Goal: Information Seeking & Learning: Learn about a topic

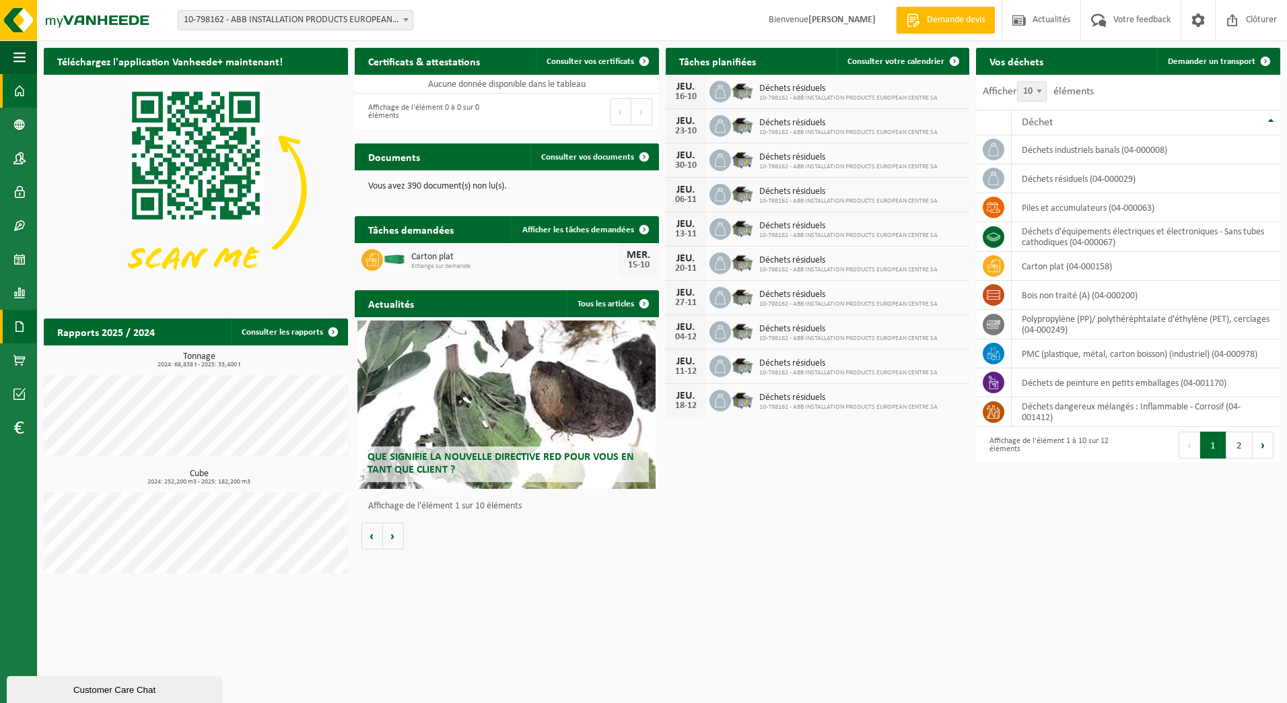
click at [13, 327] on link "Documents" at bounding box center [18, 327] width 37 height 34
click at [87, 327] on span "Factures" at bounding box center [95, 327] width 34 height 26
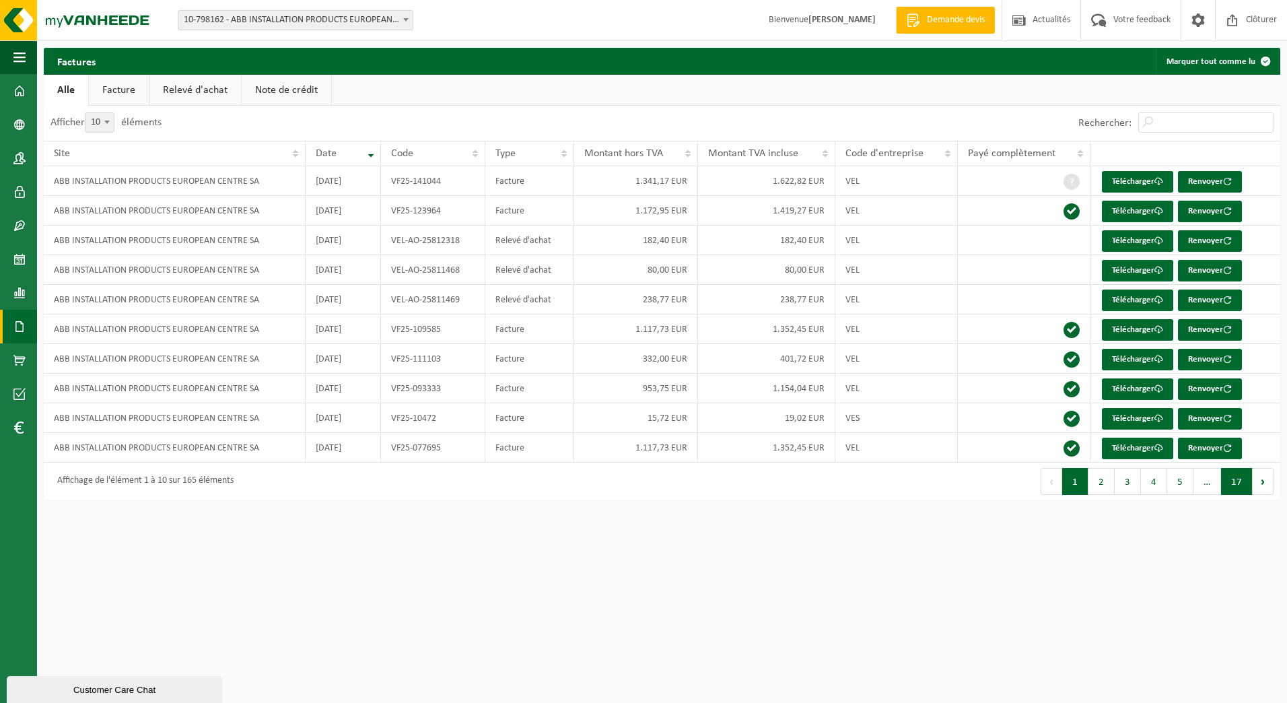
click at [1237, 475] on button "17" at bounding box center [1237, 481] width 32 height 27
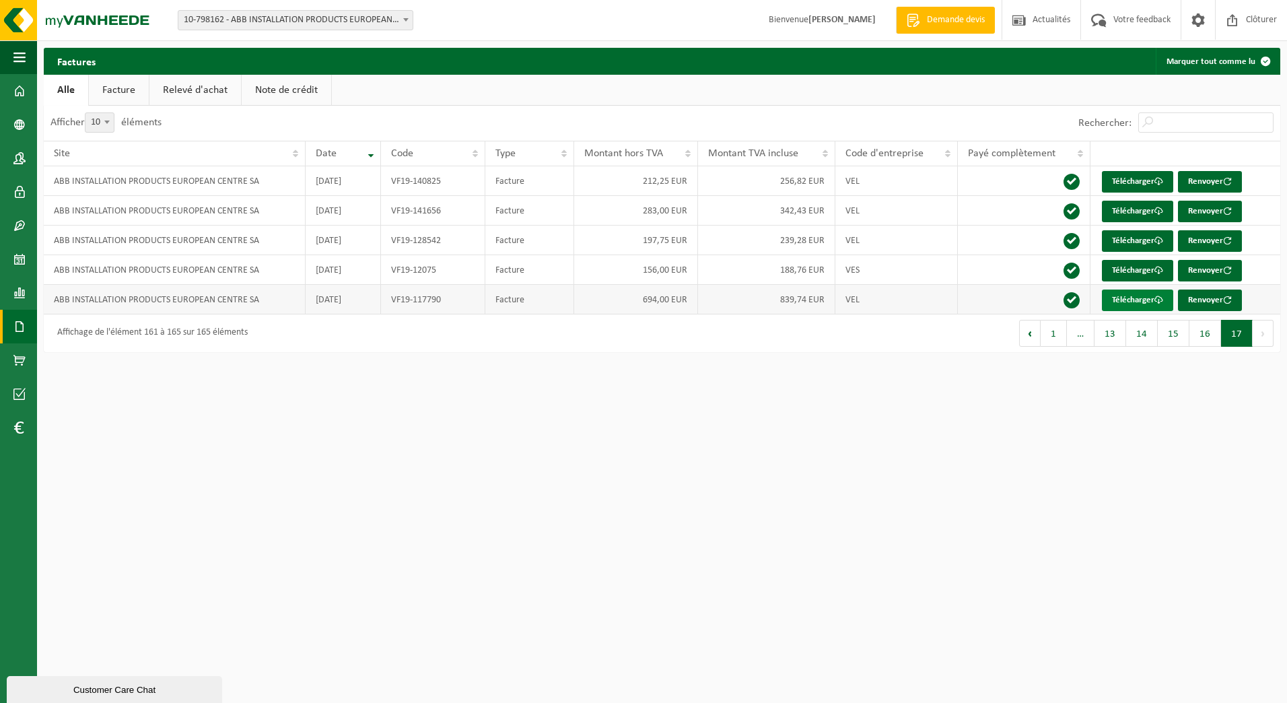
click at [1146, 293] on link "Télécharger" at bounding box center [1137, 300] width 71 height 22
click at [21, 297] on span at bounding box center [19, 293] width 12 height 34
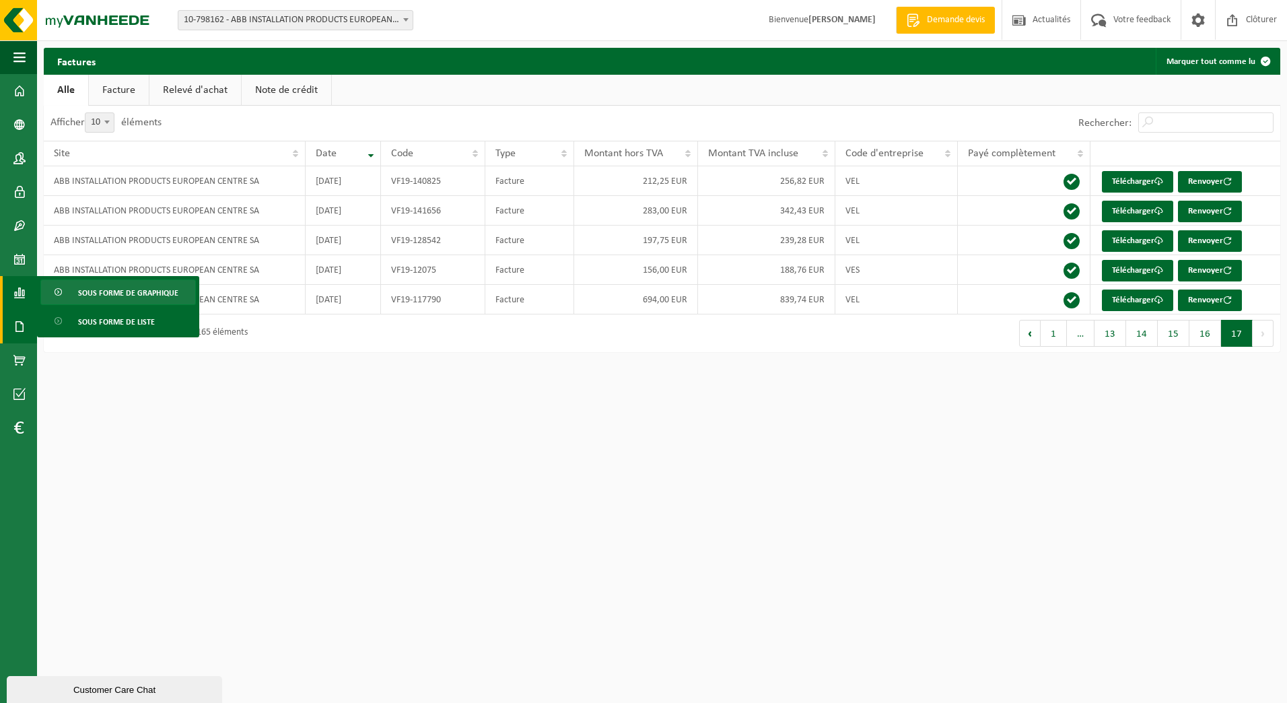
click at [79, 296] on span "Sous forme de graphique" at bounding box center [128, 293] width 100 height 26
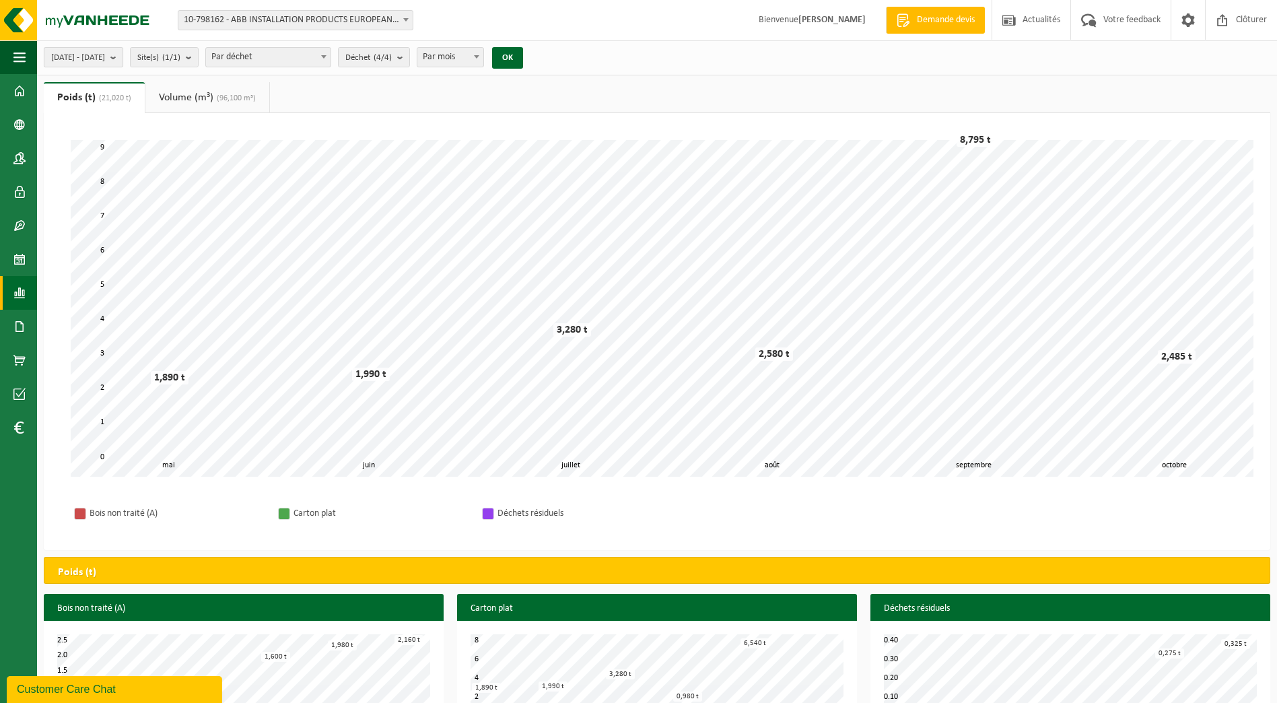
click at [96, 59] on span "2025-05-01 - 2025-10-14" at bounding box center [78, 58] width 54 height 20
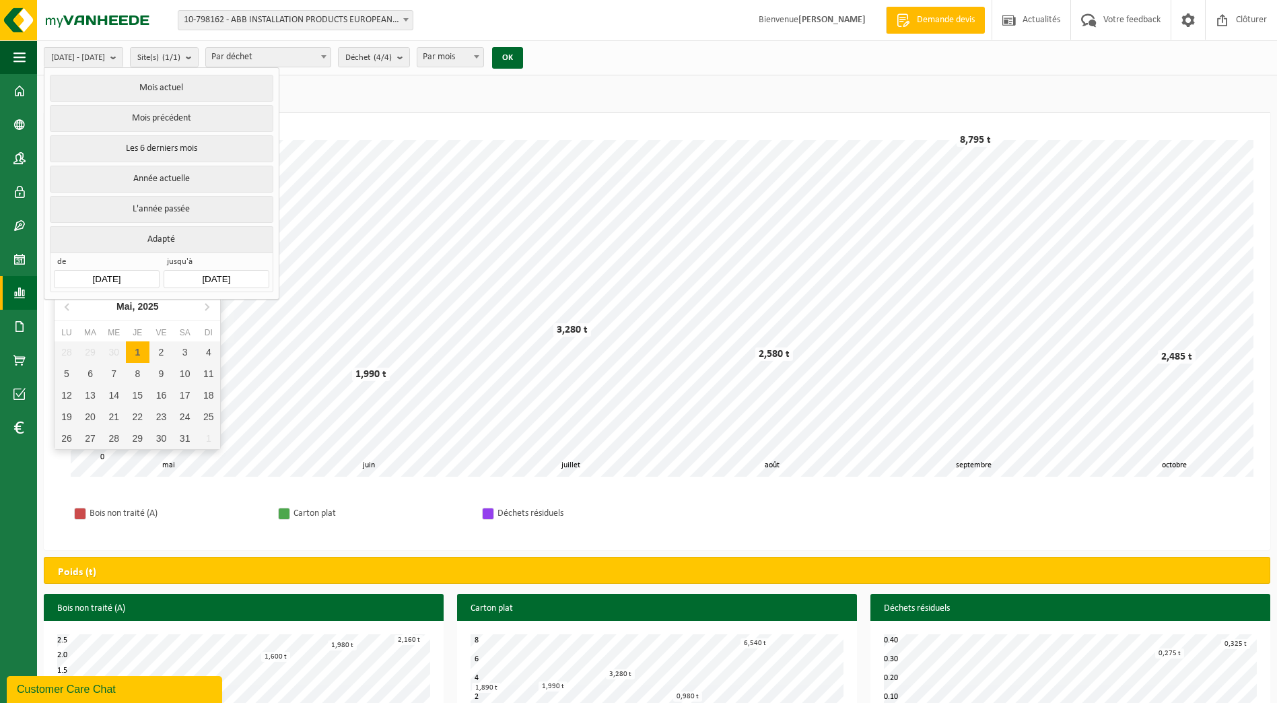
click at [100, 272] on input "2025-05-01" at bounding box center [106, 279] width 105 height 18
click at [64, 310] on icon at bounding box center [68, 307] width 22 height 22
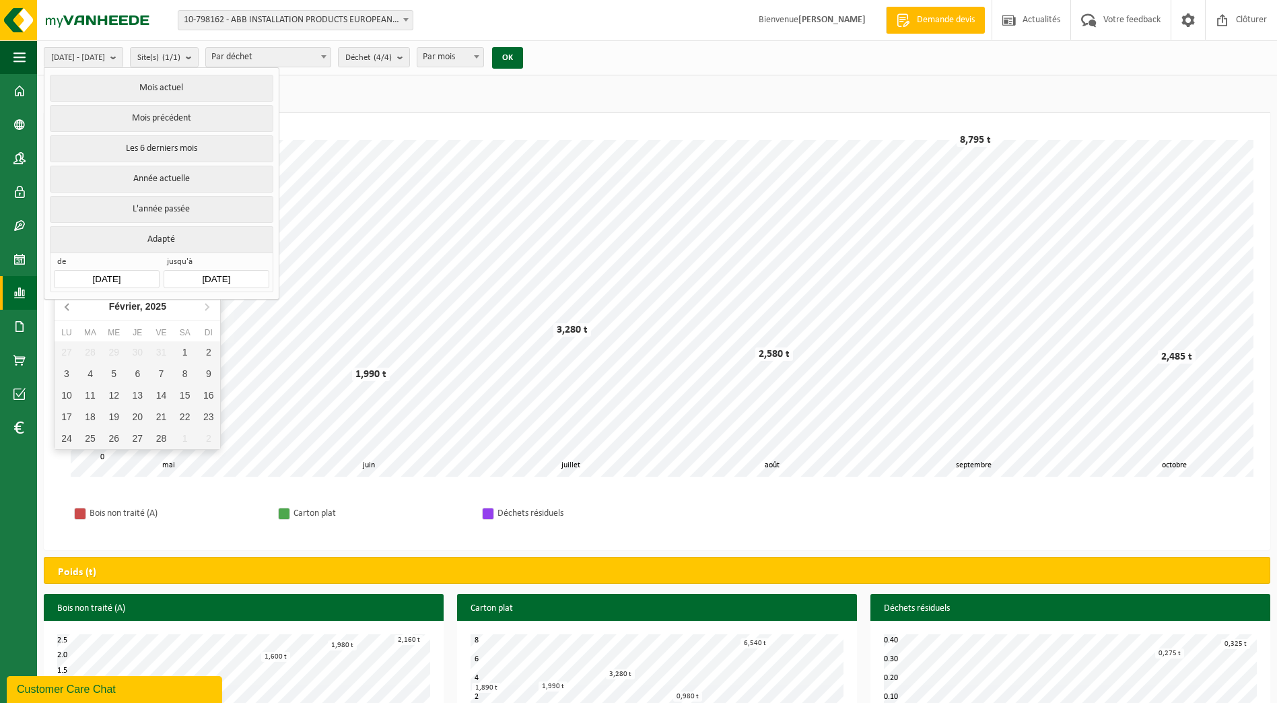
click at [64, 310] on icon at bounding box center [68, 307] width 22 height 22
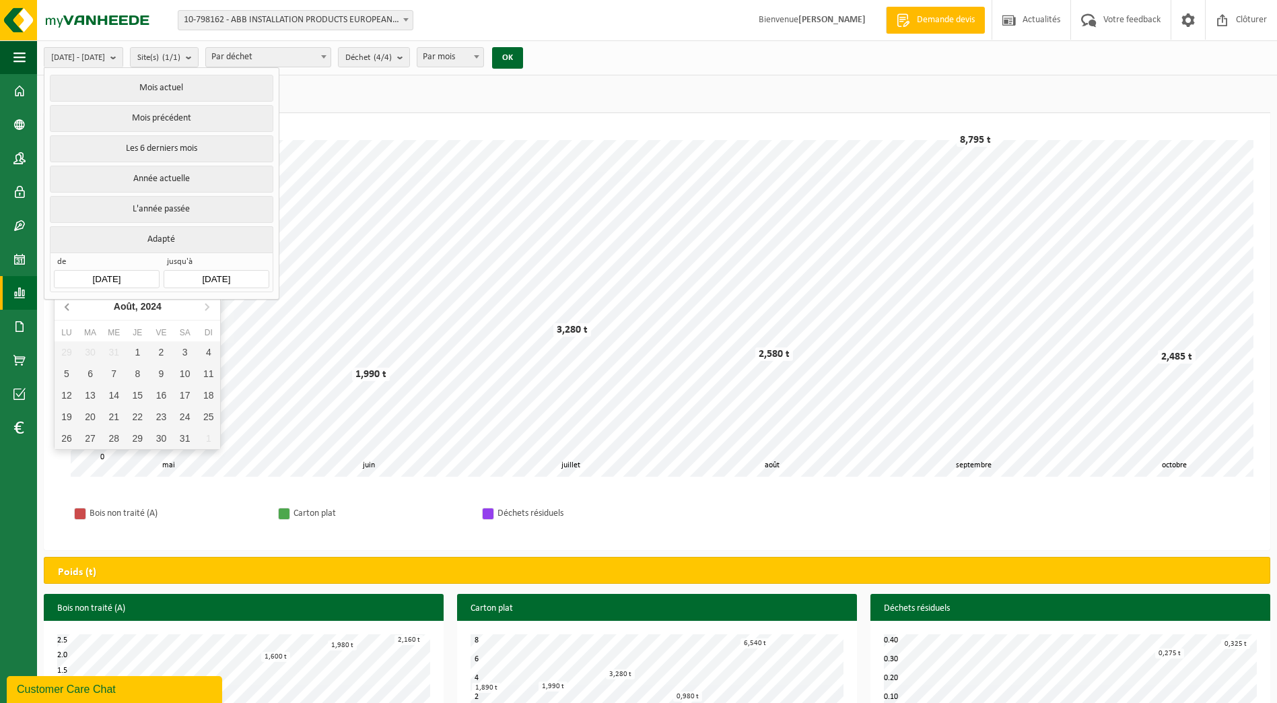
click at [64, 310] on icon at bounding box center [68, 307] width 22 height 22
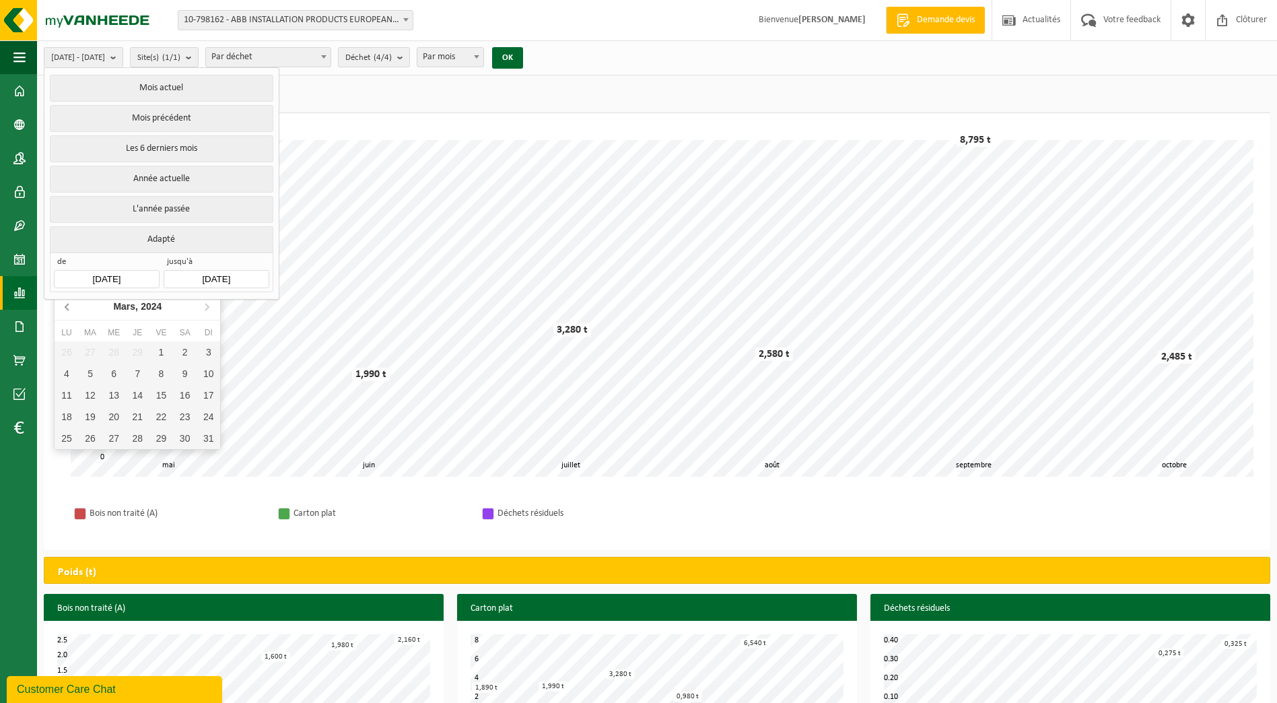
click at [64, 310] on icon at bounding box center [68, 307] width 22 height 22
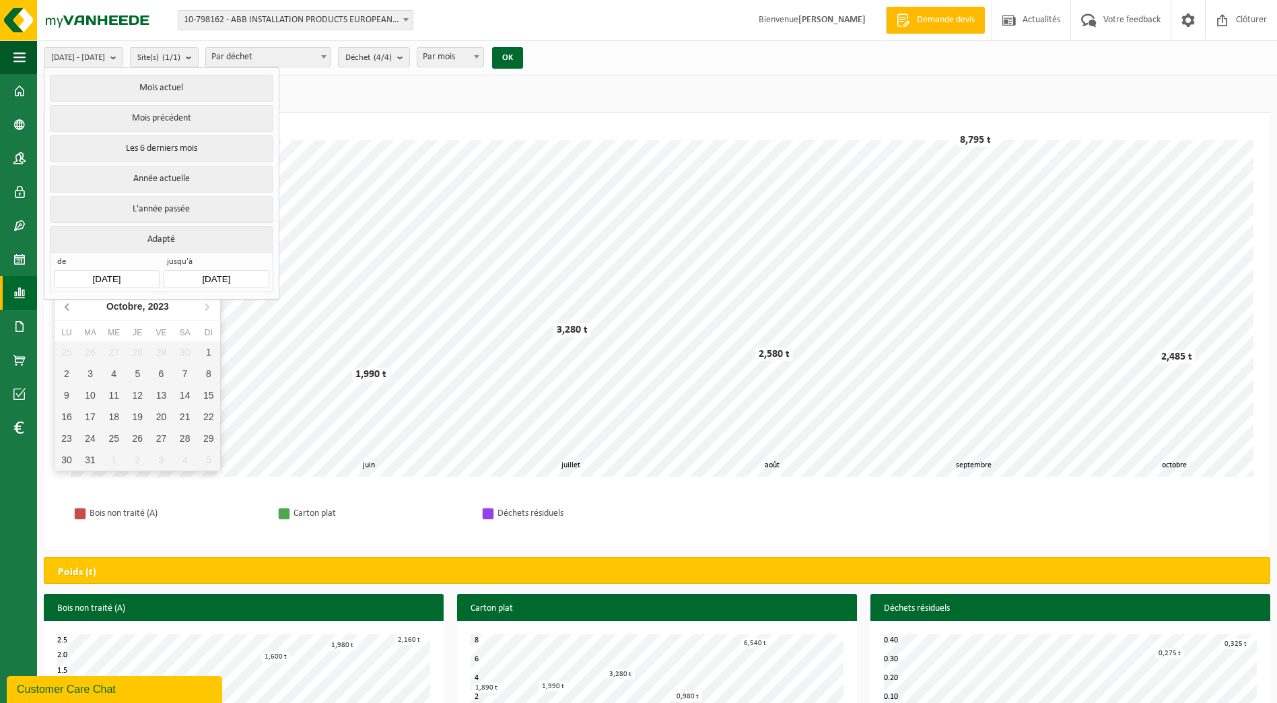
click at [64, 310] on icon at bounding box center [68, 307] width 22 height 22
click at [61, 302] on icon at bounding box center [68, 307] width 22 height 22
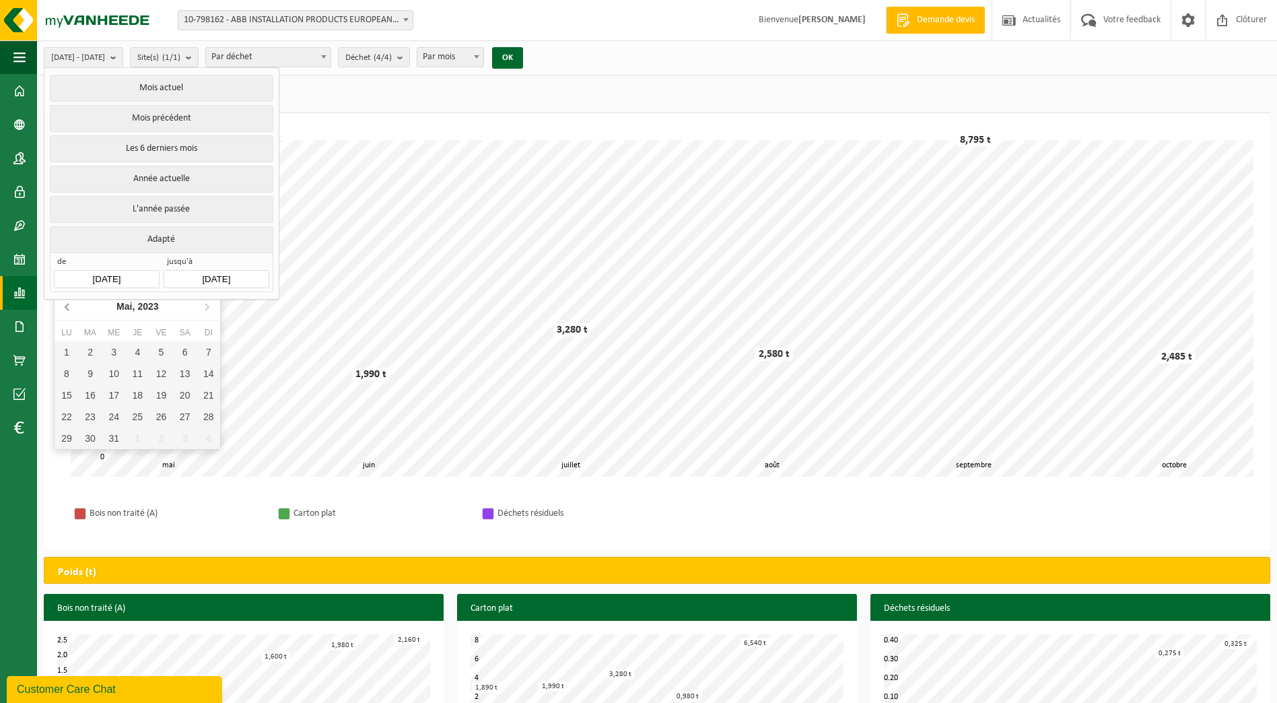
click at [61, 302] on icon at bounding box center [68, 307] width 22 height 22
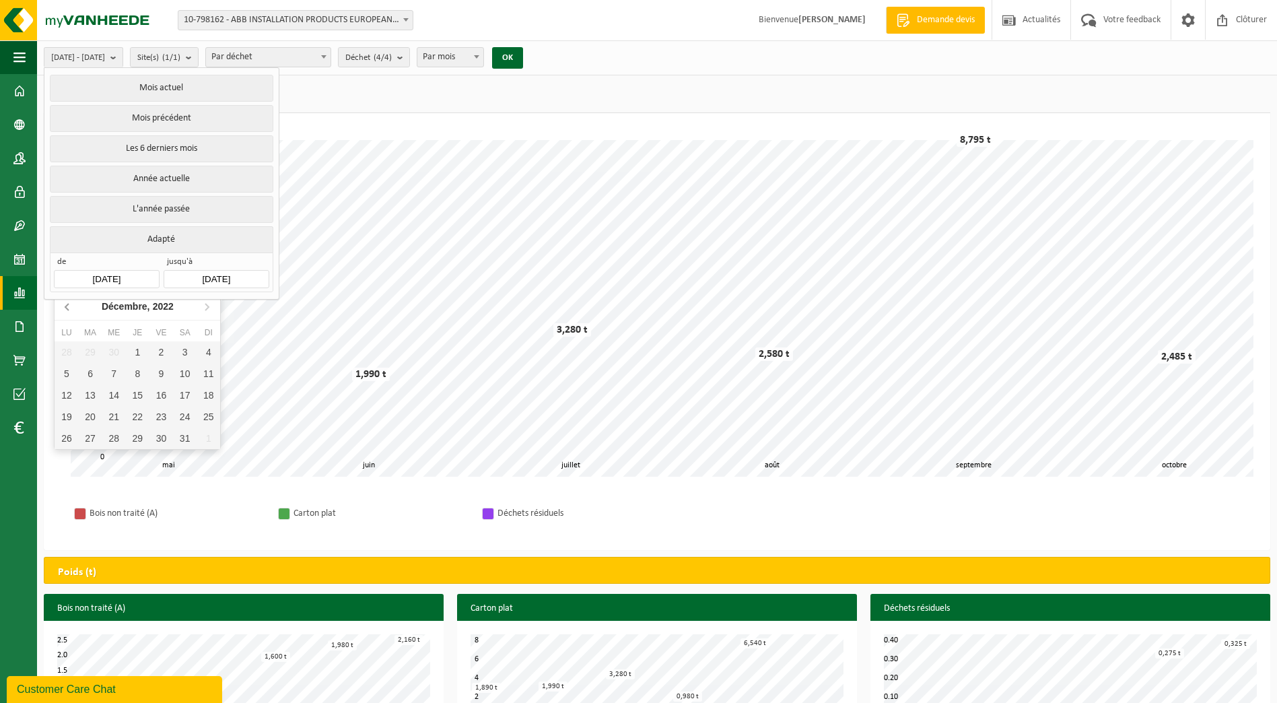
click at [61, 302] on icon at bounding box center [68, 307] width 22 height 22
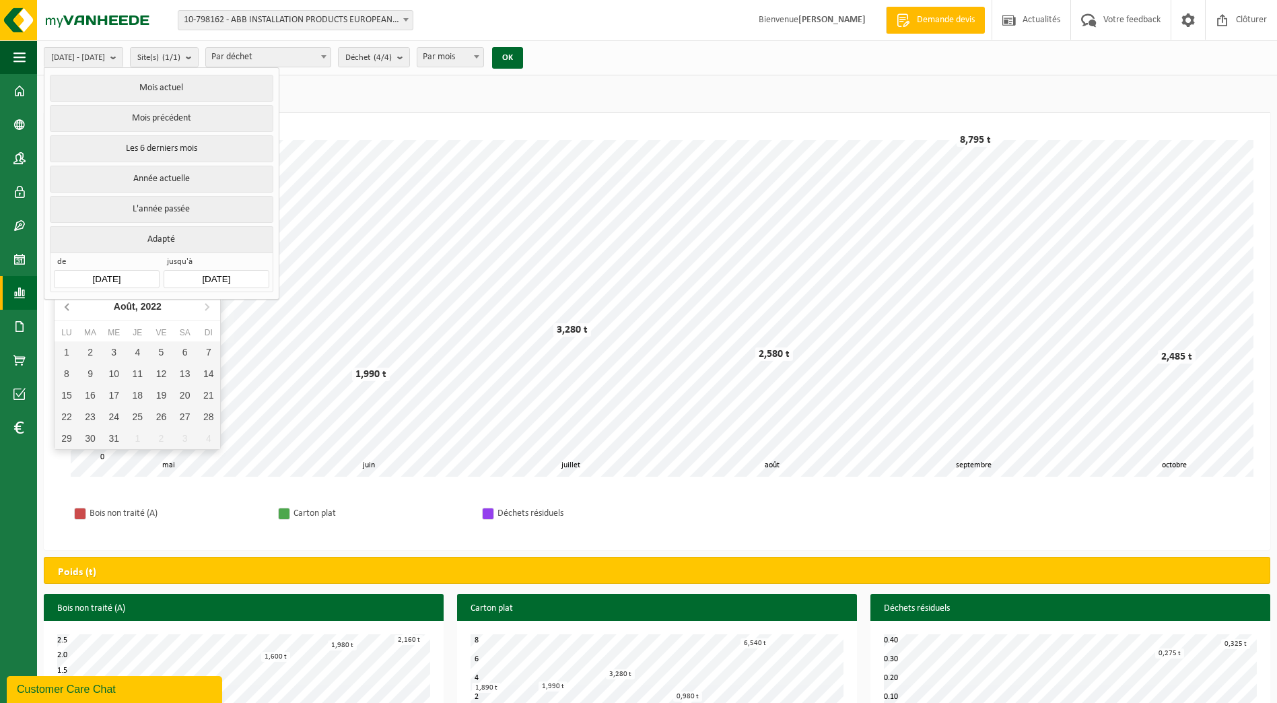
click at [61, 302] on icon at bounding box center [68, 307] width 22 height 22
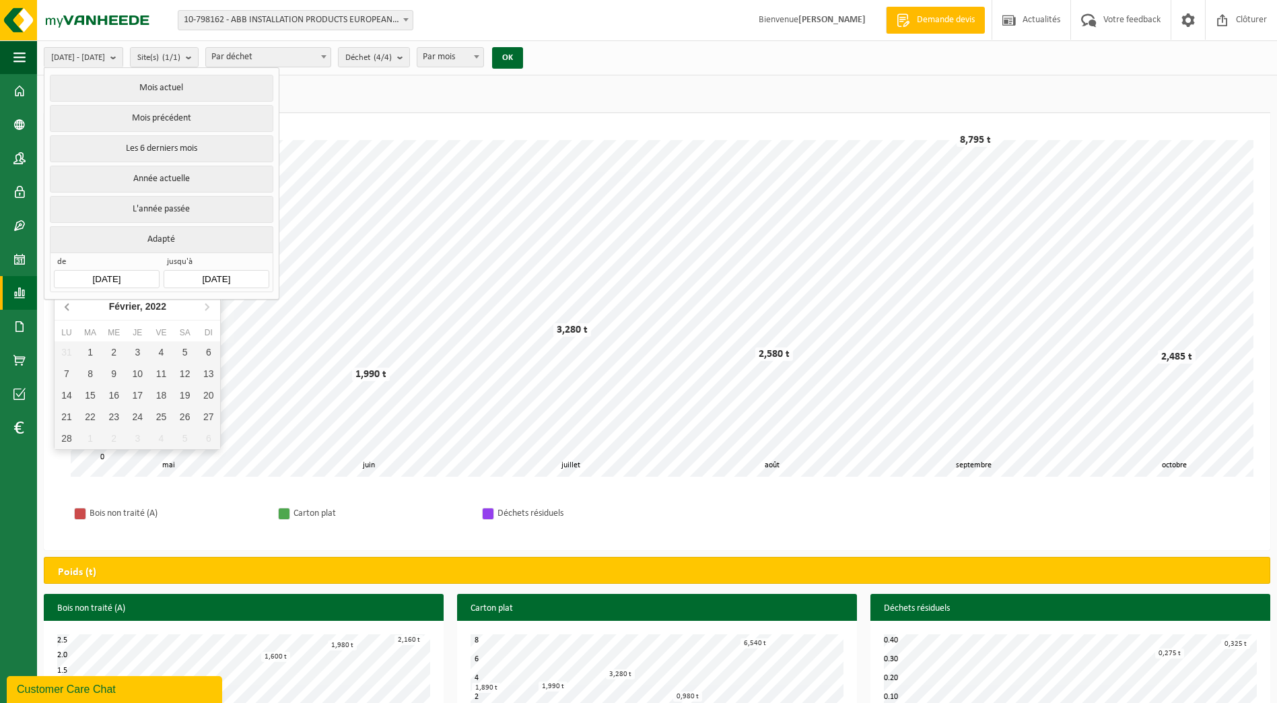
click at [61, 302] on icon at bounding box center [68, 307] width 22 height 22
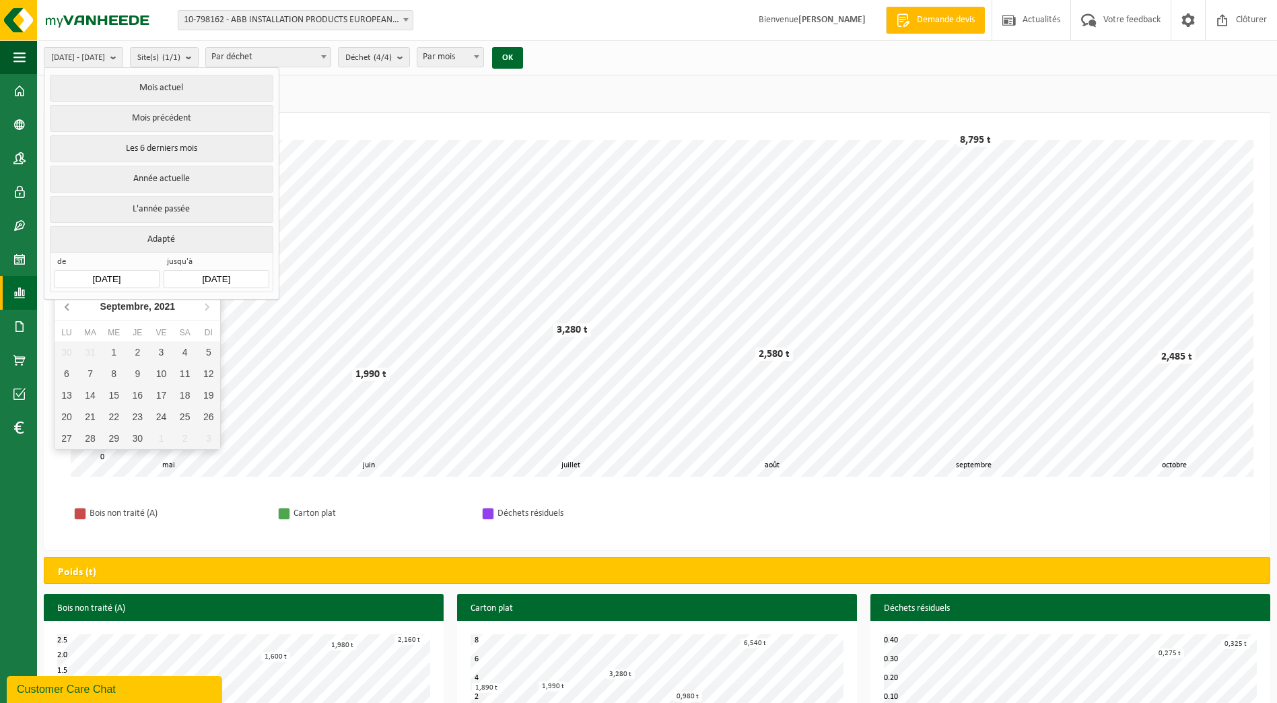
click at [61, 302] on icon at bounding box center [68, 307] width 22 height 22
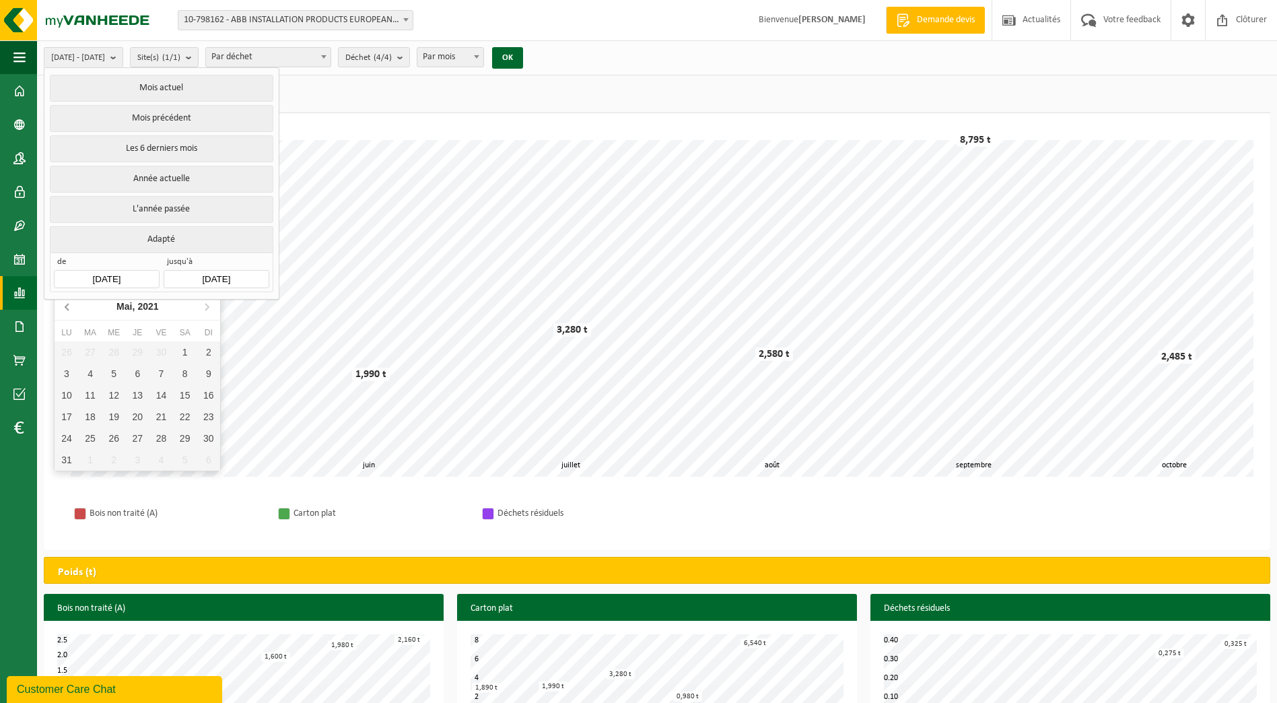
click at [61, 302] on icon at bounding box center [68, 307] width 22 height 22
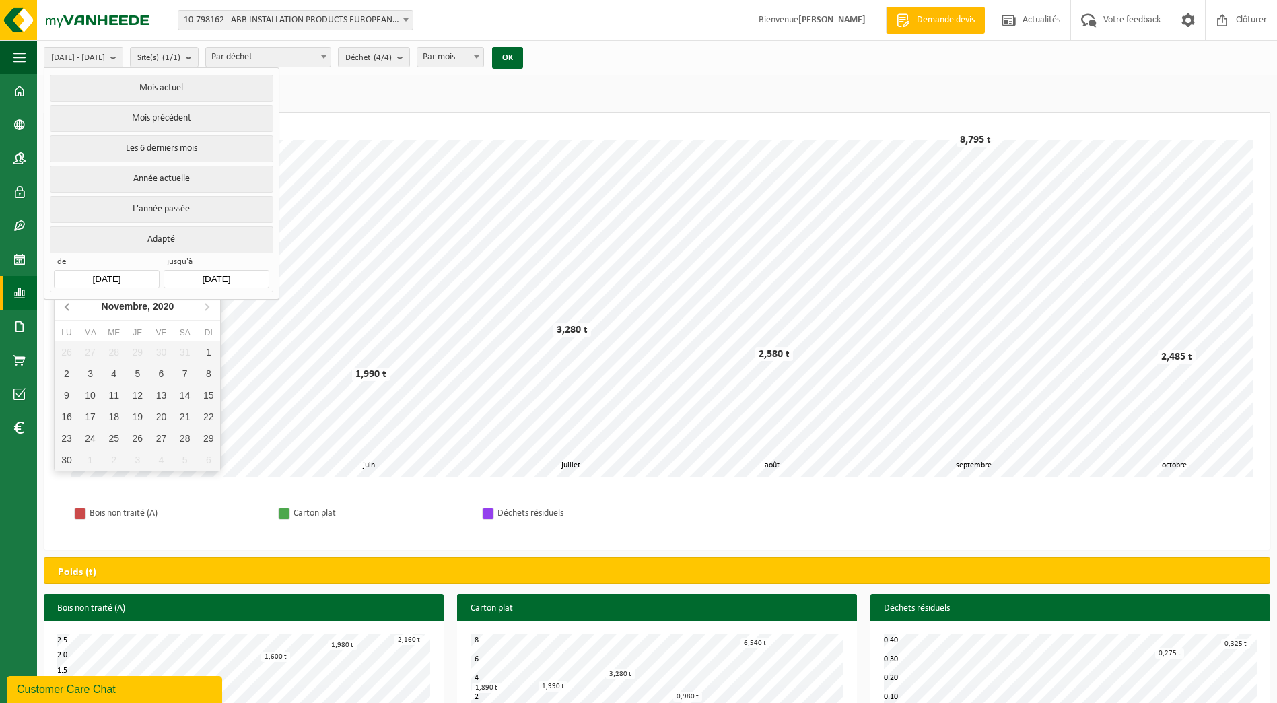
click at [61, 302] on icon at bounding box center [68, 307] width 22 height 22
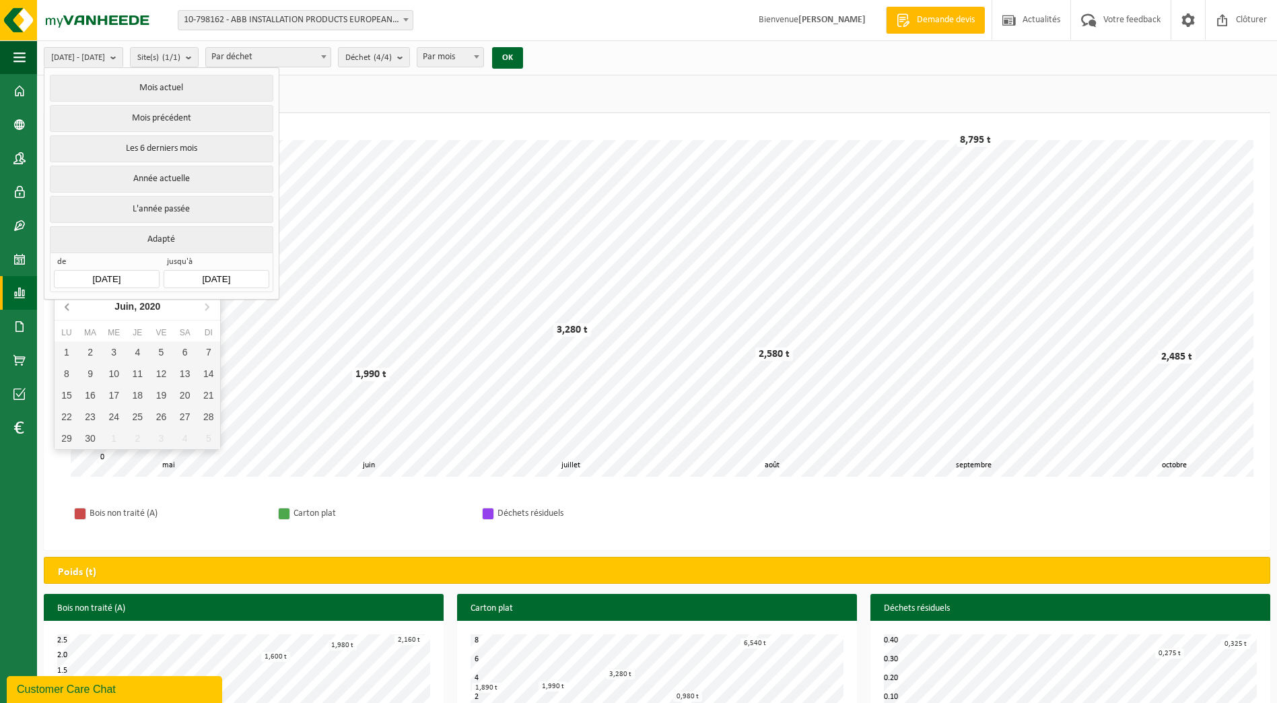
click at [61, 302] on icon at bounding box center [68, 307] width 22 height 22
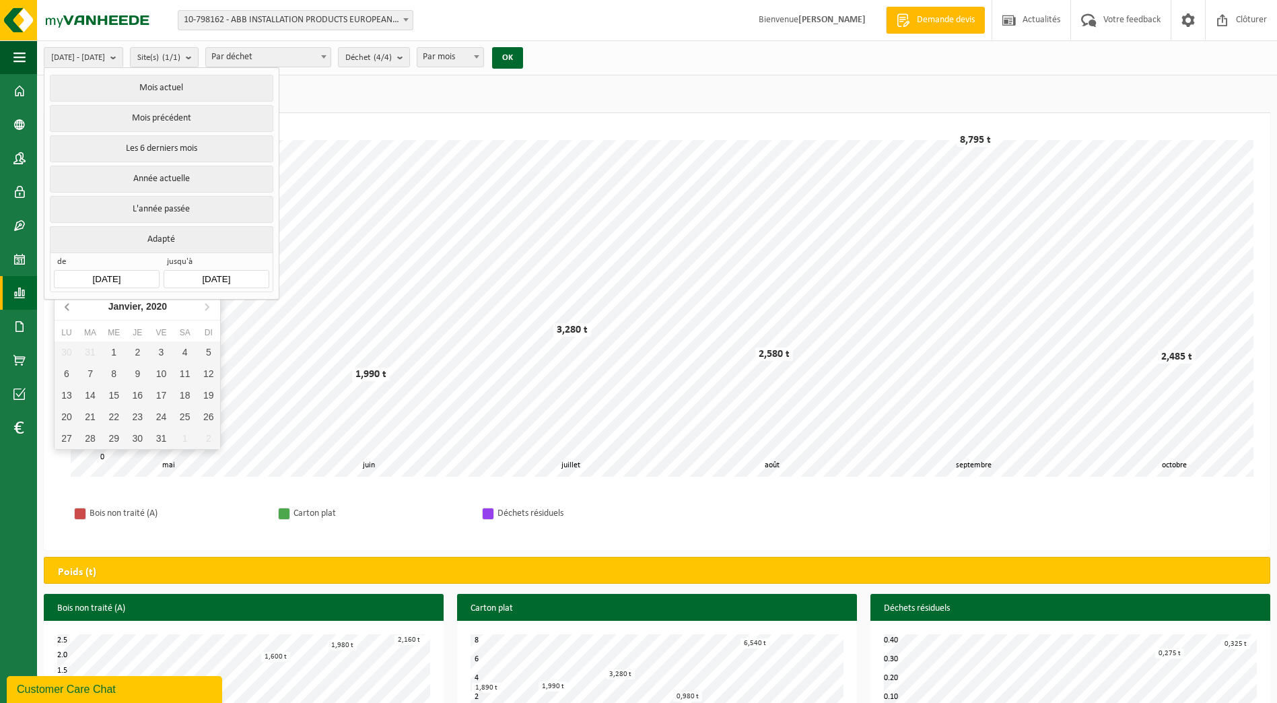
click at [61, 302] on icon at bounding box center [68, 307] width 22 height 22
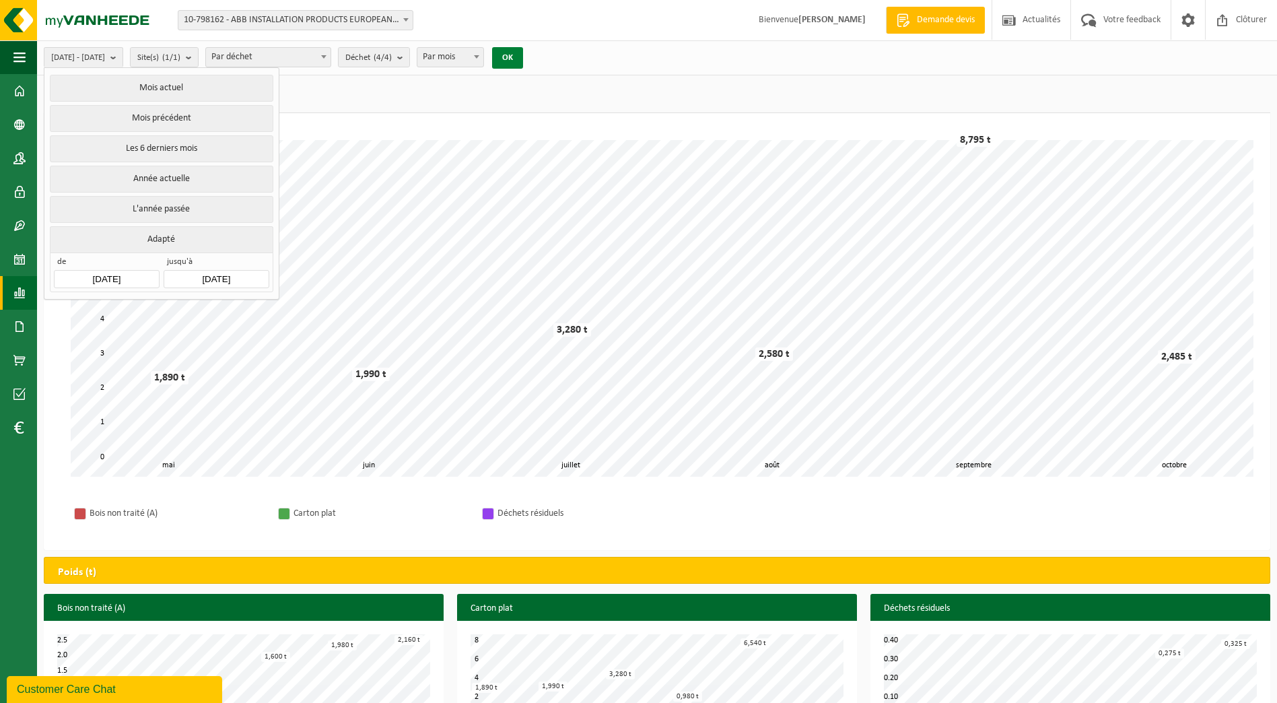
click at [523, 59] on button "OK" at bounding box center [507, 58] width 31 height 22
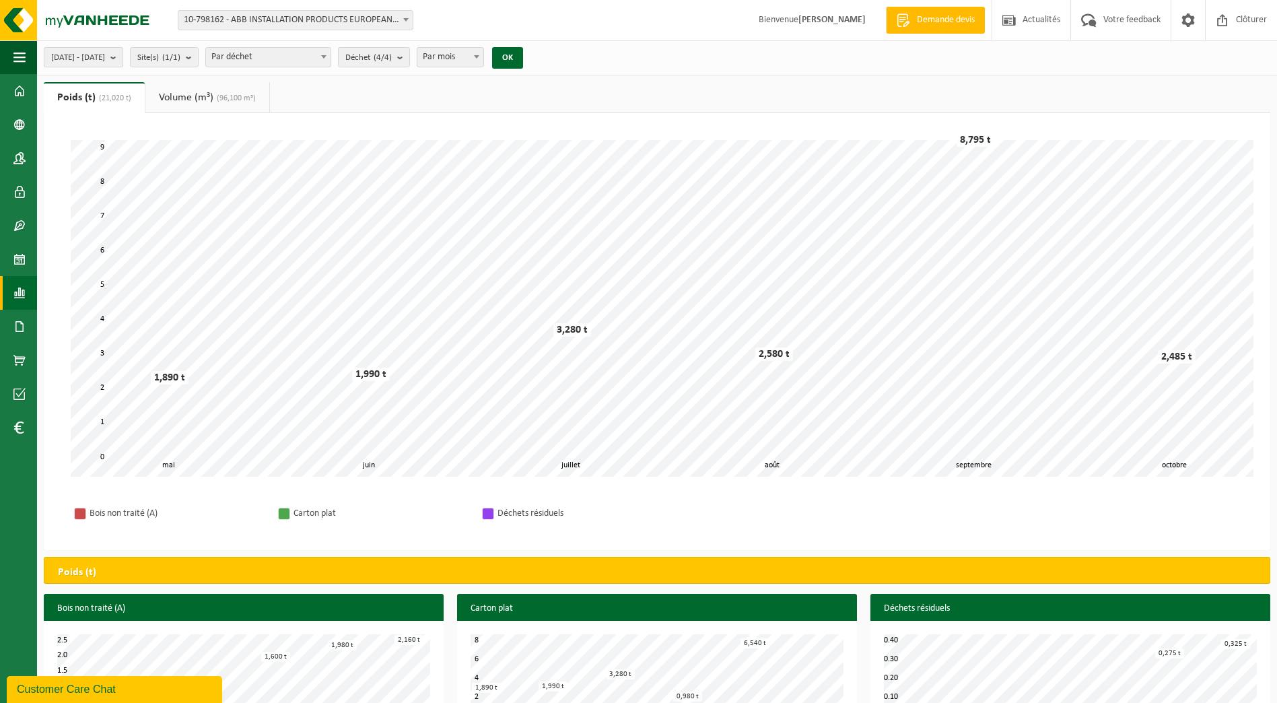
click at [67, 50] on span "2025-05-01 - 2025-10-14" at bounding box center [78, 58] width 54 height 20
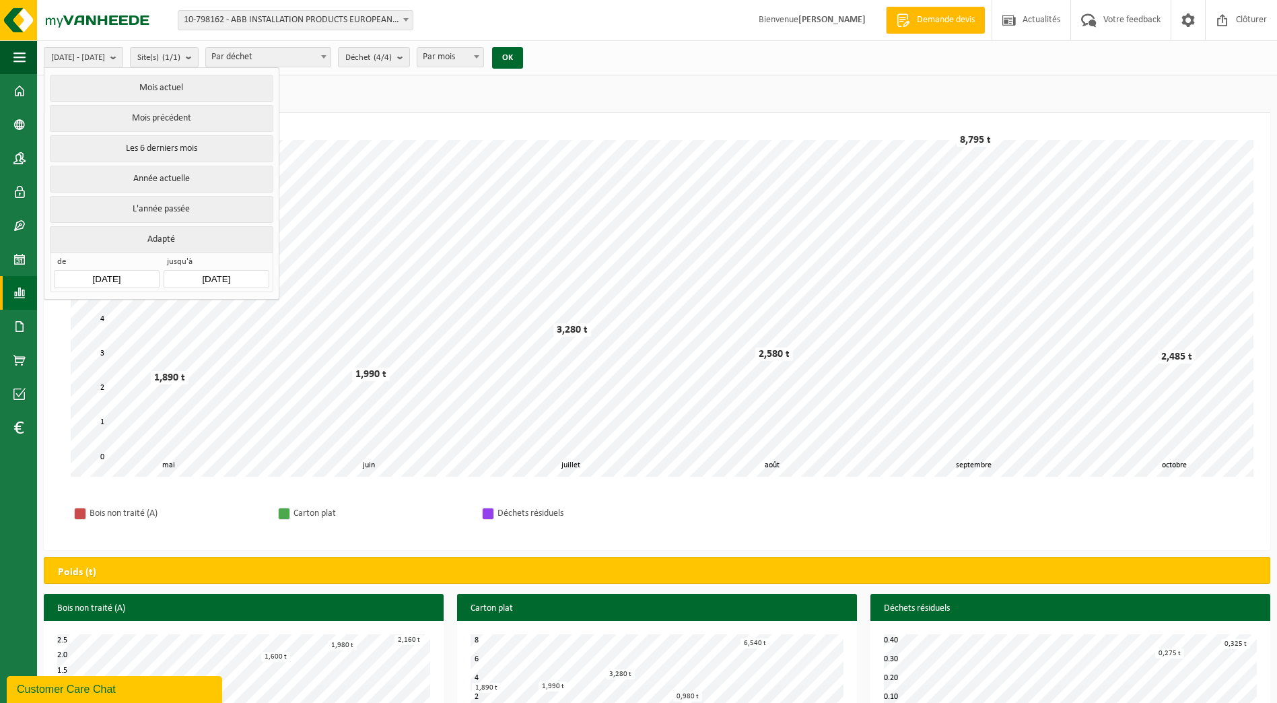
click at [96, 275] on input "2025-05-01" at bounding box center [106, 279] width 105 height 18
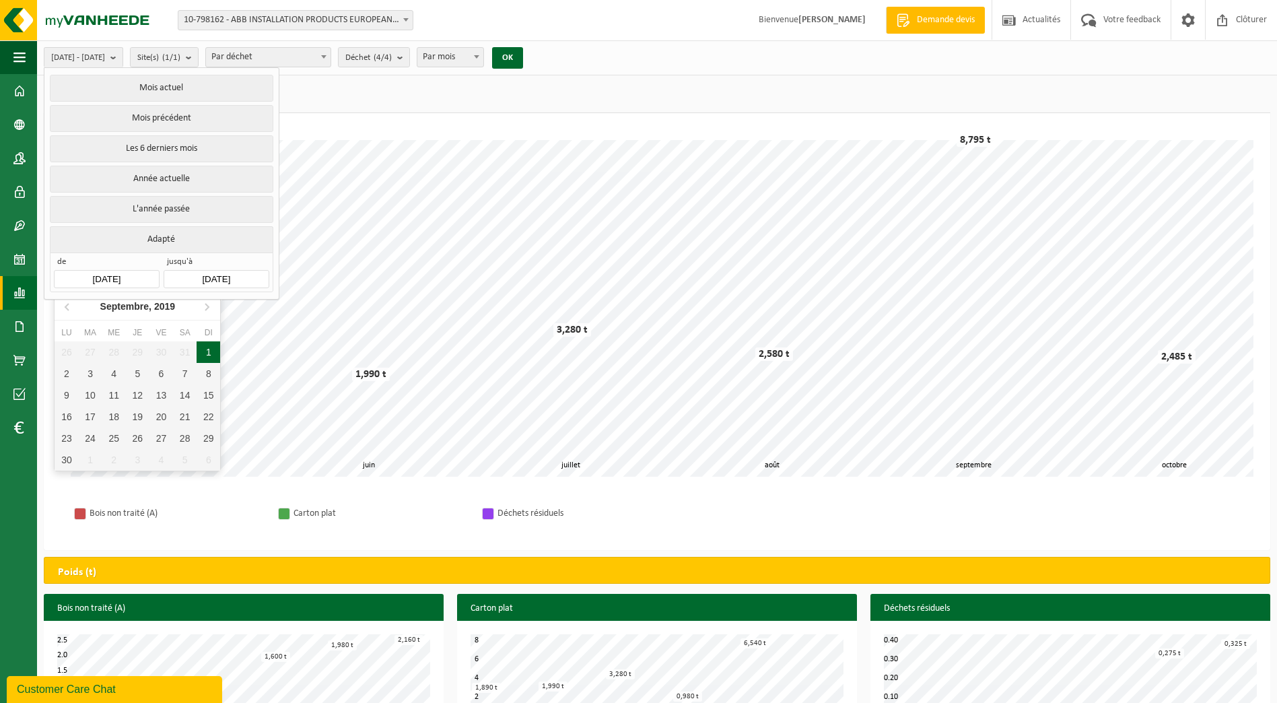
click at [202, 347] on div "1" at bounding box center [209, 352] width 24 height 22
type input "[DATE]"
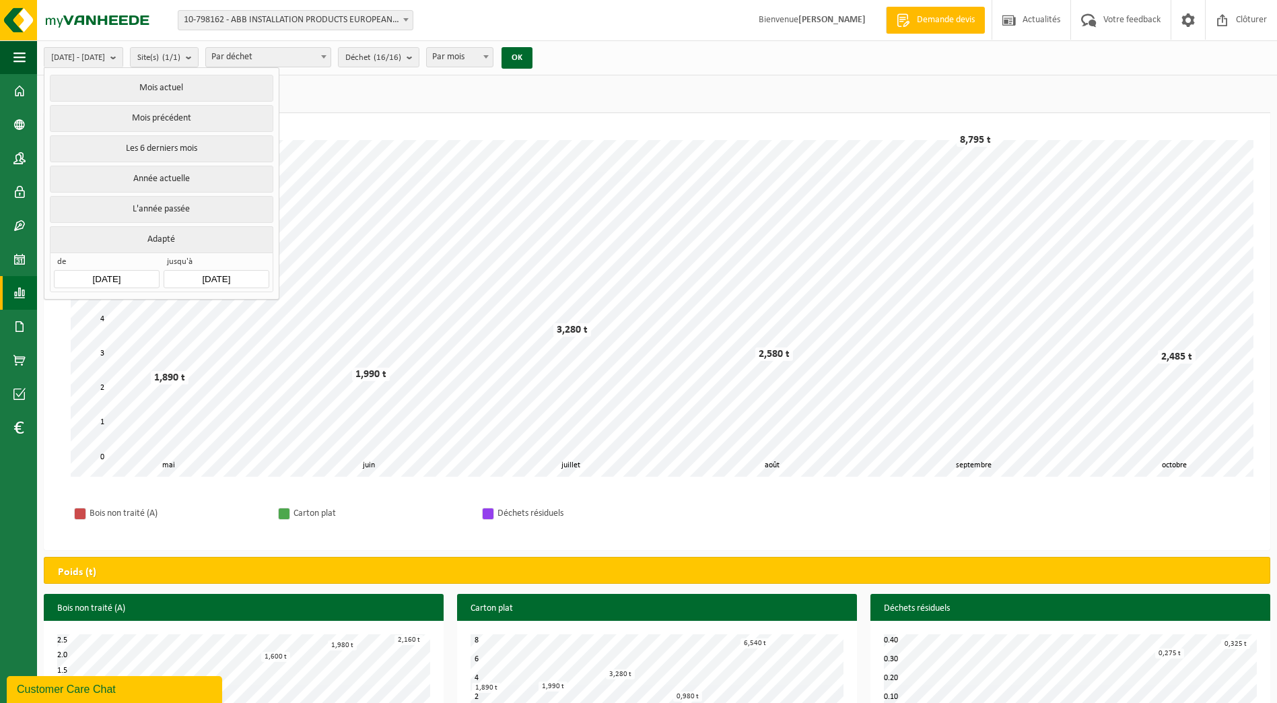
click at [221, 275] on input "2025-10-14" at bounding box center [216, 279] width 105 height 18
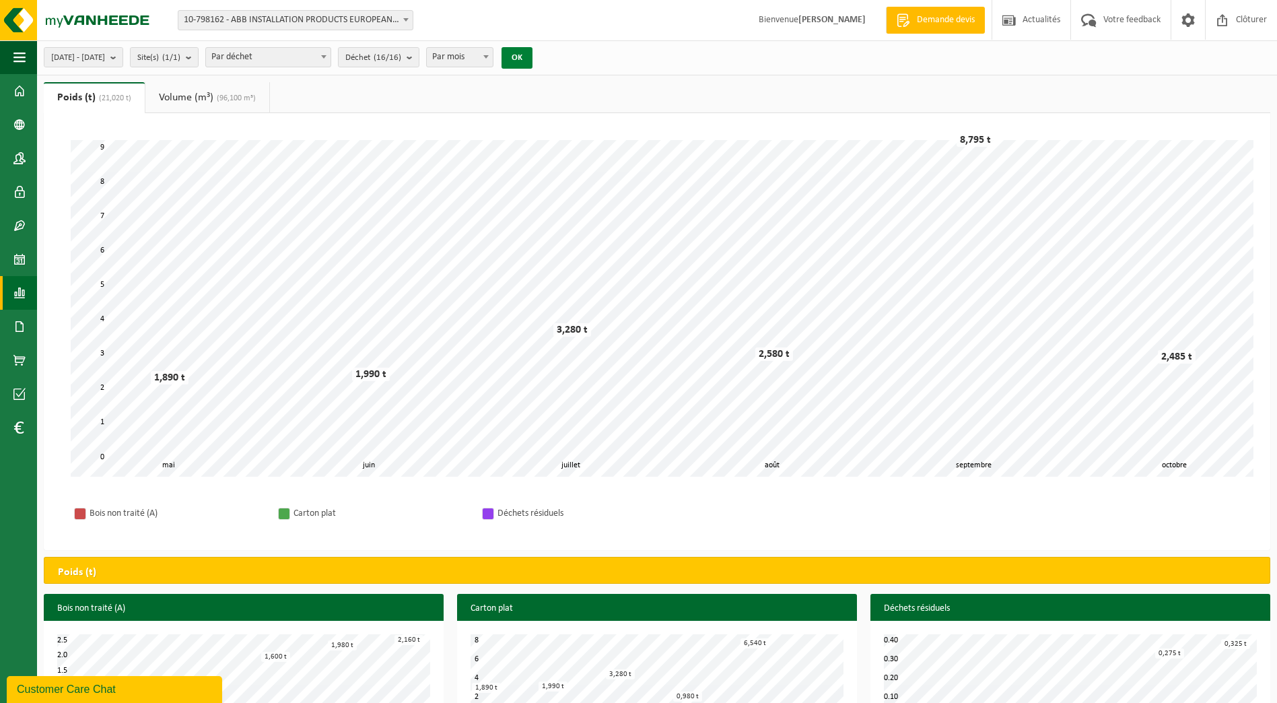
click at [532, 57] on button "OK" at bounding box center [517, 58] width 31 height 22
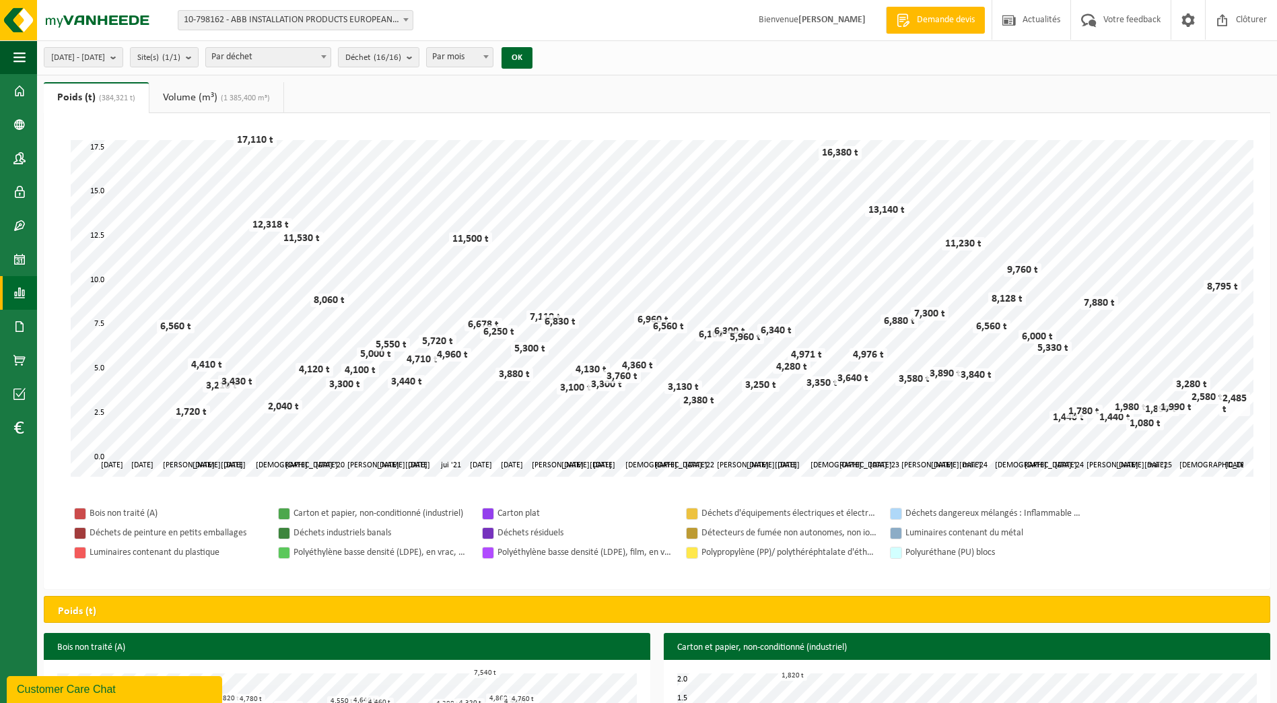
click at [331, 55] on span "Par déchet" at bounding box center [268, 57] width 125 height 19
click at [401, 59] on count "(16/16)" at bounding box center [388, 57] width 28 height 9
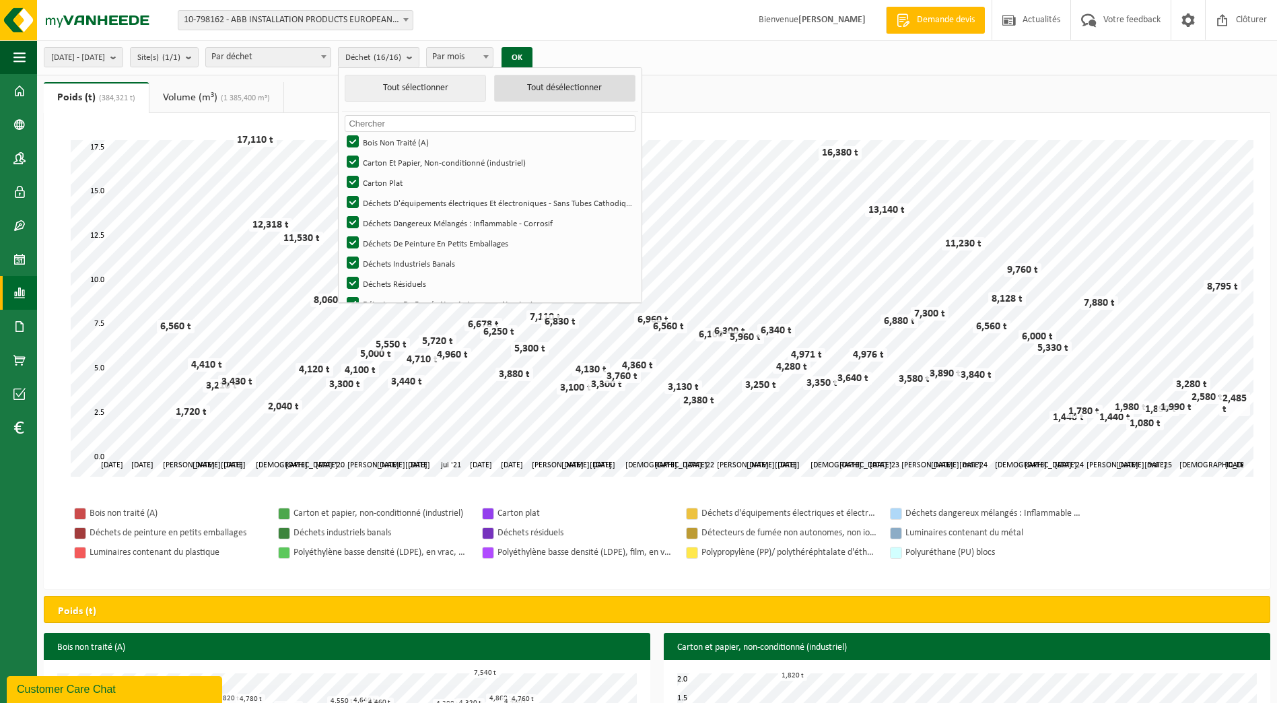
click at [559, 90] on button "Tout désélectionner" at bounding box center [564, 88] width 141 height 27
checkbox input "false"
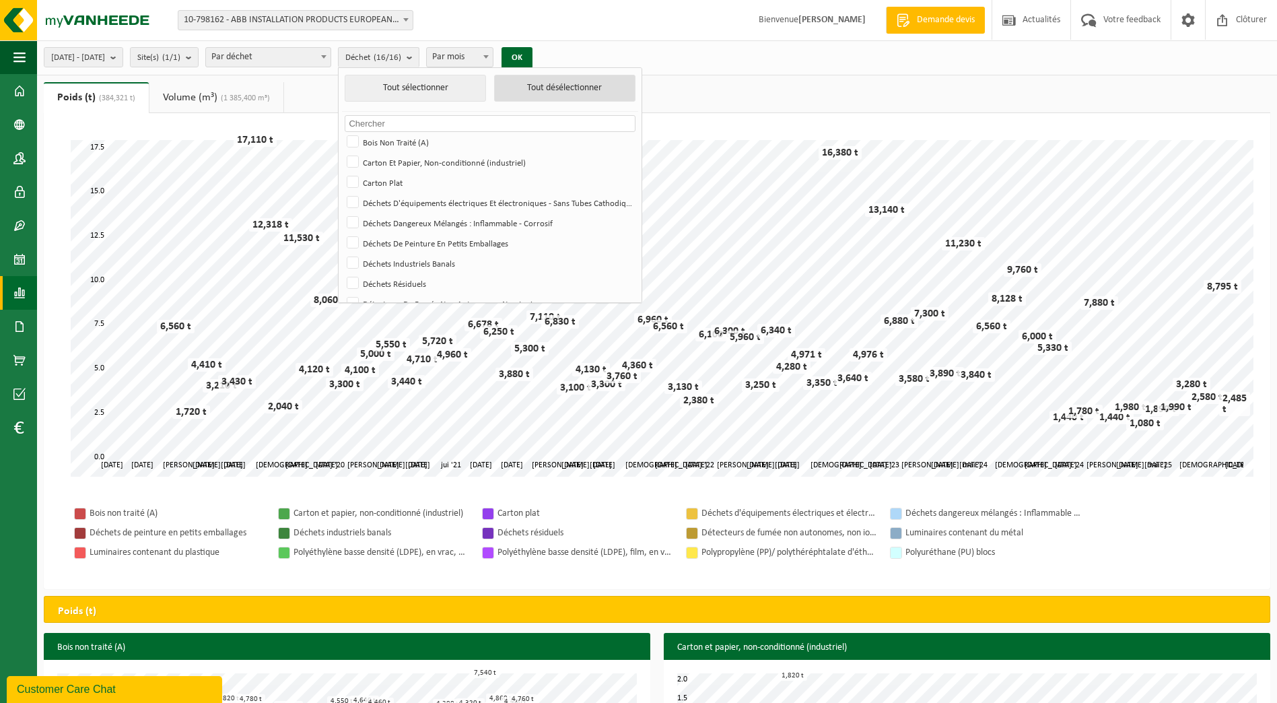
checkbox input "false"
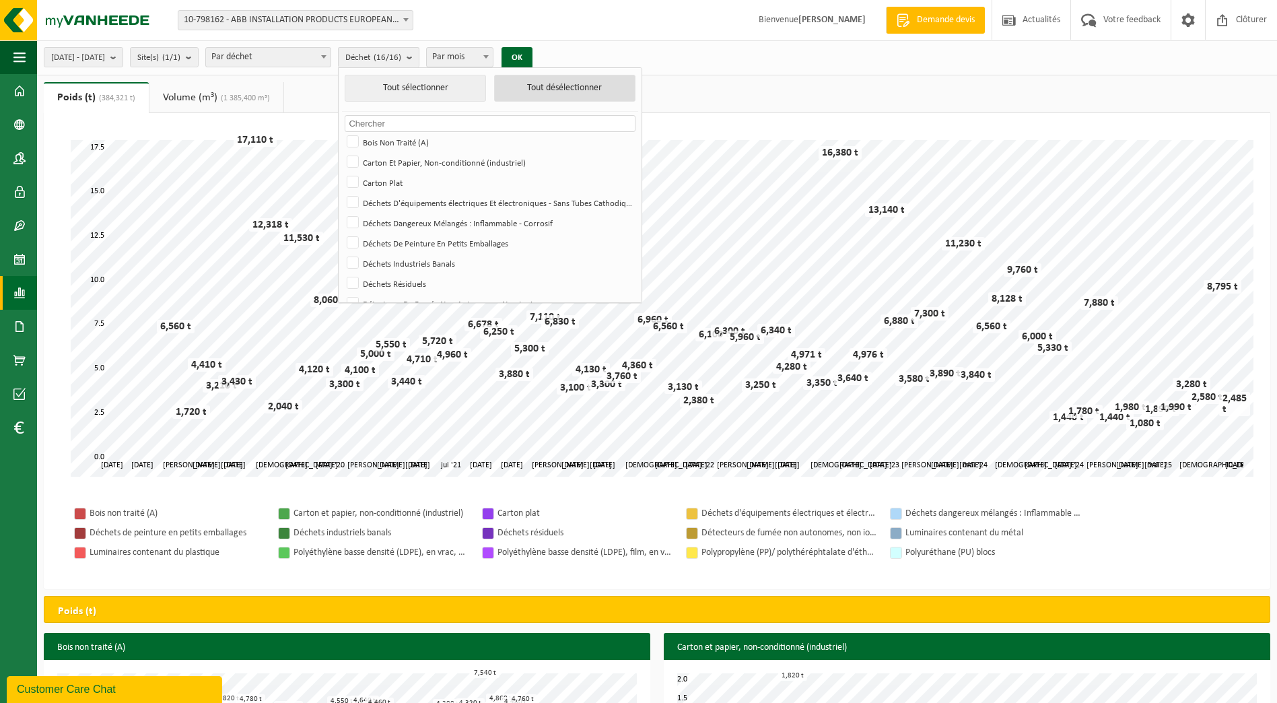
checkbox input "false"
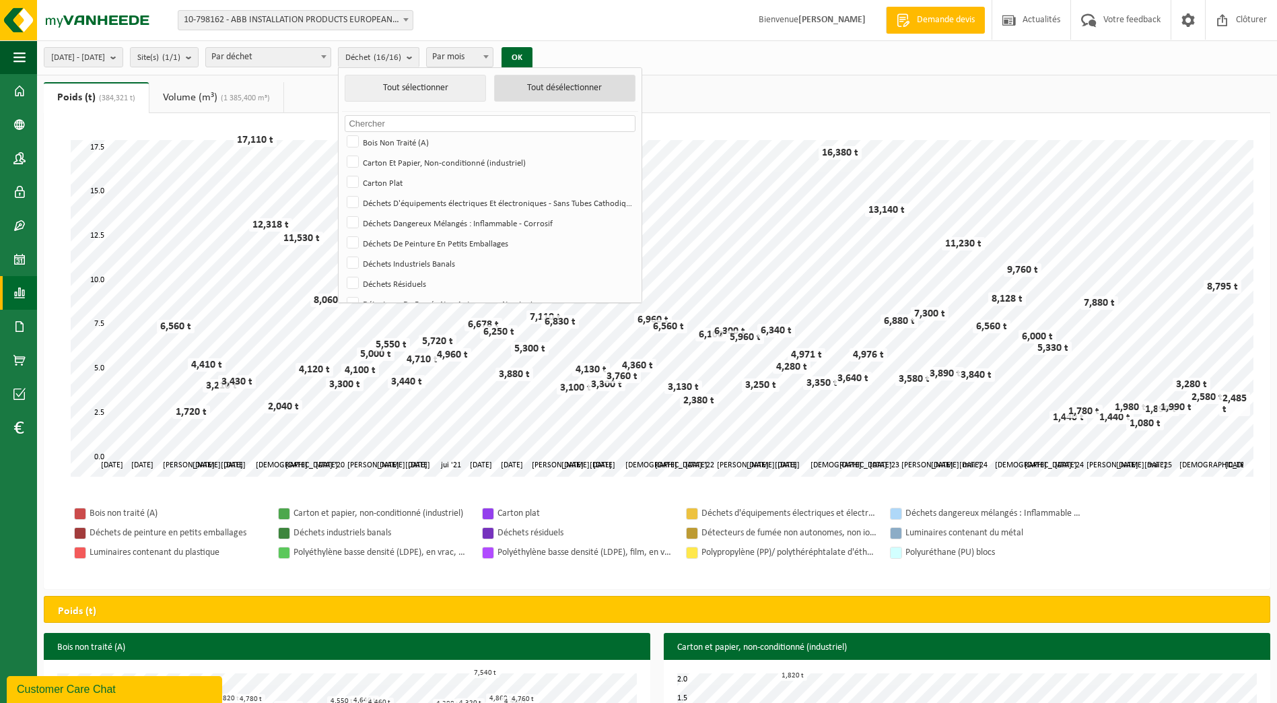
checkbox input "false"
click at [390, 142] on label "Bois Non Traité (A)" at bounding box center [489, 142] width 290 height 20
click at [342, 132] on input "Bois Non Traité (A)" at bounding box center [341, 131] width 1 height 1
checkbox input "true"
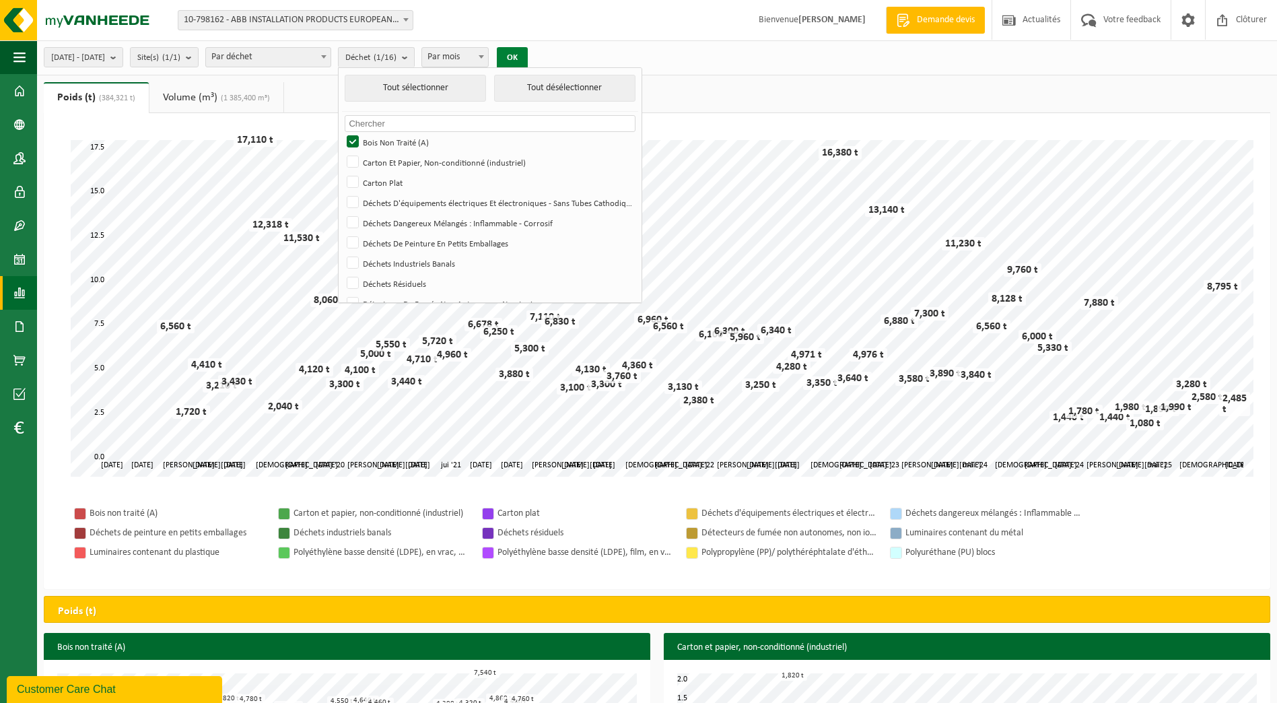
click at [528, 57] on button "OK" at bounding box center [512, 58] width 31 height 22
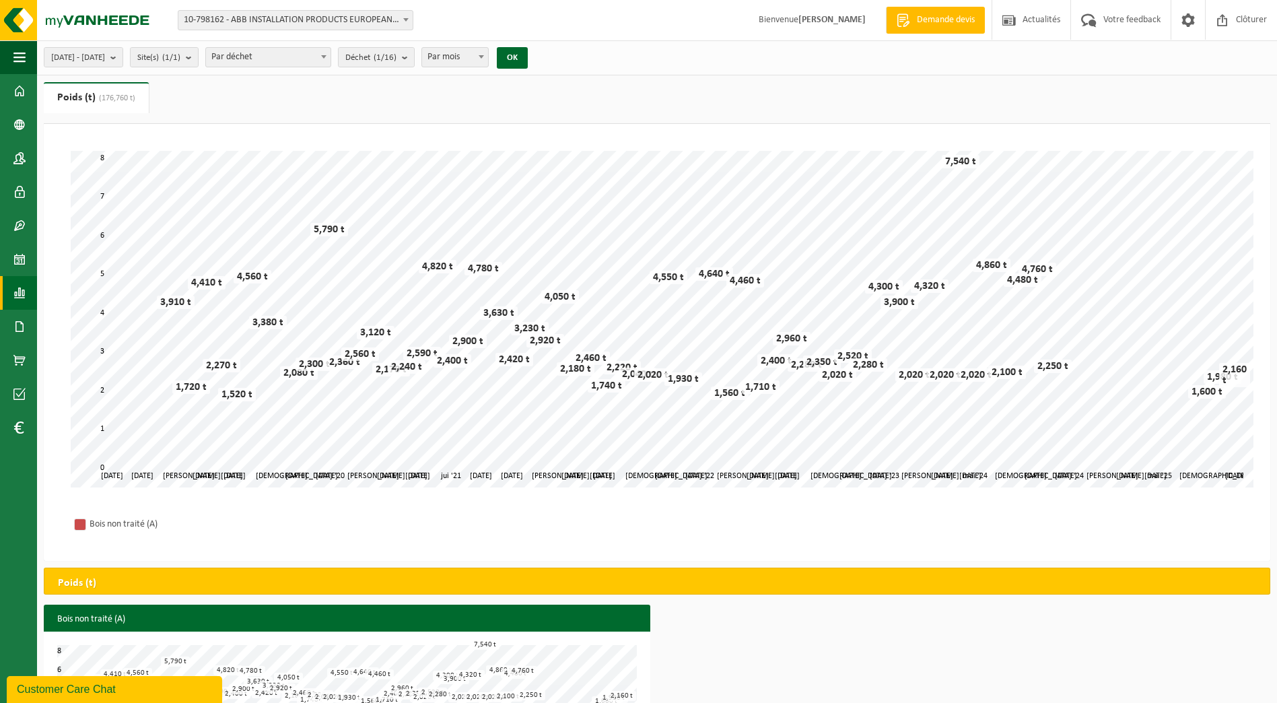
click at [488, 61] on span at bounding box center [481, 57] width 13 height 18
select select "3"
click at [528, 55] on button "OK" at bounding box center [512, 58] width 31 height 22
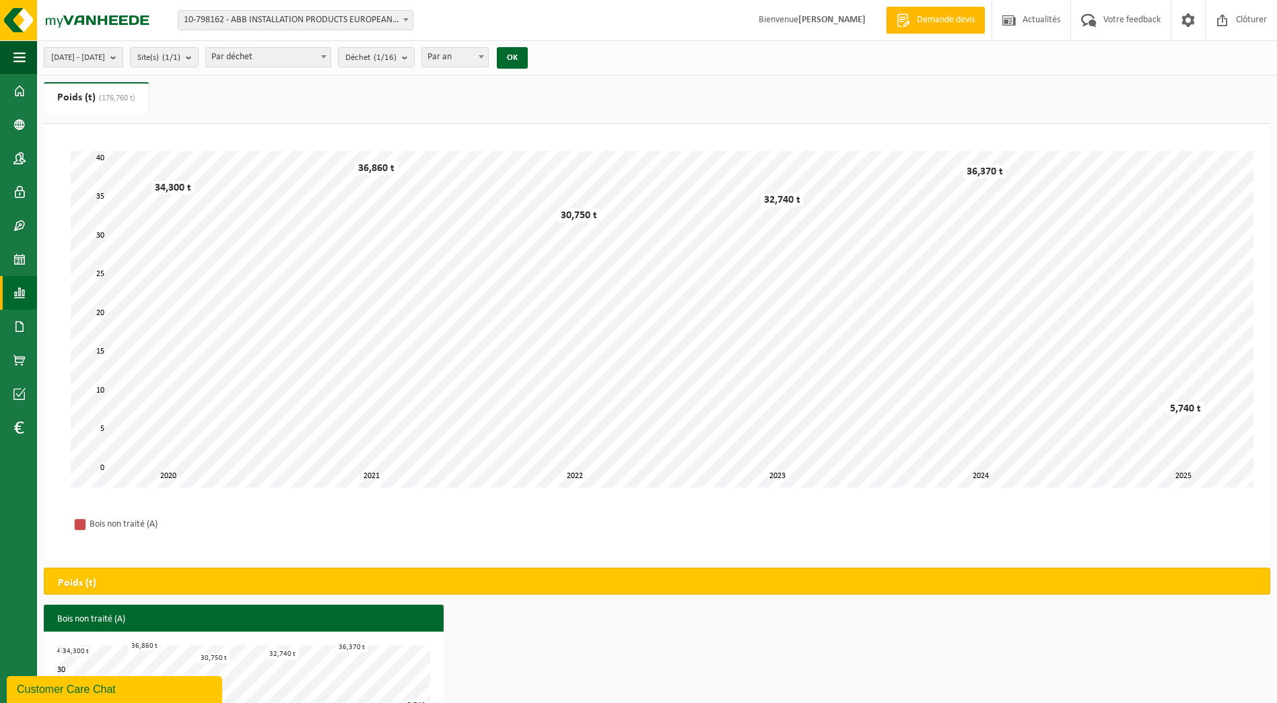
click at [105, 60] on span "2019-09-01 - 2025-10-14" at bounding box center [78, 58] width 54 height 20
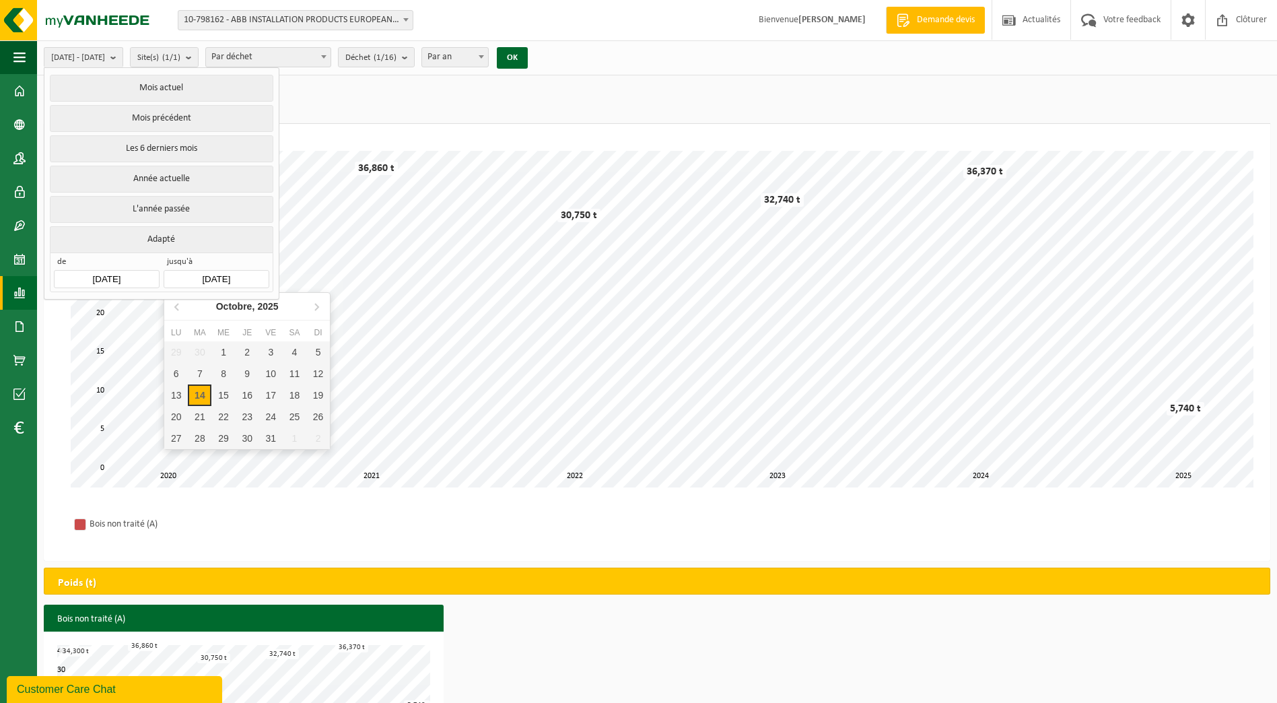
click at [213, 276] on input "2025-10-14" at bounding box center [216, 279] width 105 height 18
click at [176, 312] on icon at bounding box center [178, 307] width 22 height 22
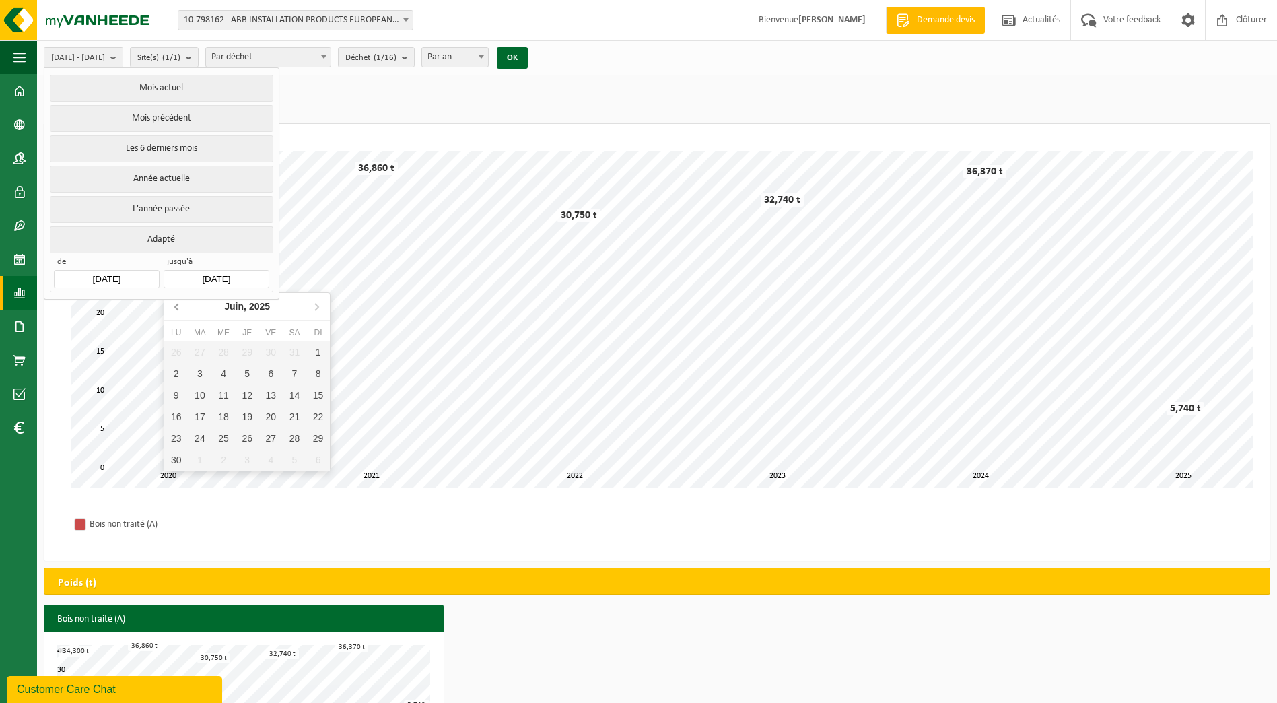
click at [176, 312] on icon at bounding box center [178, 307] width 22 height 22
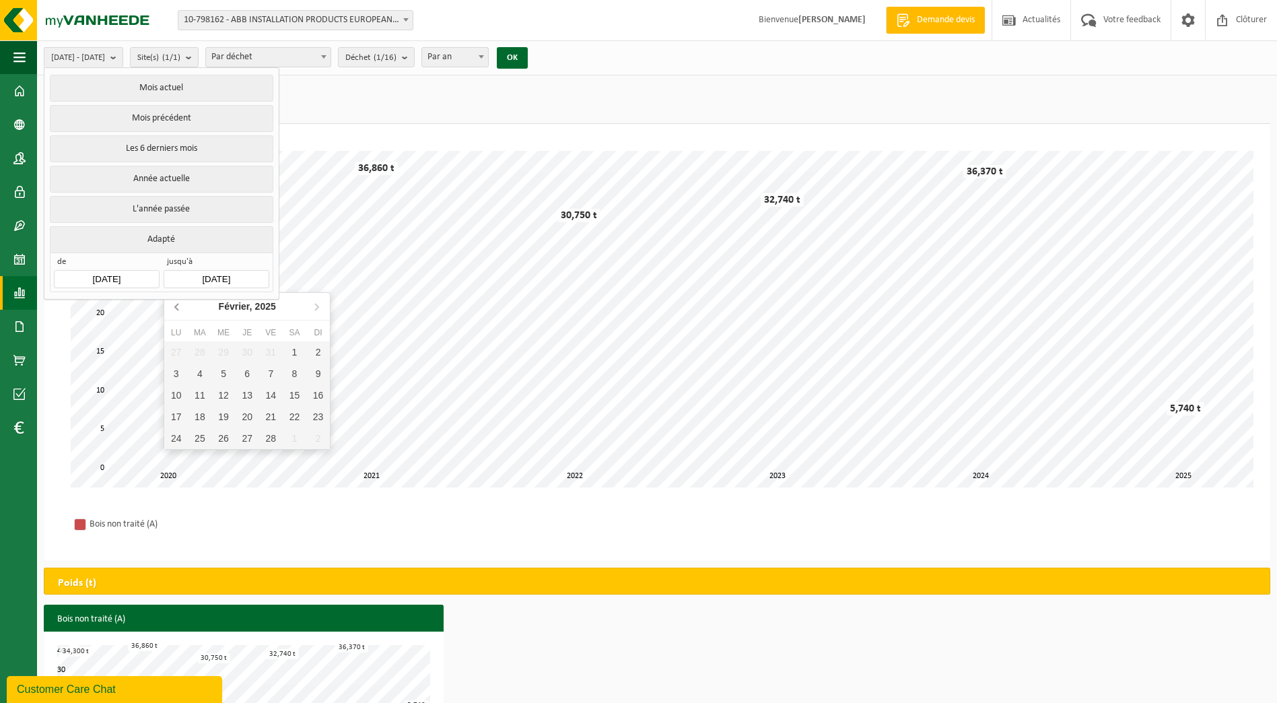
click at [176, 312] on icon at bounding box center [178, 307] width 22 height 22
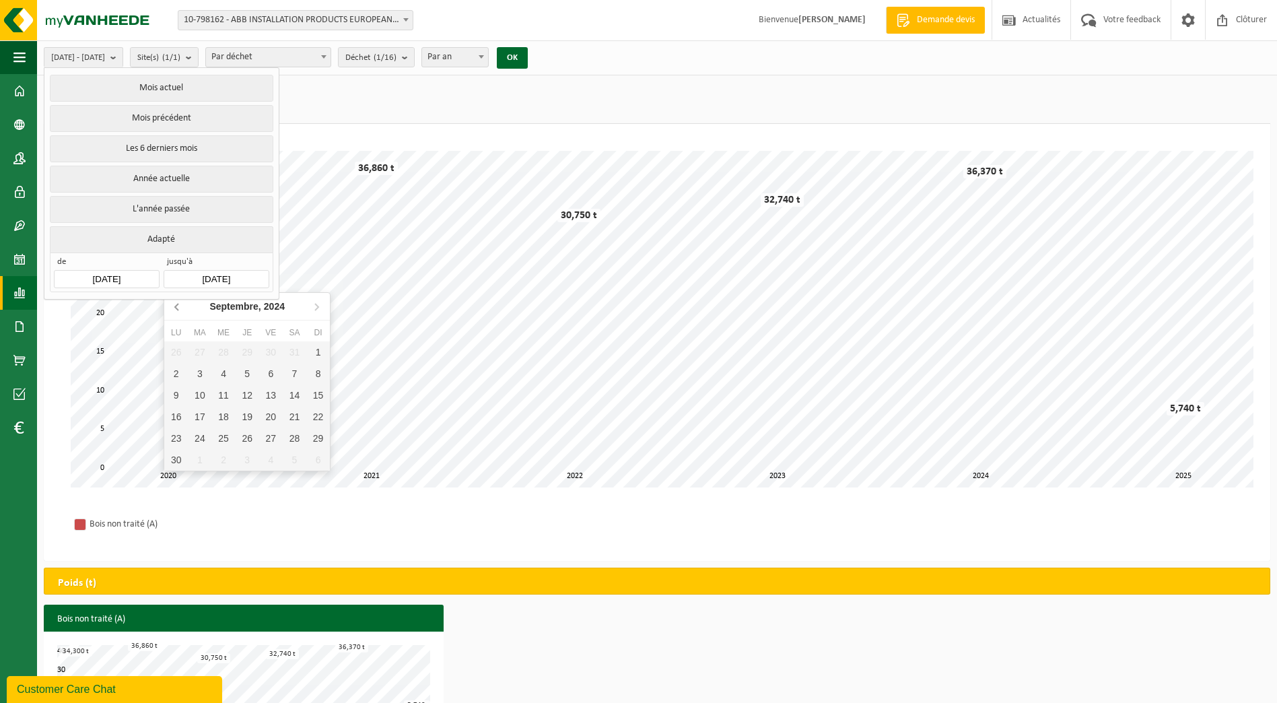
click at [176, 312] on icon at bounding box center [178, 307] width 22 height 22
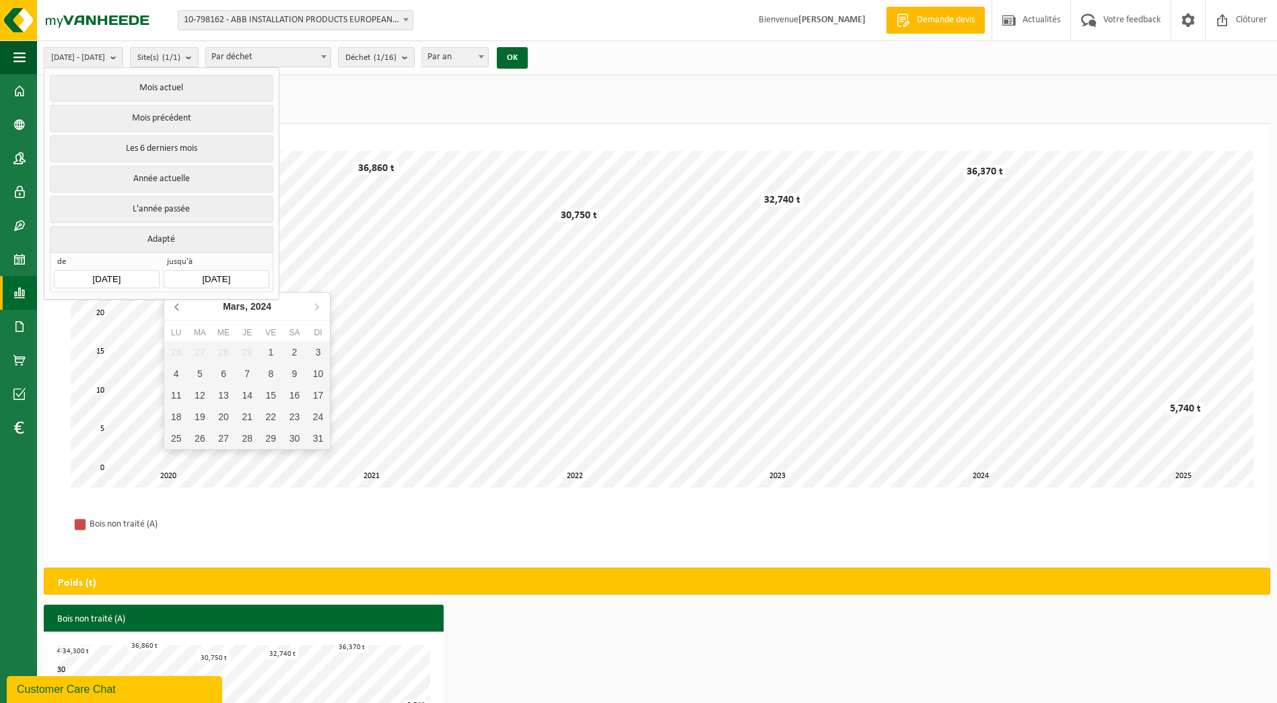
click at [176, 312] on icon at bounding box center [178, 307] width 22 height 22
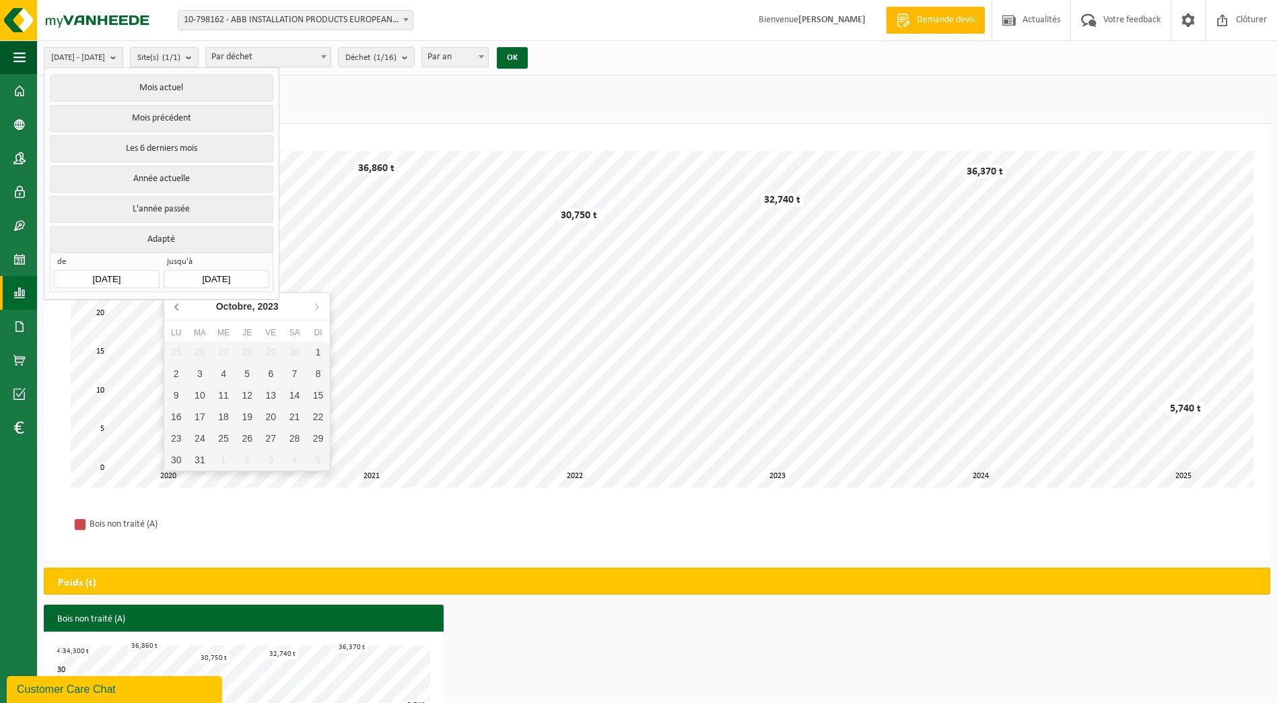
click at [176, 312] on icon at bounding box center [178, 307] width 22 height 22
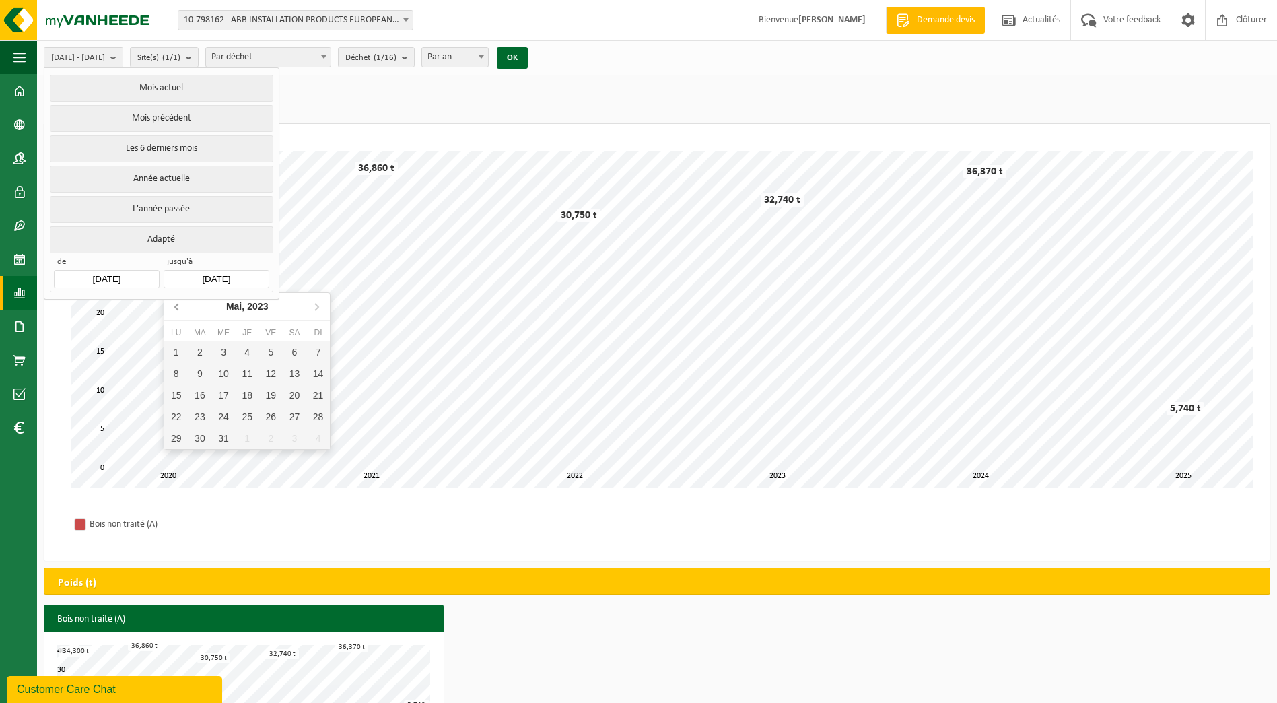
click at [176, 312] on icon at bounding box center [178, 307] width 22 height 22
click at [220, 352] on div "1" at bounding box center [223, 352] width 24 height 22
type input "[DATE]"
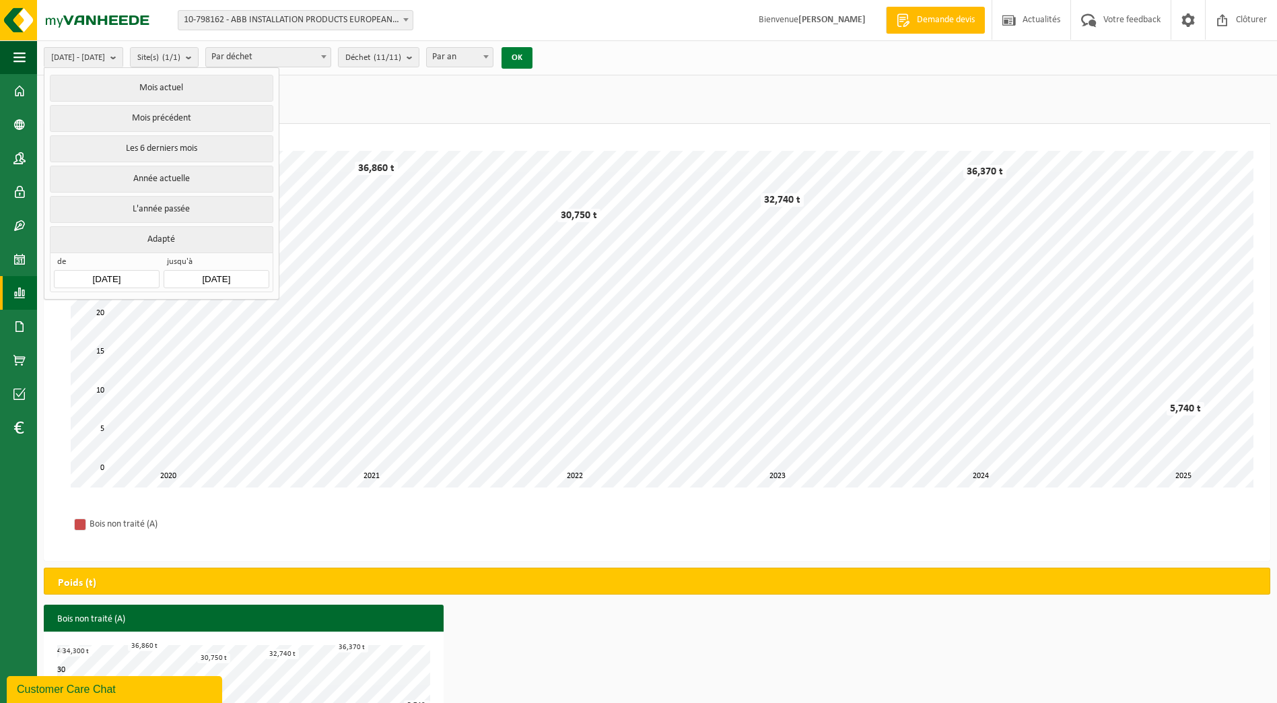
click at [532, 53] on button "OK" at bounding box center [517, 58] width 31 height 22
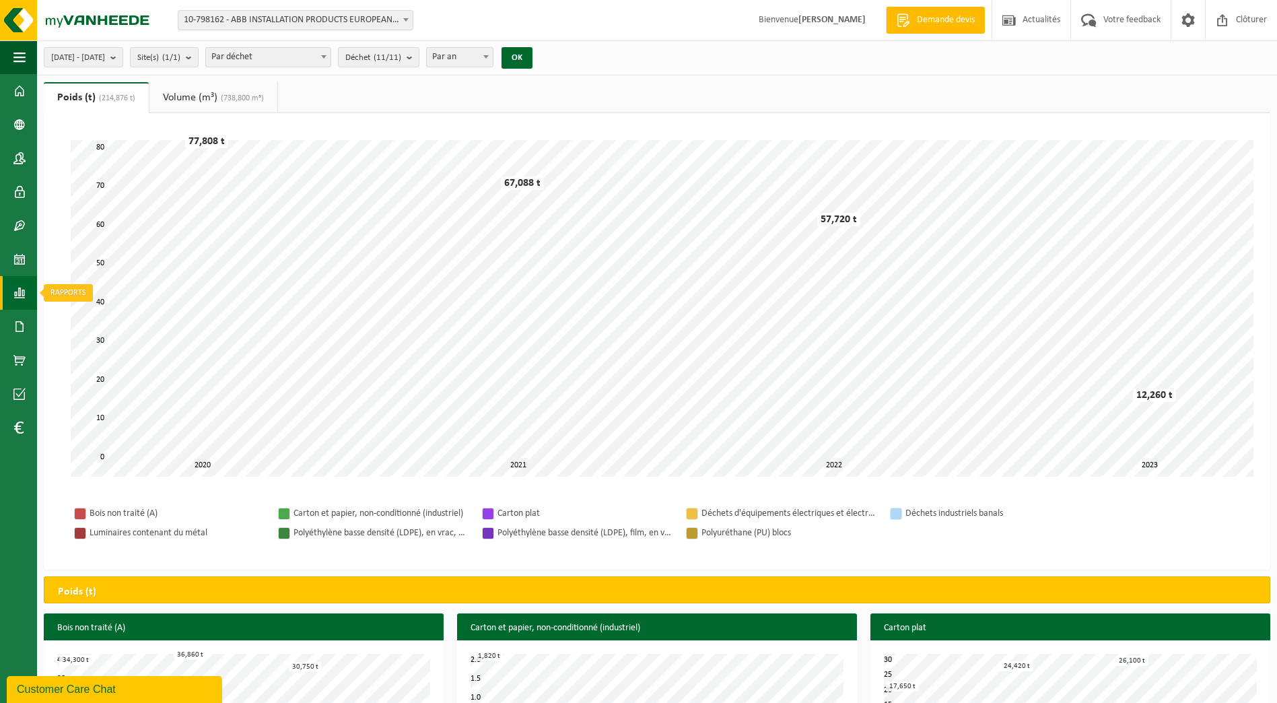
click at [17, 300] on span at bounding box center [19, 293] width 12 height 34
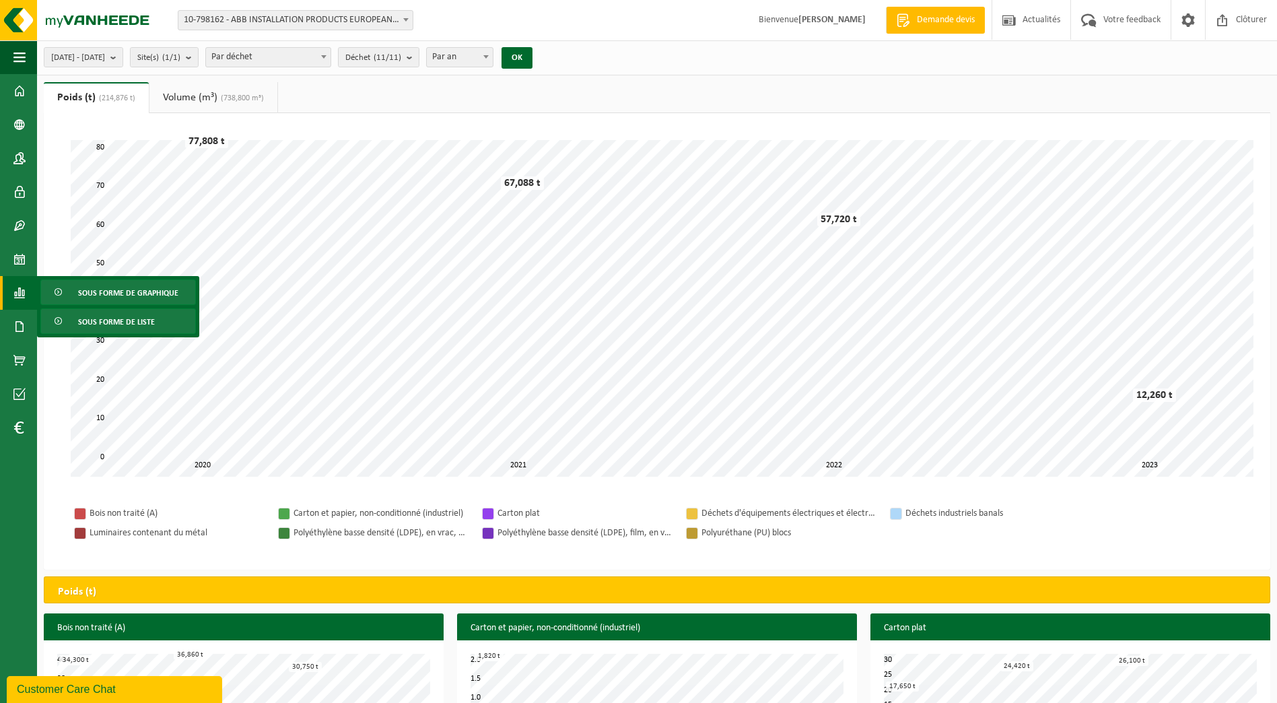
click at [90, 322] on span "Sous forme de liste" at bounding box center [116, 322] width 77 height 26
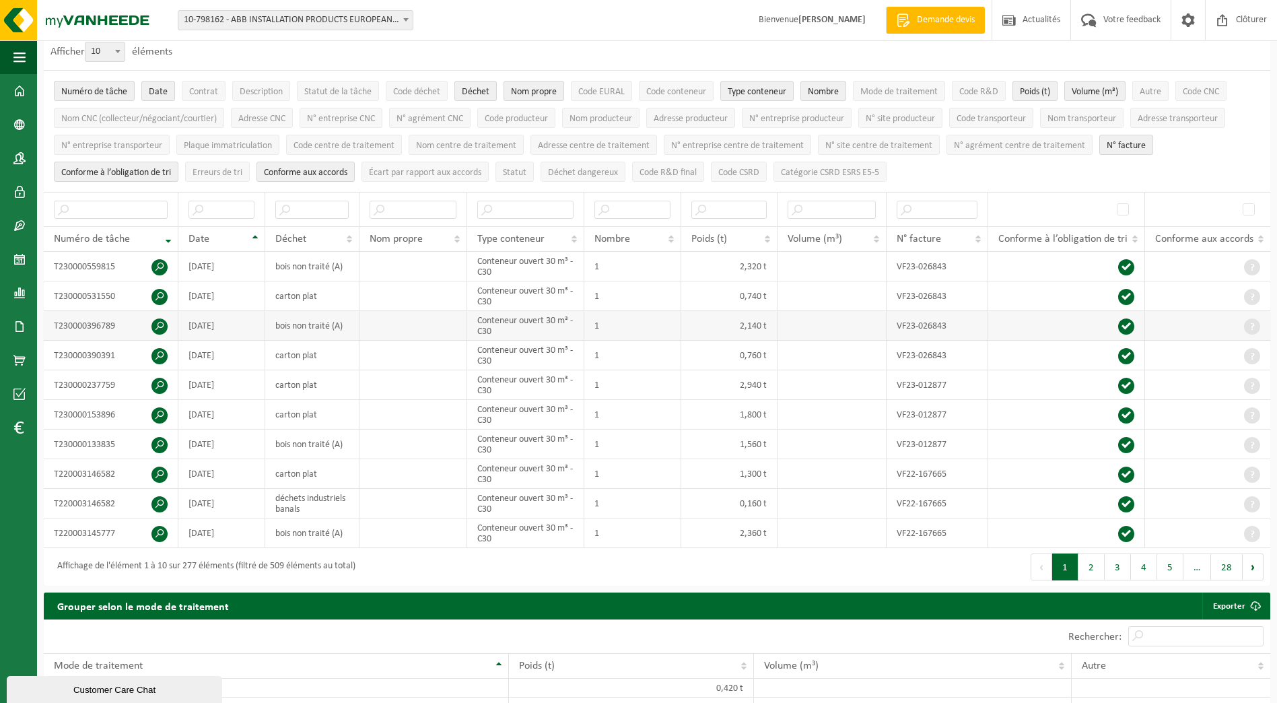
scroll to position [76, 0]
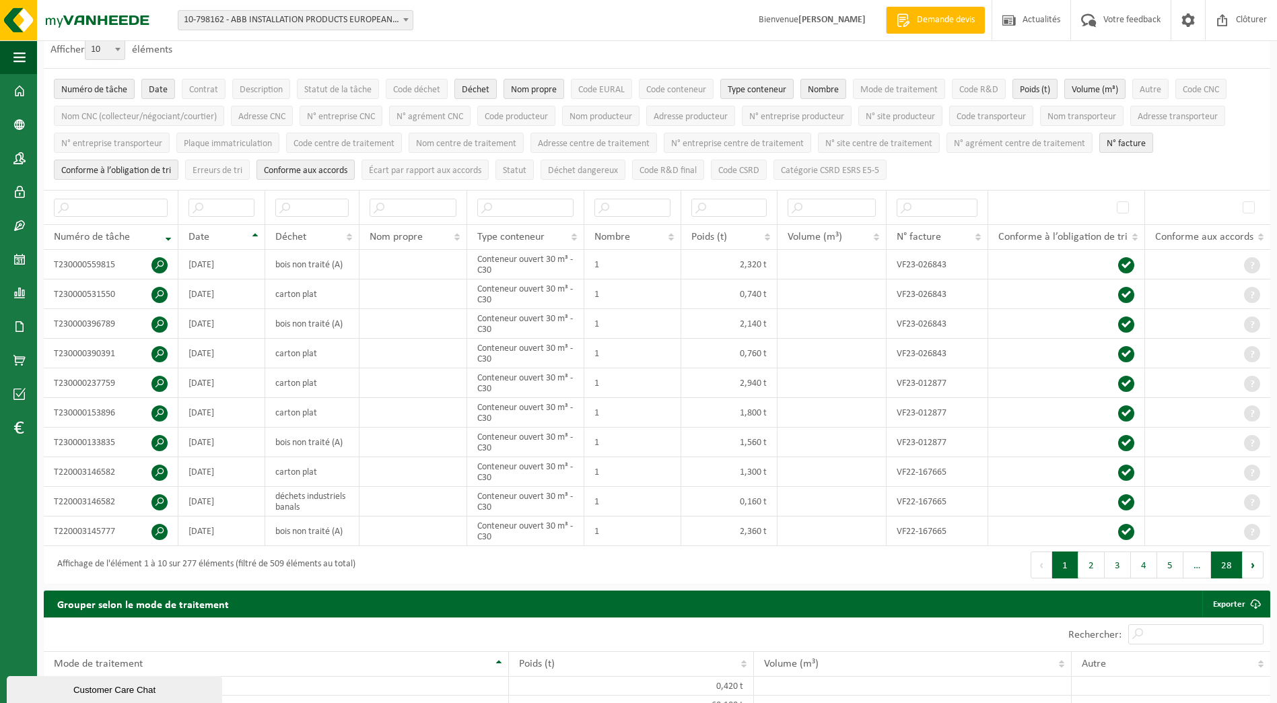
click at [1226, 558] on button "28" at bounding box center [1227, 564] width 32 height 27
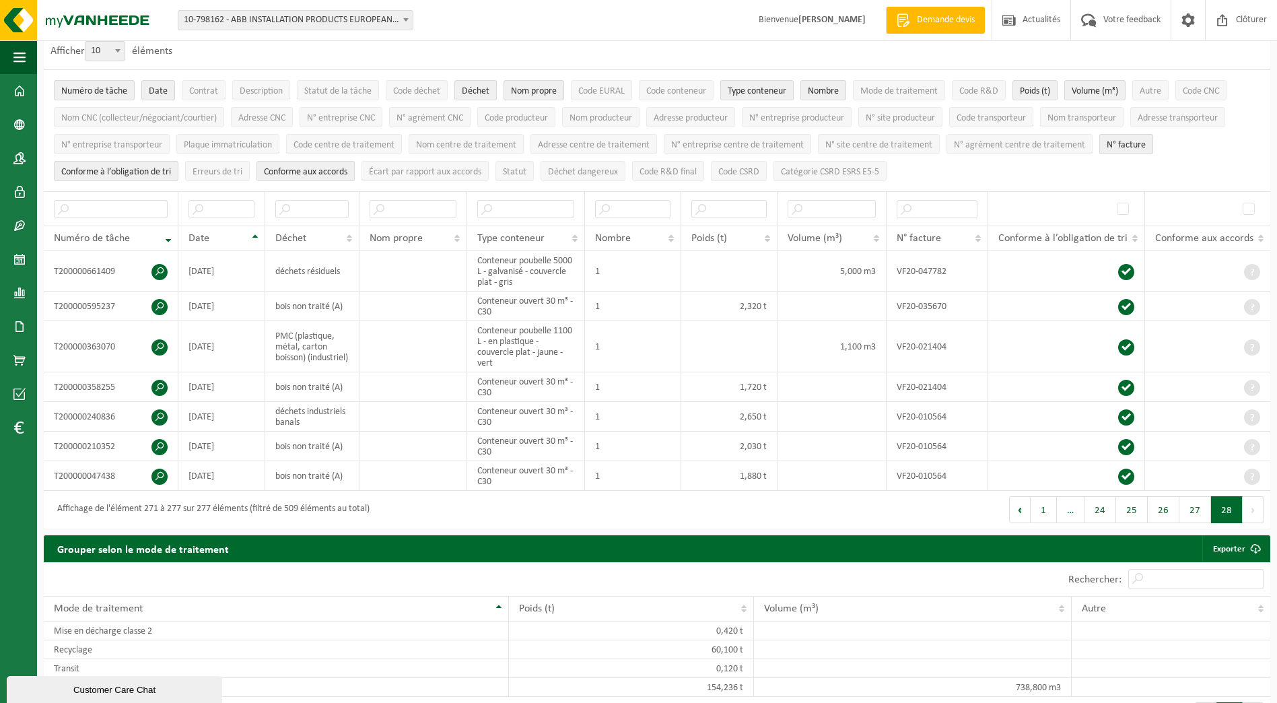
scroll to position [73, 0]
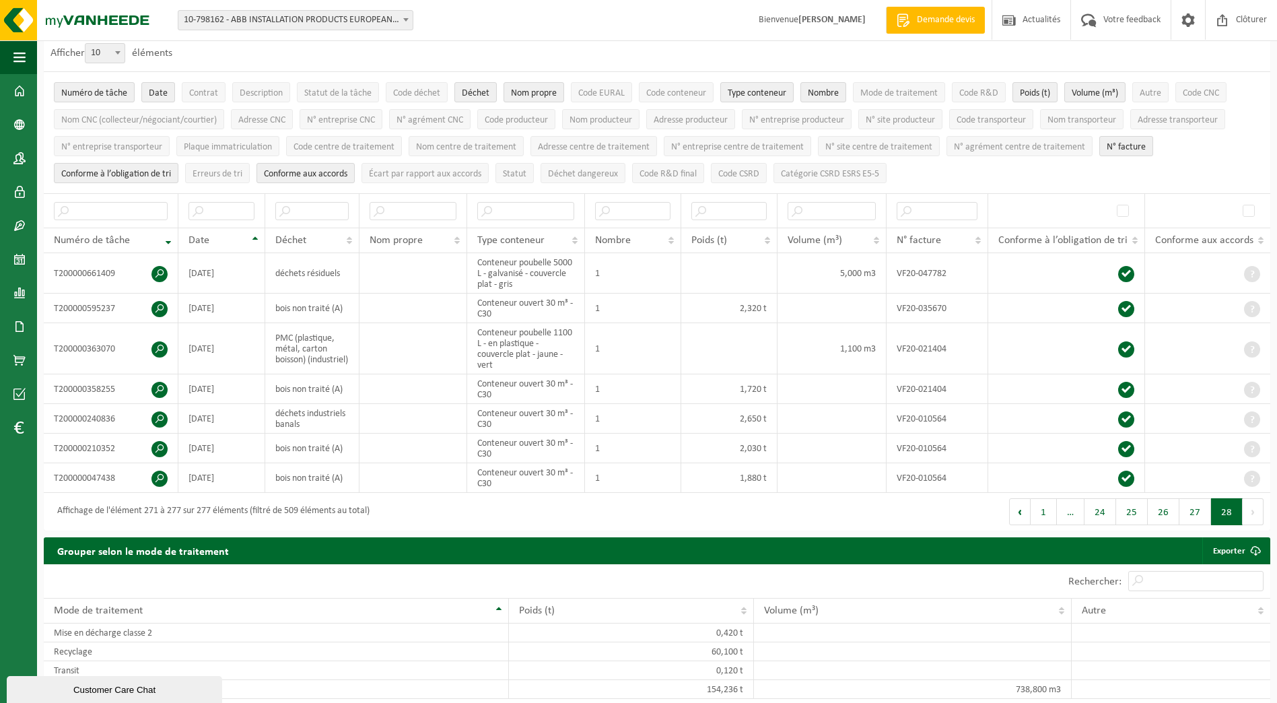
click at [1246, 506] on button "Suivant" at bounding box center [1253, 511] width 21 height 27
click at [1008, 20] on span at bounding box center [1009, 20] width 20 height 40
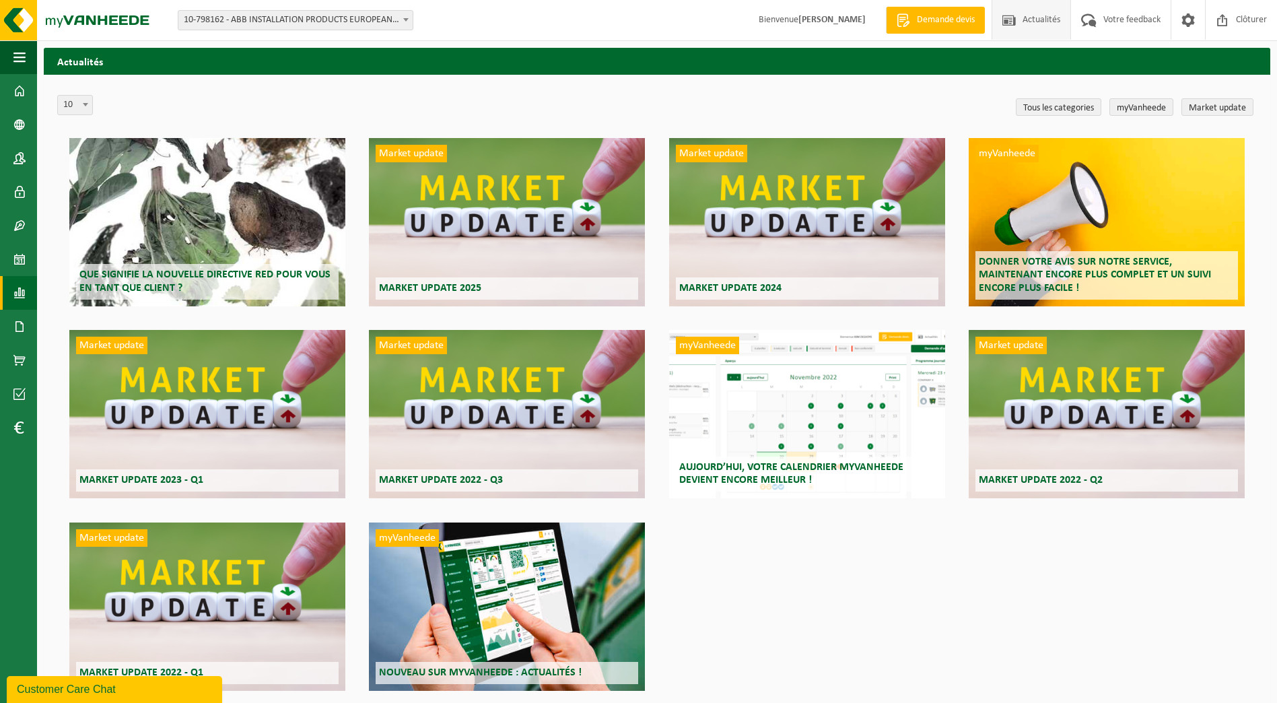
click at [25, 305] on span at bounding box center [19, 293] width 12 height 34
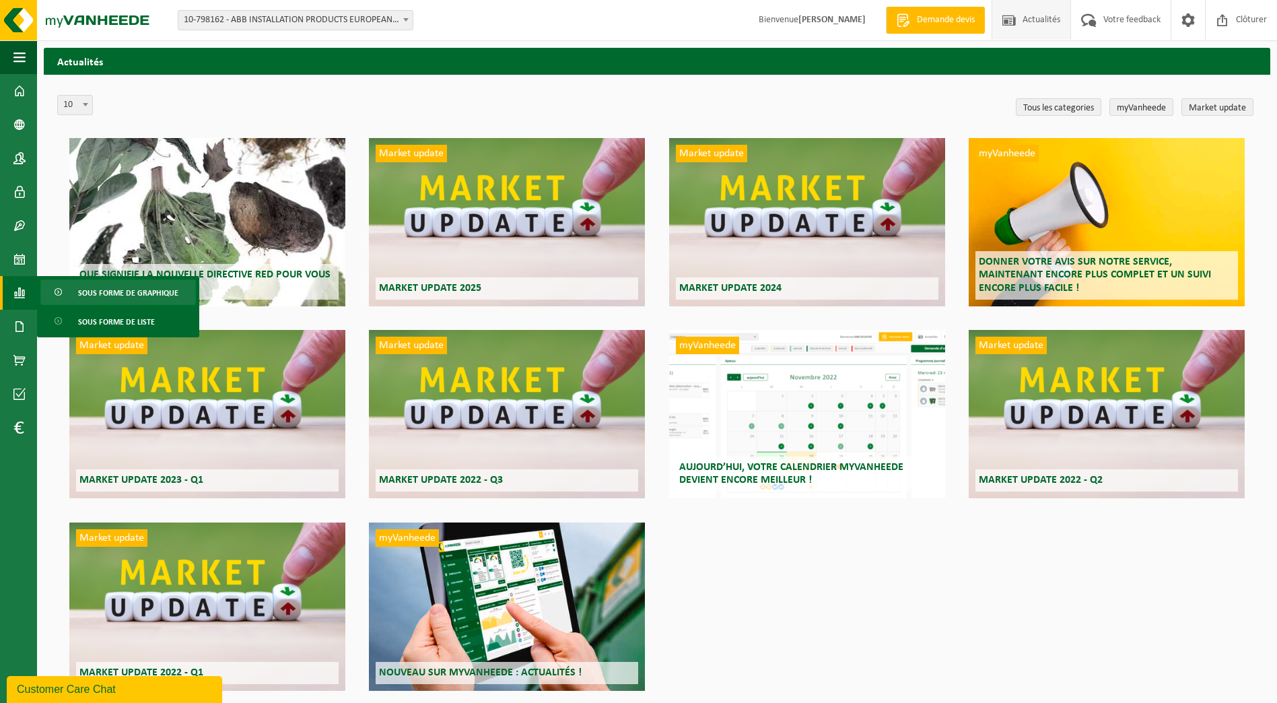
click at [92, 300] on span "Sous forme de graphique" at bounding box center [128, 293] width 100 height 26
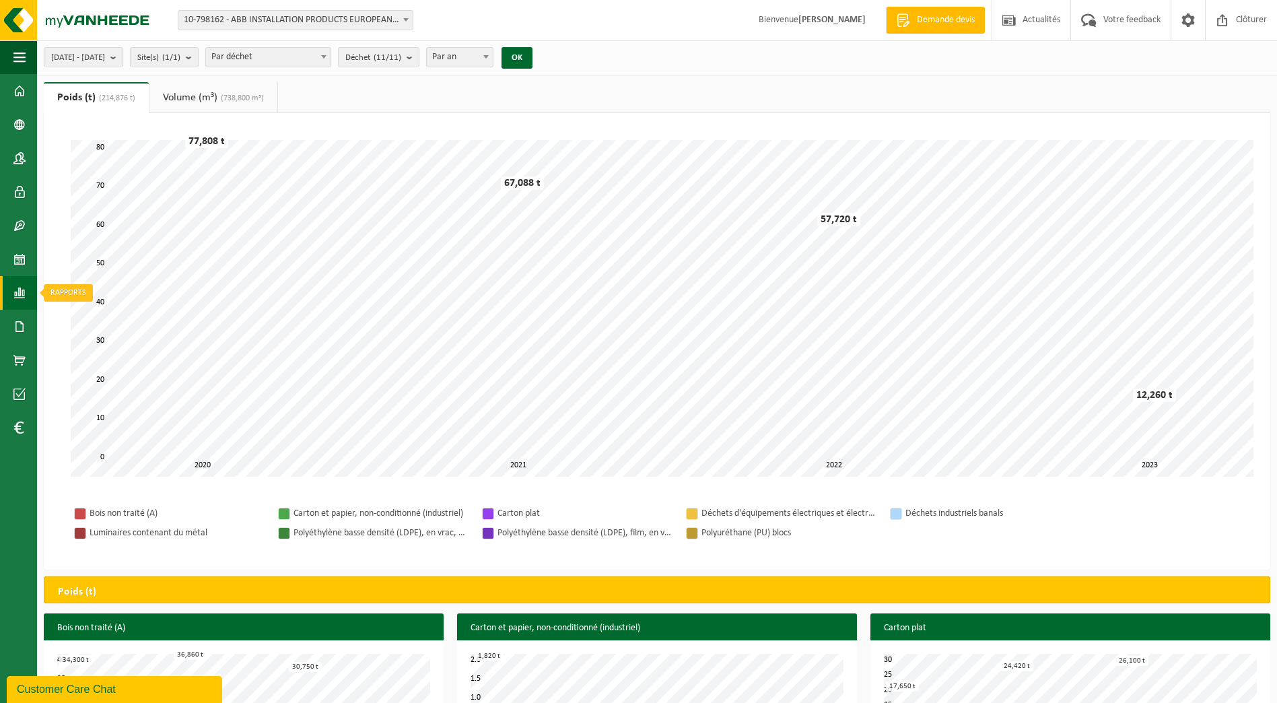
click at [21, 298] on span at bounding box center [19, 293] width 12 height 34
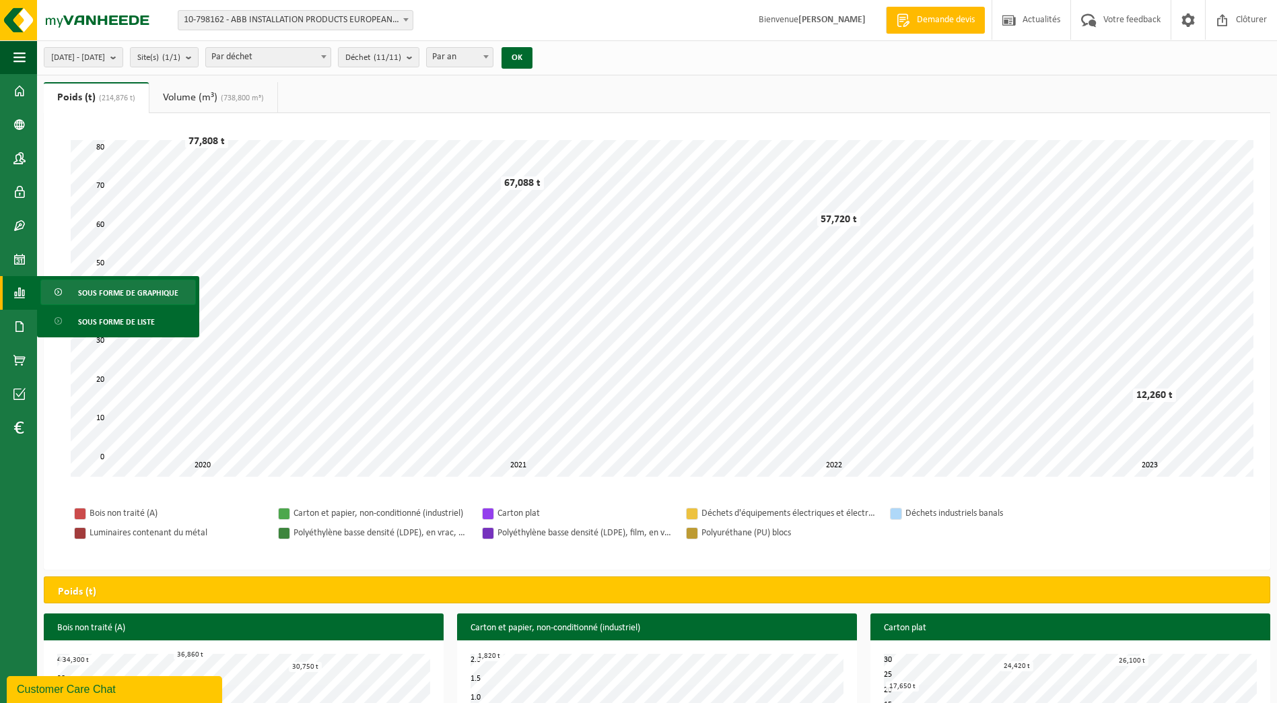
click at [79, 300] on span "Sous forme de graphique" at bounding box center [128, 293] width 100 height 26
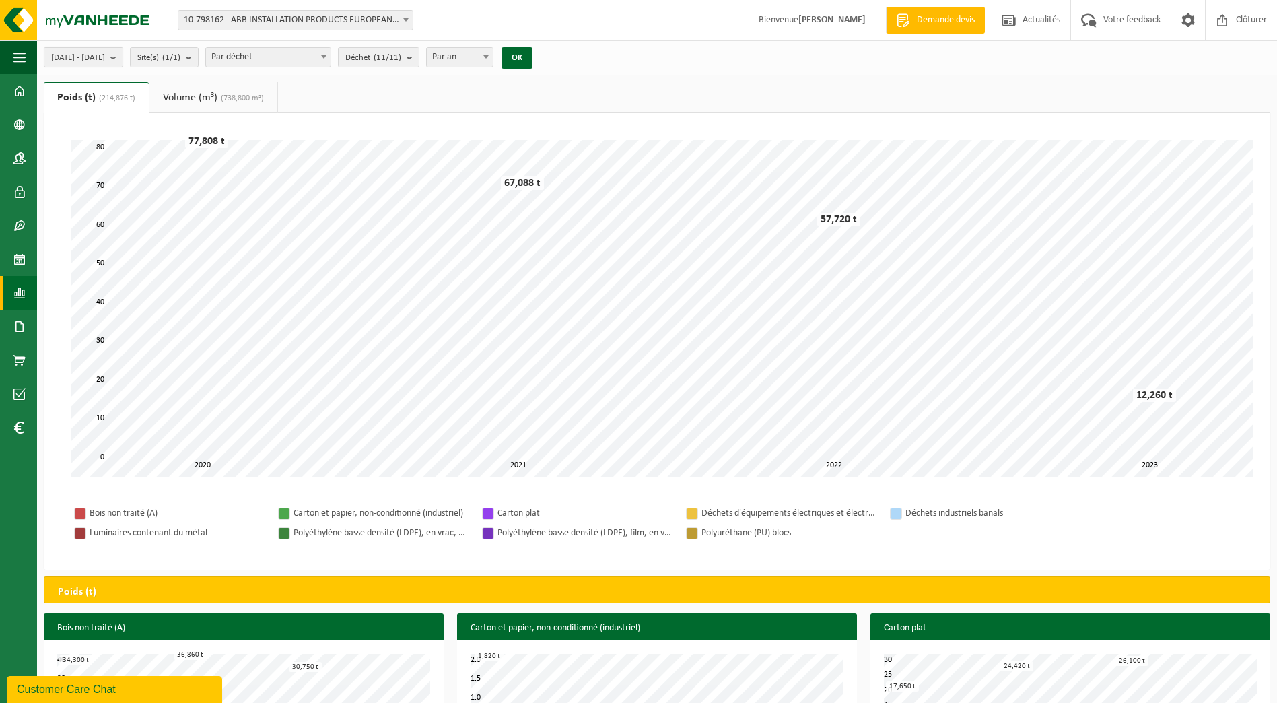
click at [105, 55] on span "[DATE] - [DATE]" at bounding box center [78, 58] width 54 height 20
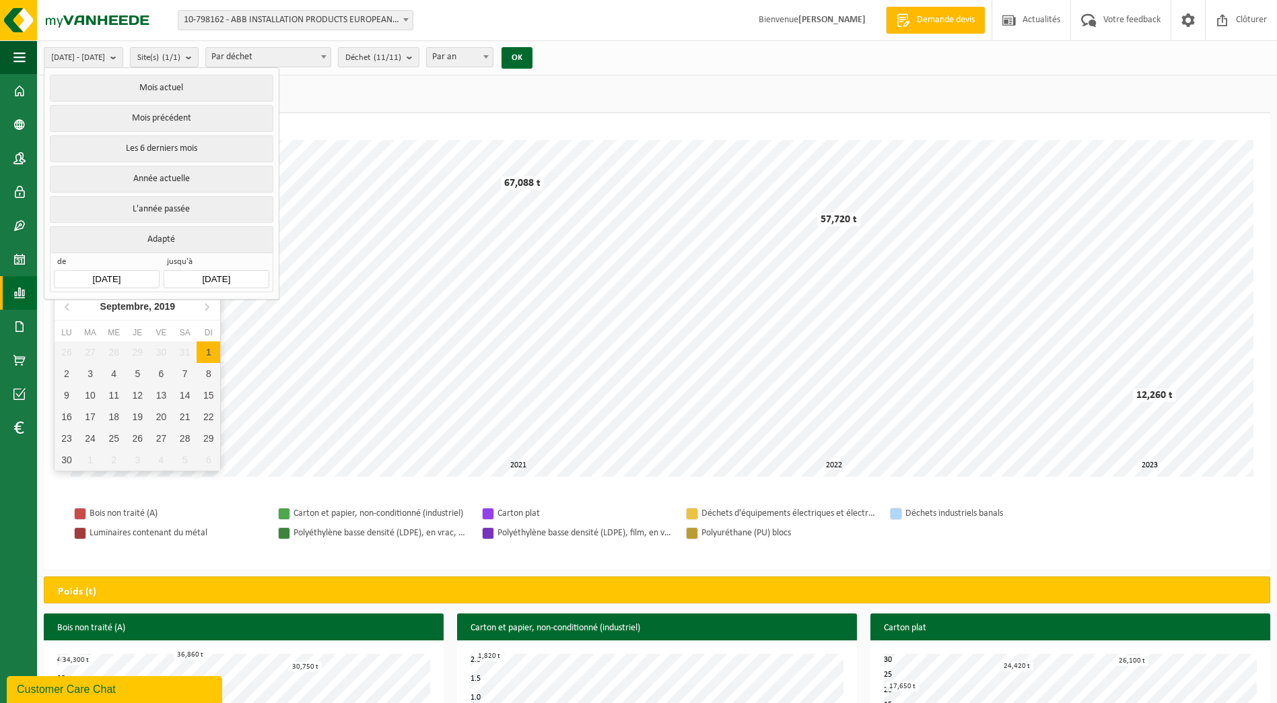
click at [118, 273] on input "[DATE]" at bounding box center [106, 279] width 105 height 18
click at [206, 307] on icon at bounding box center [207, 307] width 22 height 22
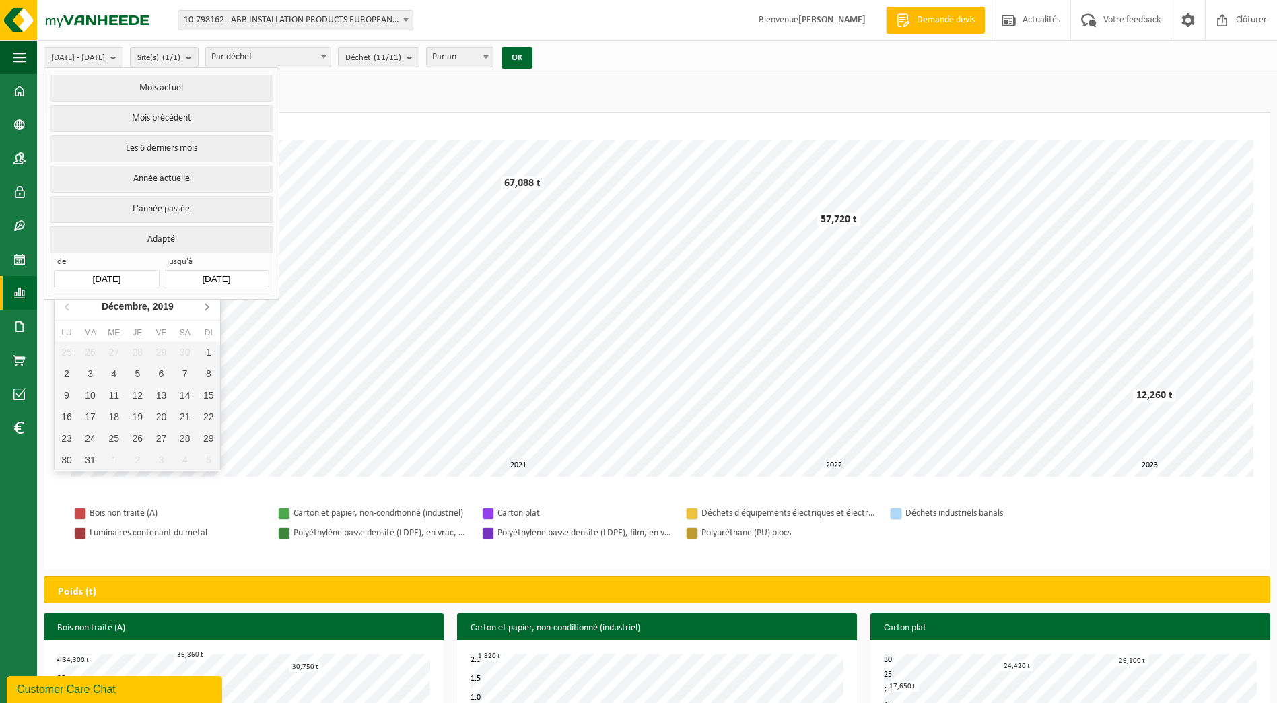
click at [206, 307] on icon at bounding box center [207, 307] width 22 height 22
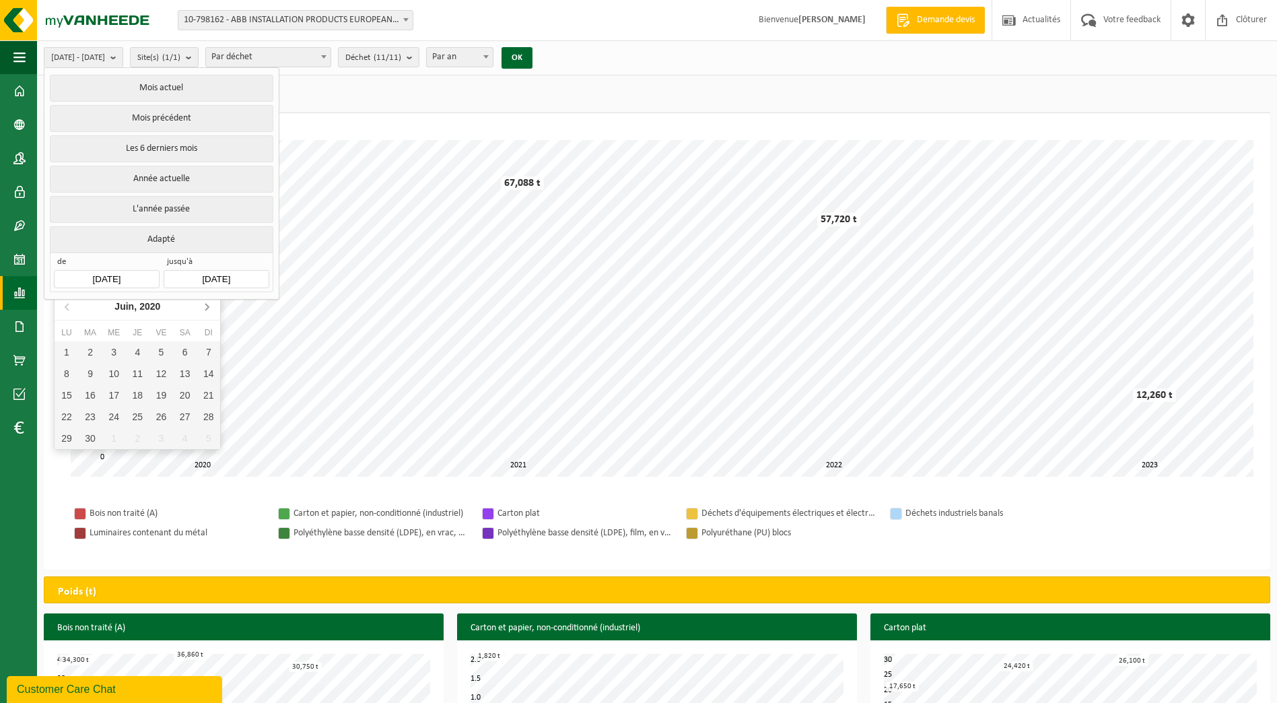
click at [206, 307] on icon at bounding box center [207, 307] width 22 height 22
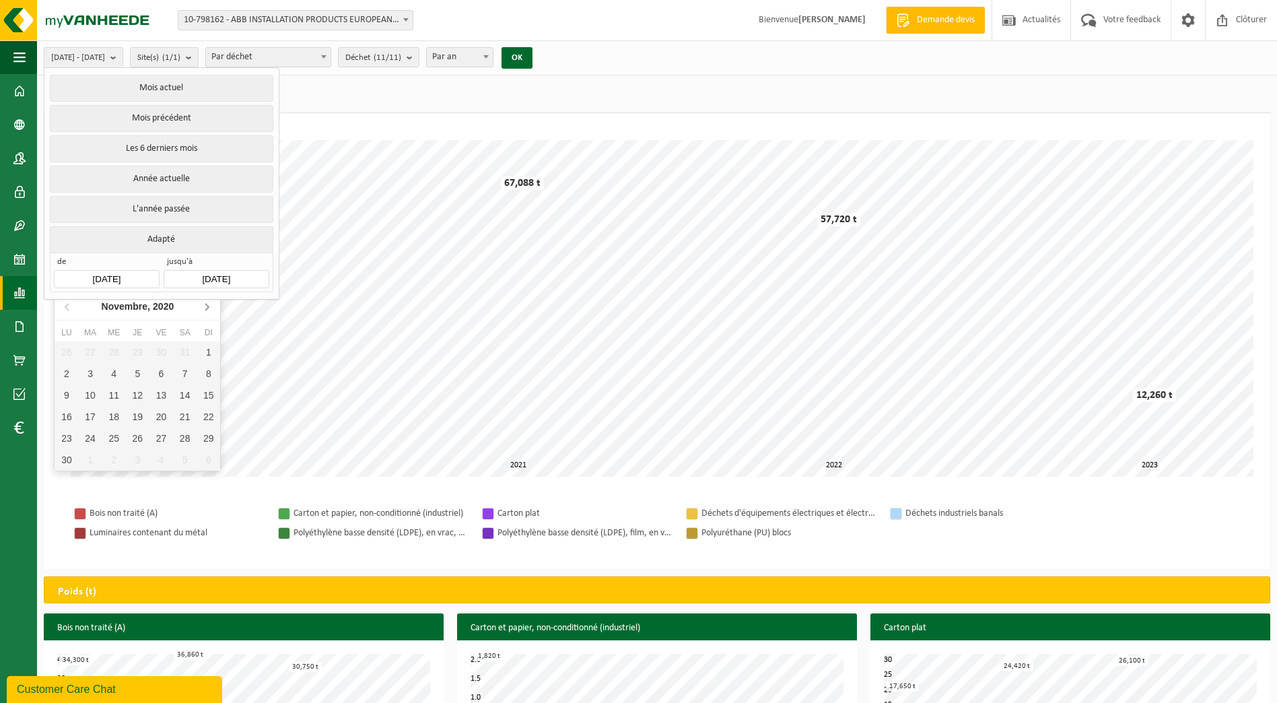
click at [206, 307] on icon at bounding box center [207, 307] width 22 height 22
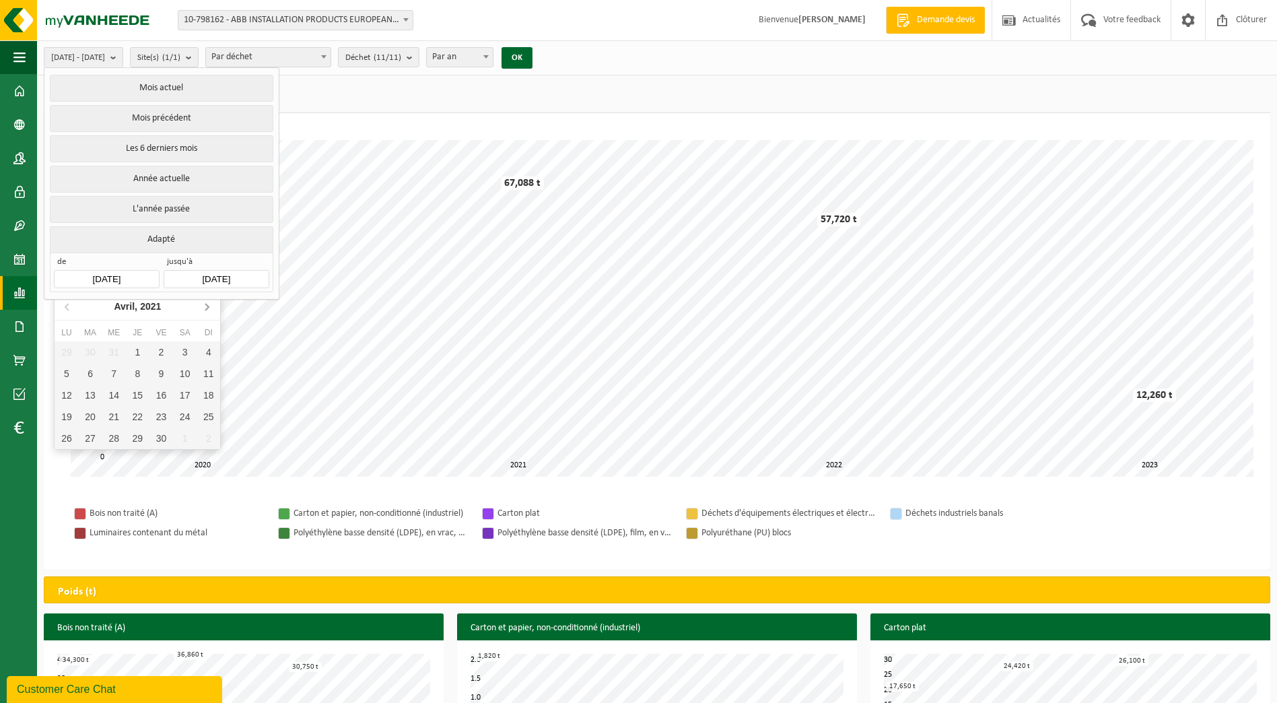
click at [206, 307] on icon at bounding box center [207, 307] width 22 height 22
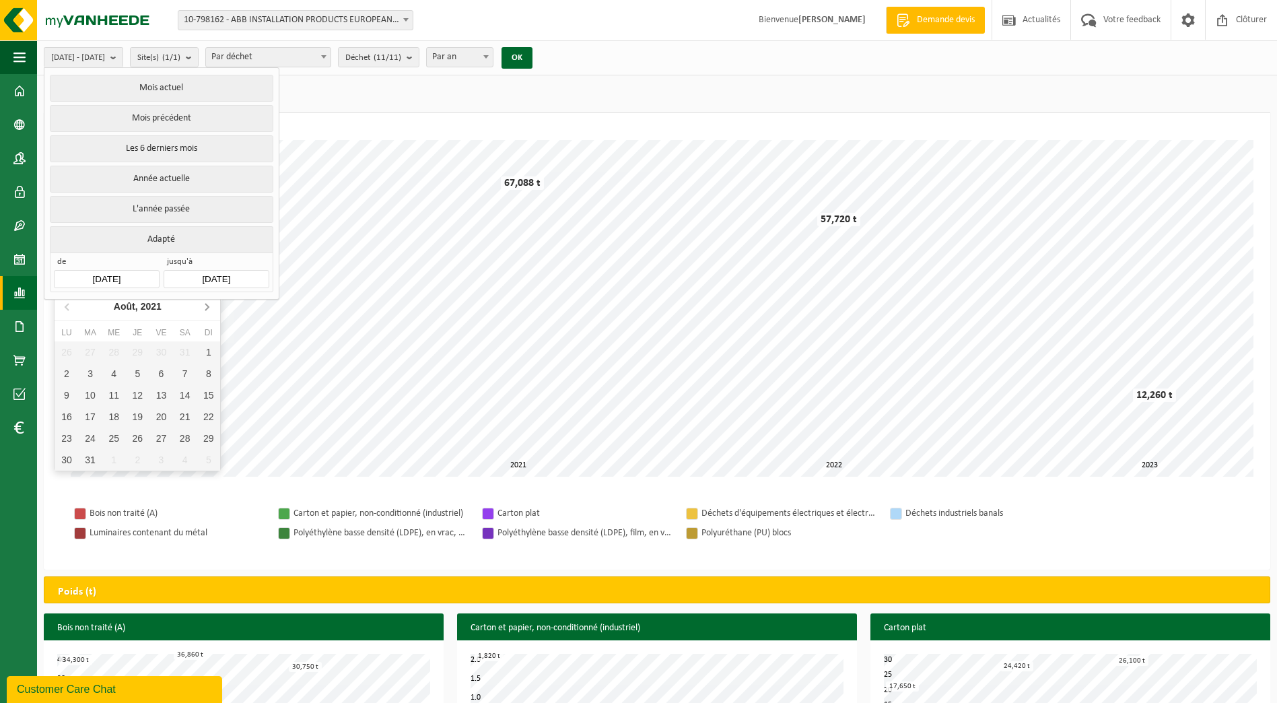
click at [206, 307] on icon at bounding box center [207, 307] width 22 height 22
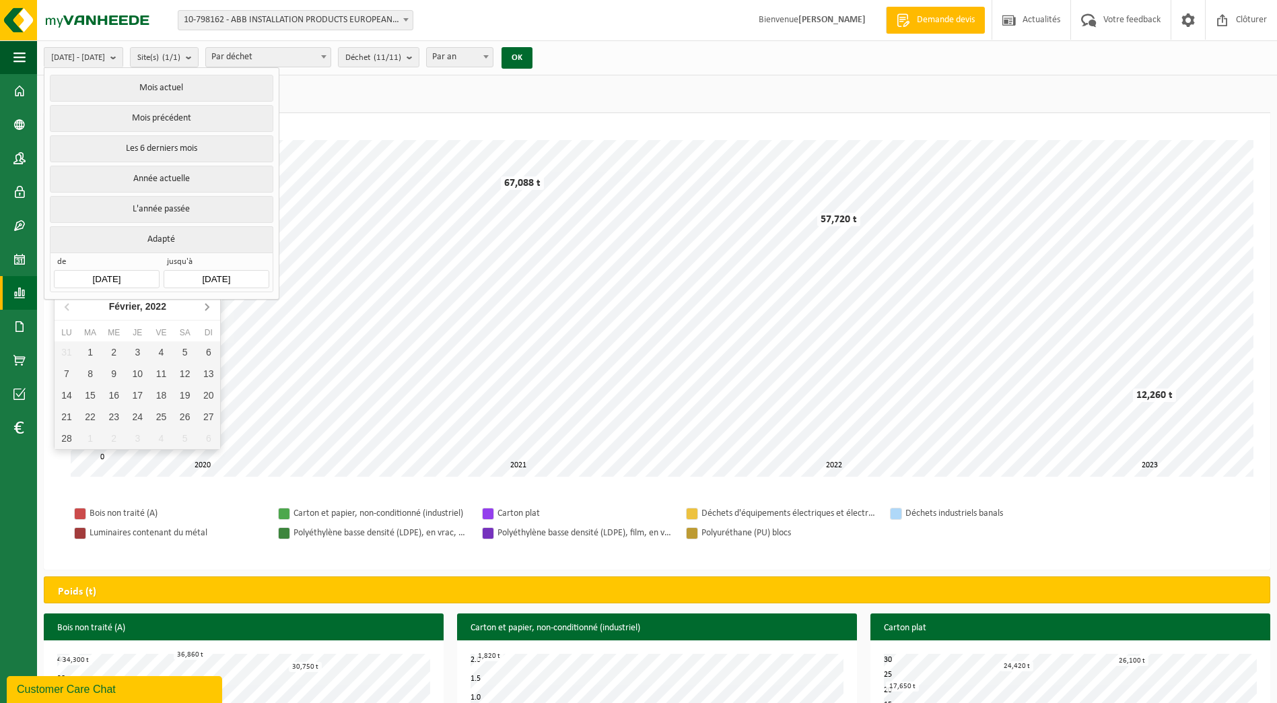
click at [206, 307] on icon at bounding box center [207, 307] width 22 height 22
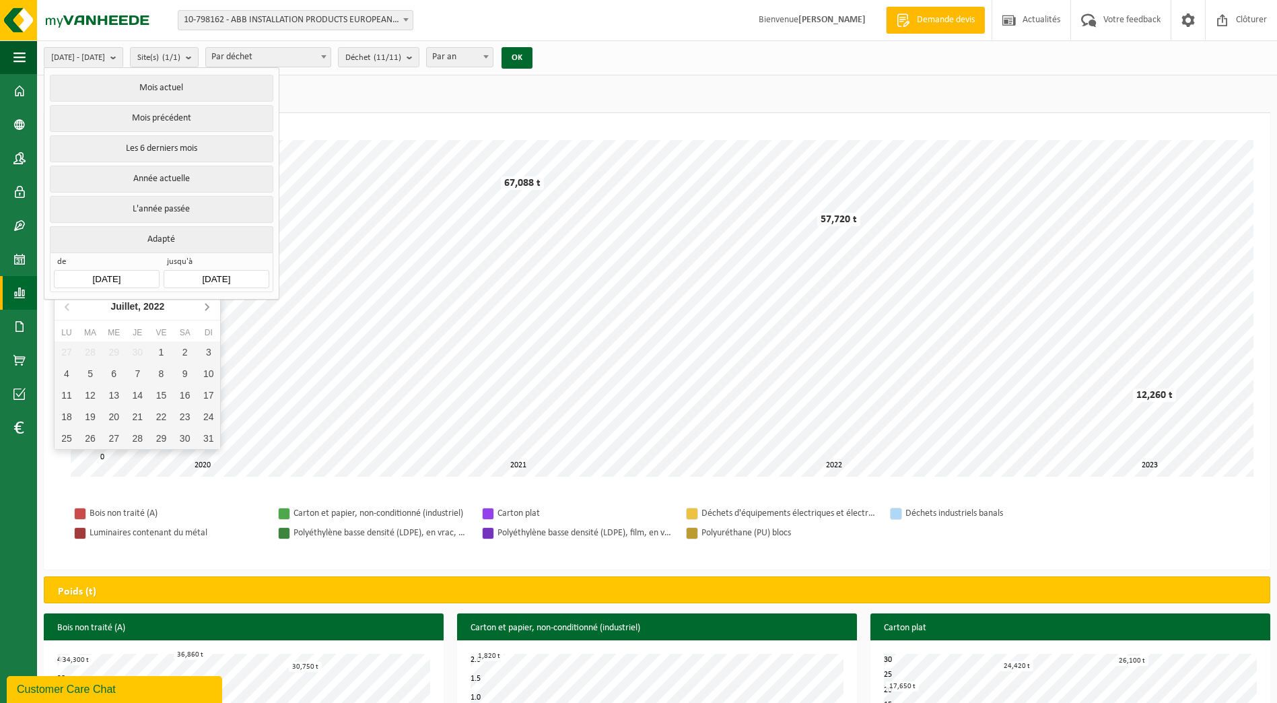
click at [206, 307] on icon at bounding box center [207, 307] width 22 height 22
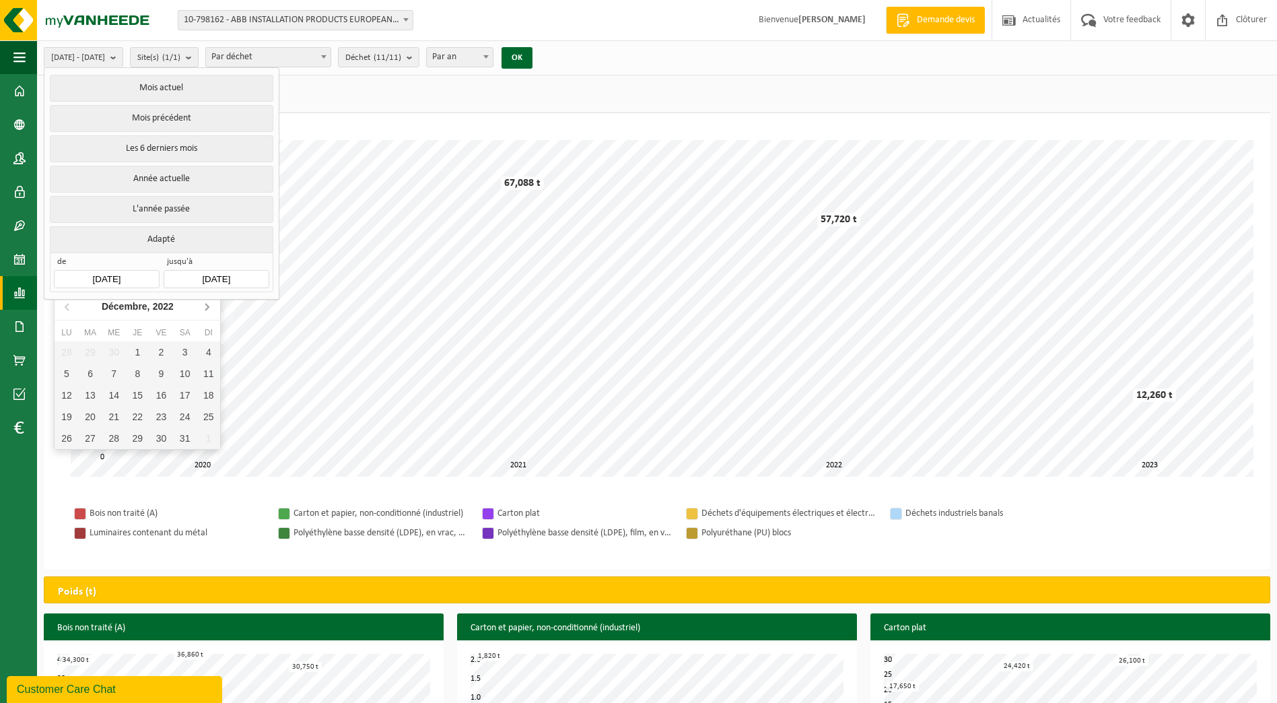
click at [206, 307] on icon at bounding box center [207, 307] width 22 height 22
click at [67, 309] on icon at bounding box center [66, 307] width 3 height 7
click at [200, 358] on div "1" at bounding box center [209, 352] width 24 height 22
type input "[DATE]"
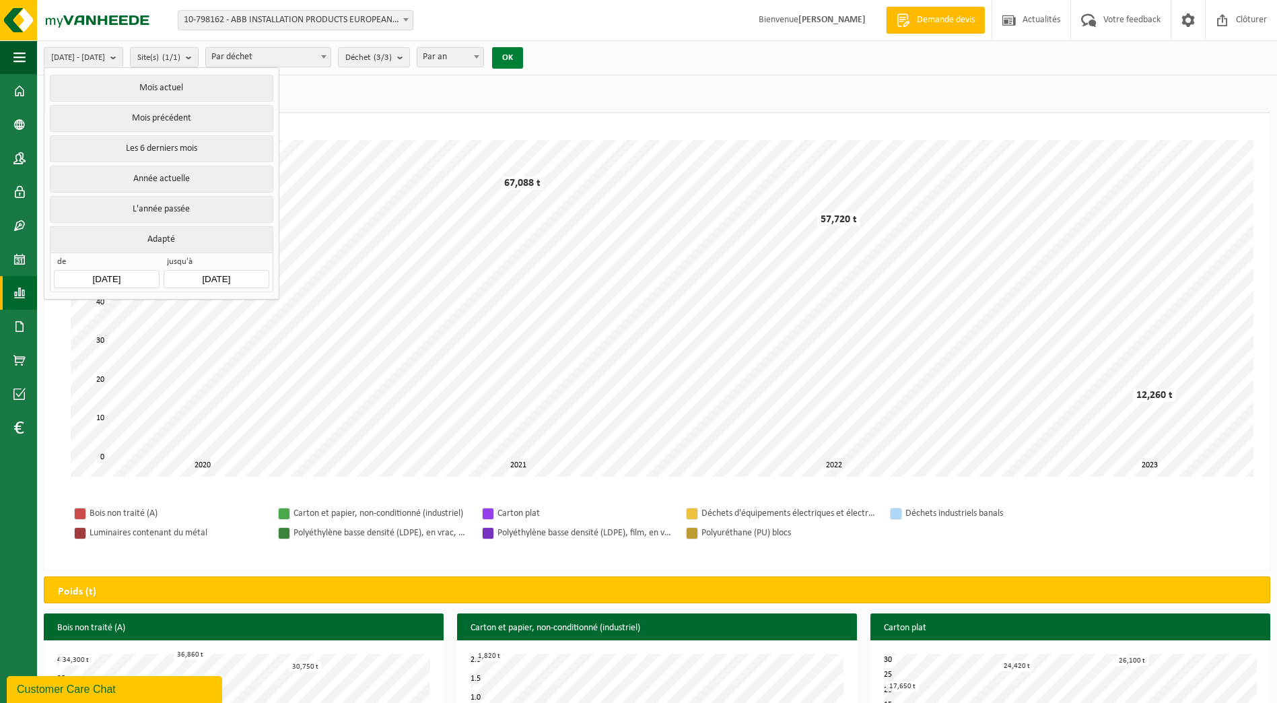
click at [523, 62] on button "OK" at bounding box center [507, 58] width 31 height 22
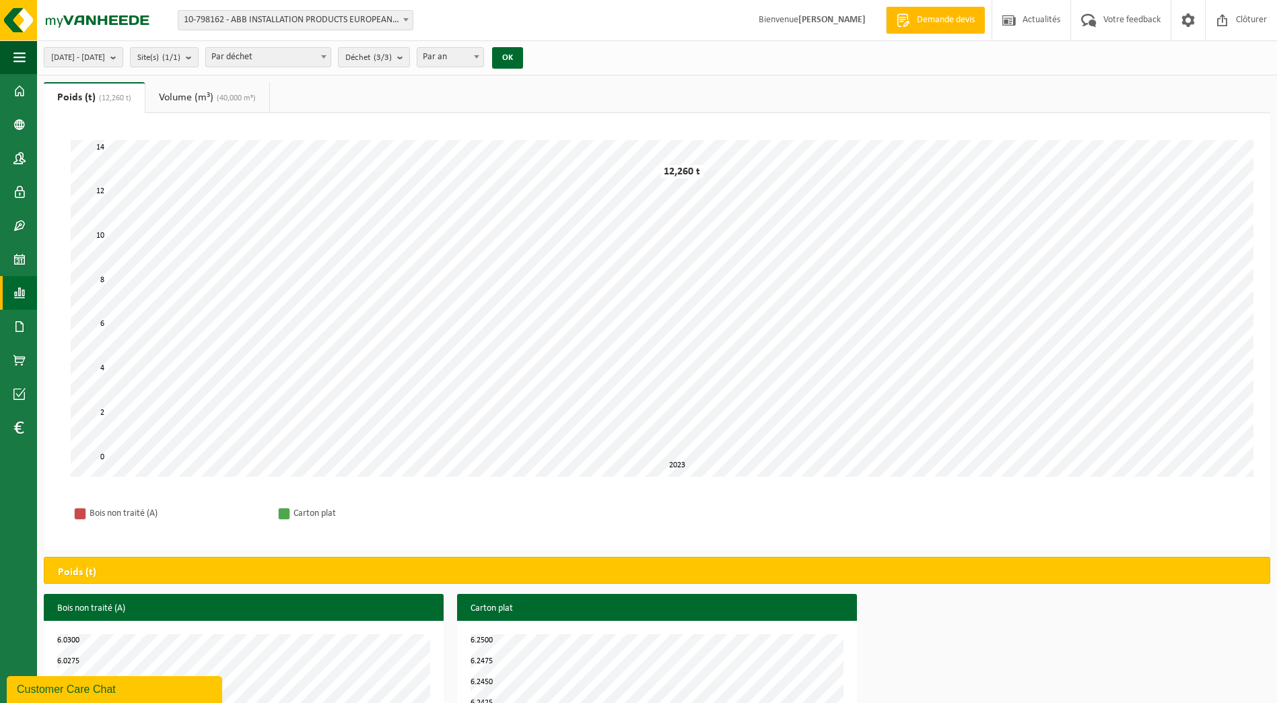
click at [123, 58] on button "[DATE] - [DATE]" at bounding box center [83, 57] width 79 height 20
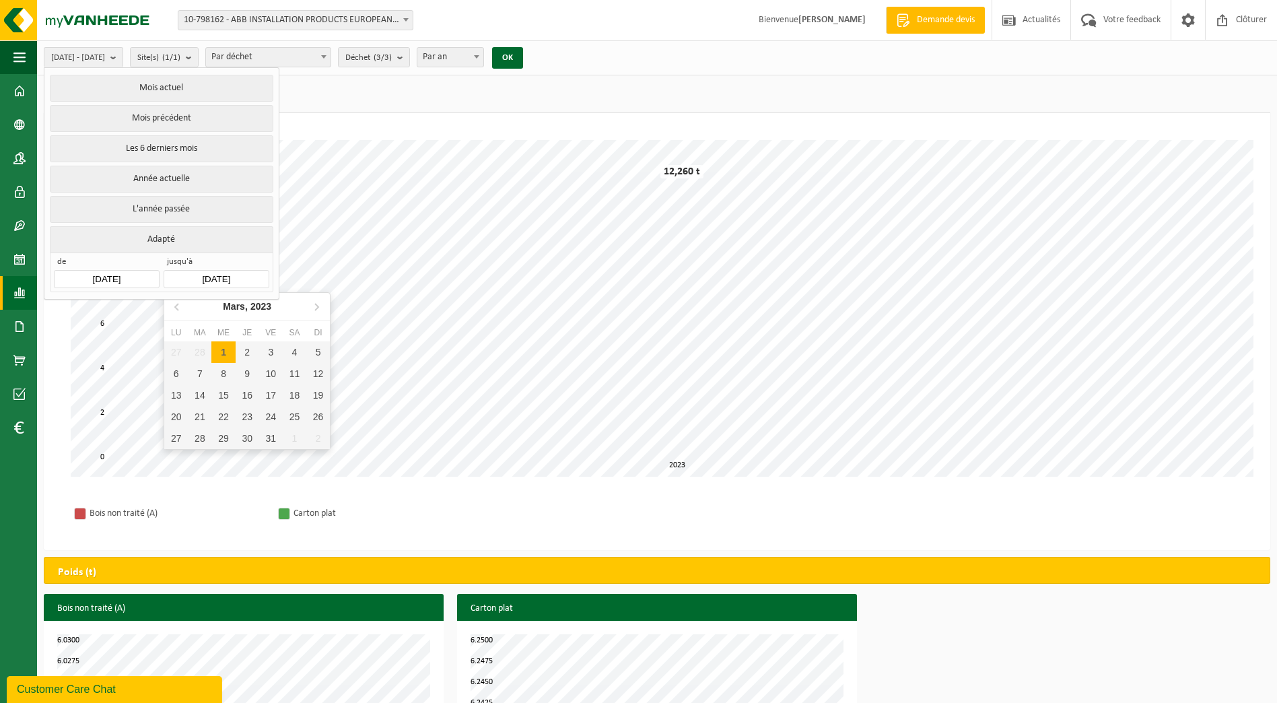
click at [213, 277] on input "[DATE]" at bounding box center [216, 279] width 105 height 18
click at [316, 305] on icon at bounding box center [316, 307] width 3 height 7
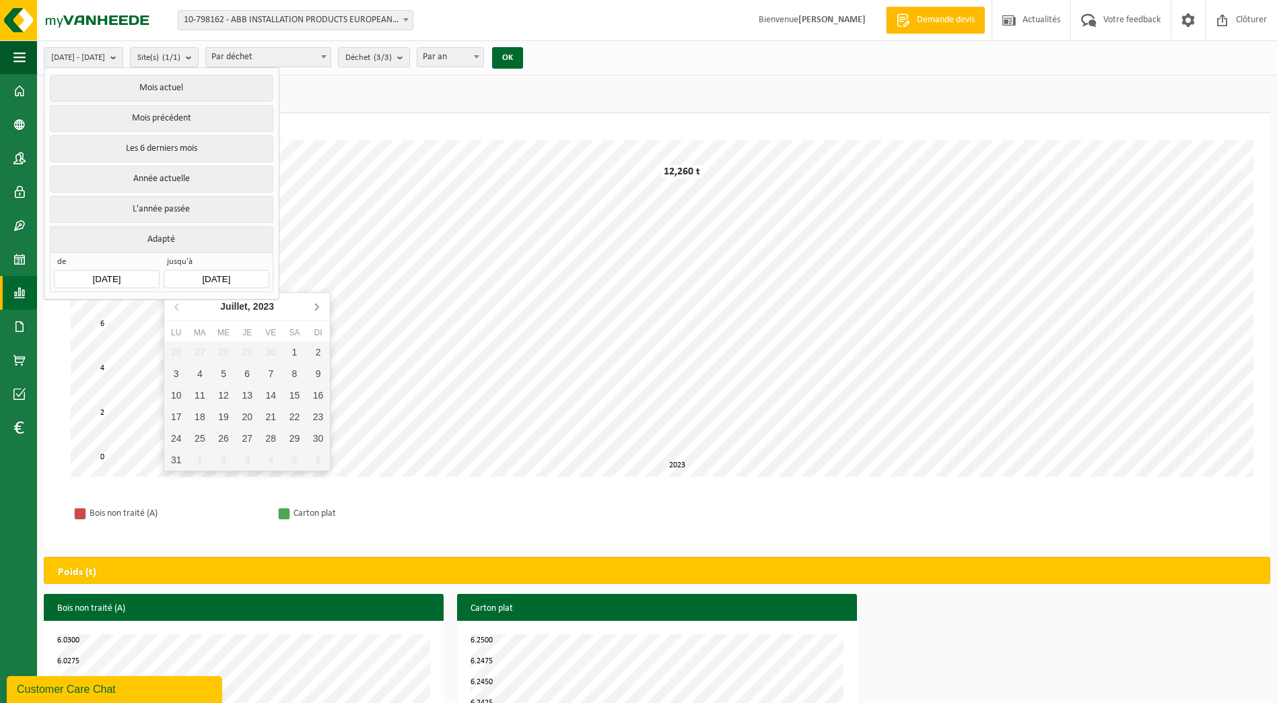
click at [316, 305] on icon at bounding box center [316, 307] width 3 height 7
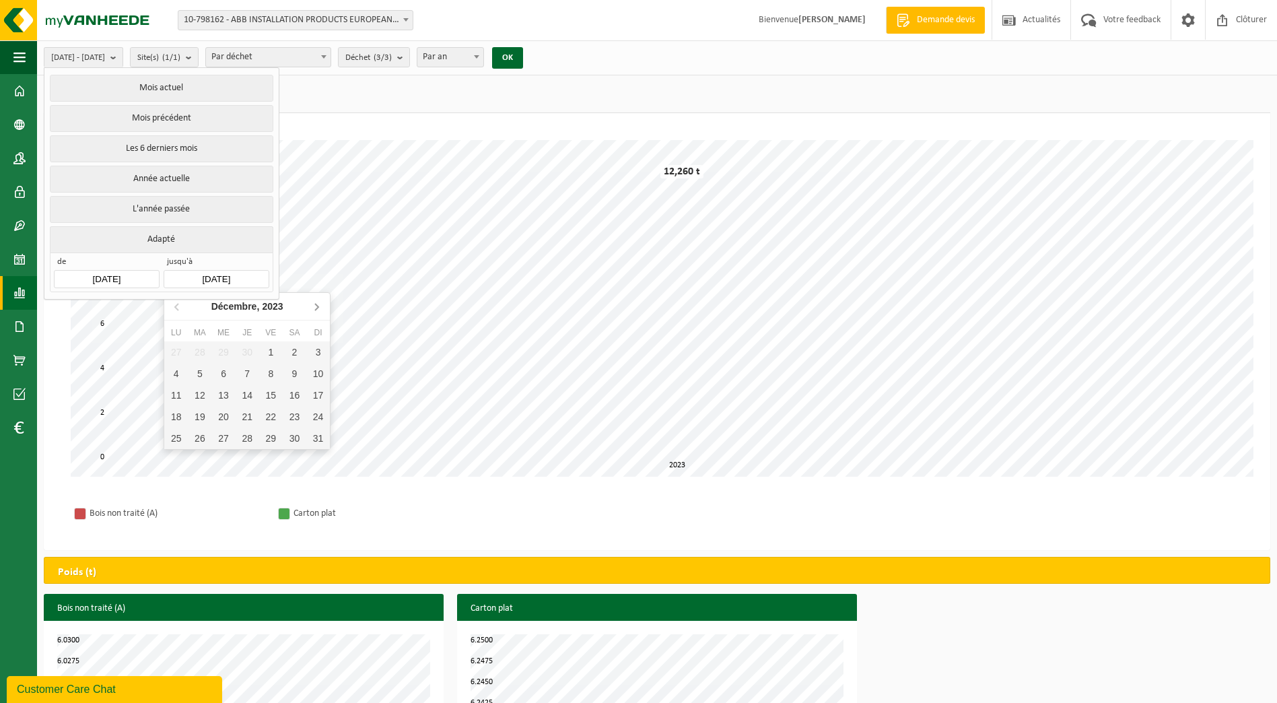
click at [316, 305] on icon at bounding box center [316, 307] width 3 height 7
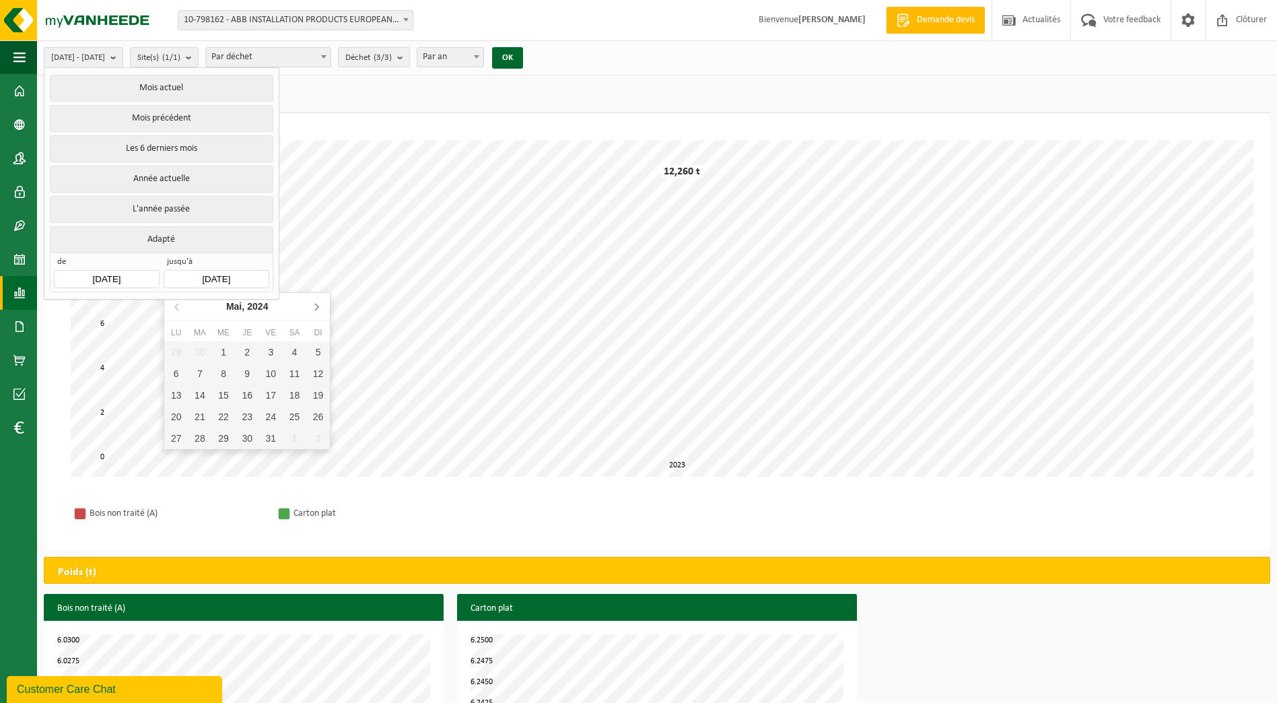
click at [316, 305] on icon at bounding box center [316, 307] width 3 height 7
click at [289, 418] on div "22" at bounding box center [295, 417] width 24 height 22
type input "[DATE]"
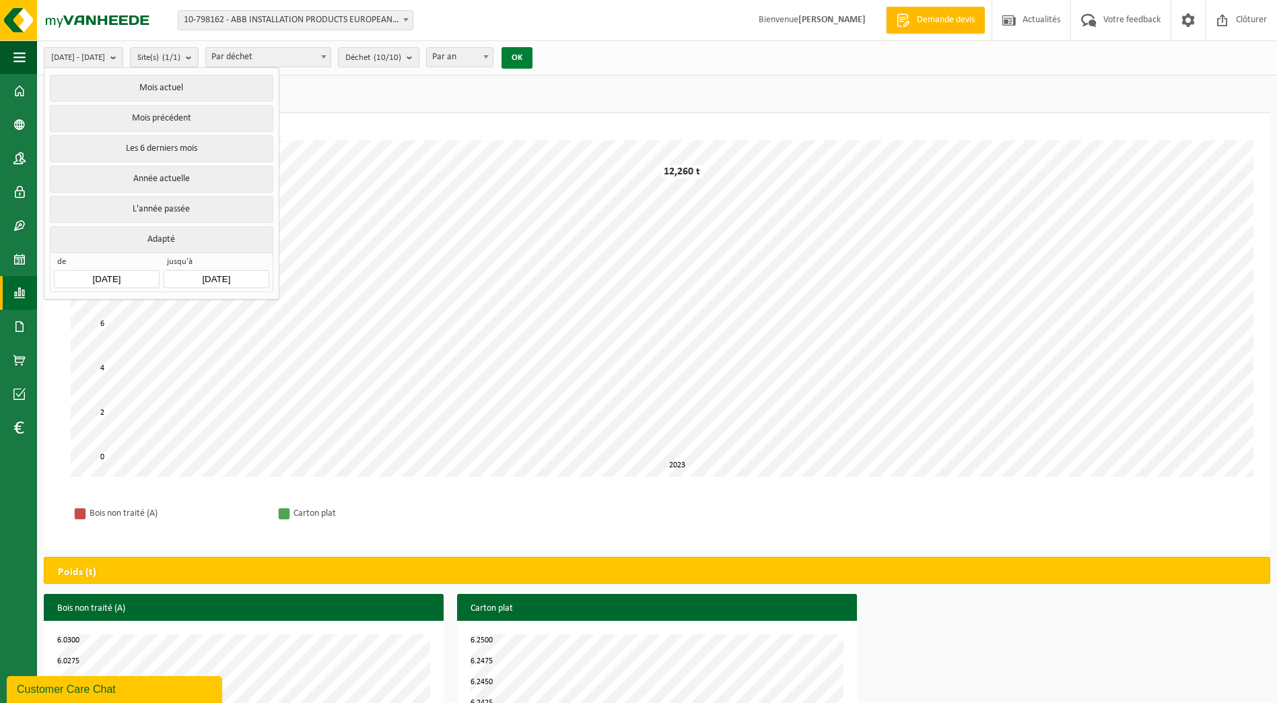
click at [532, 54] on button "OK" at bounding box center [517, 58] width 31 height 22
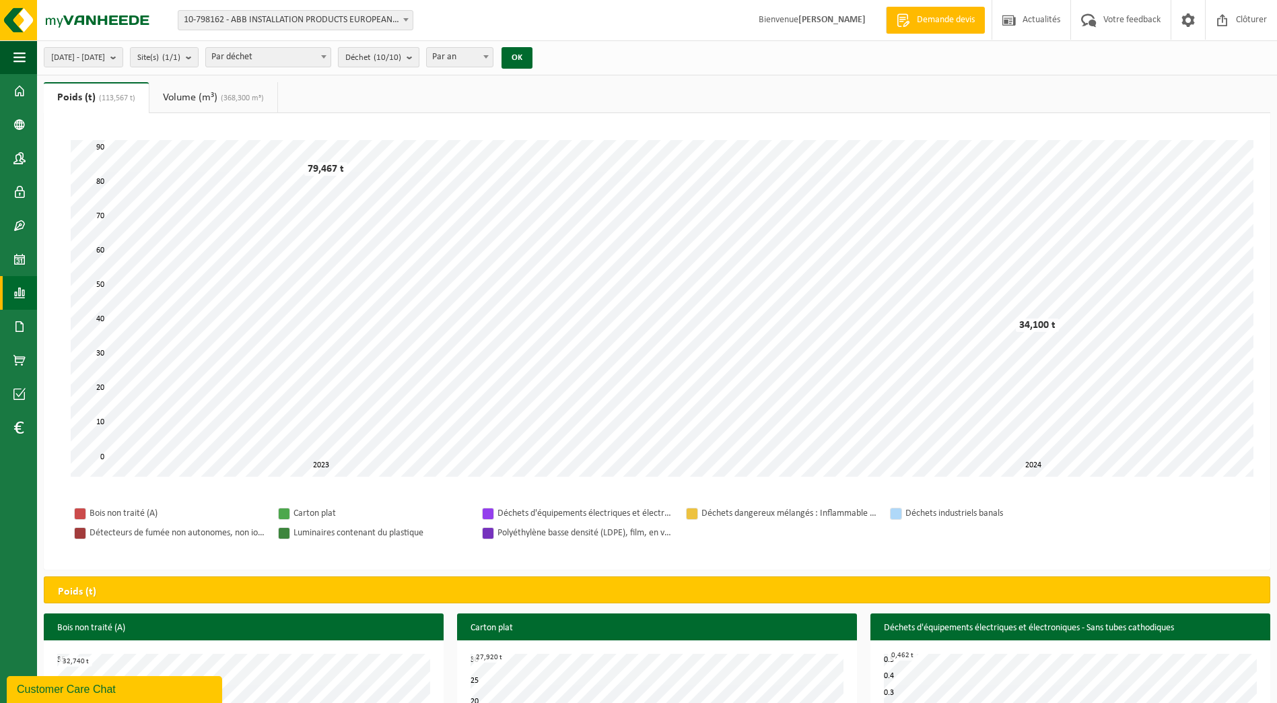
click at [419, 55] on b "submit" at bounding box center [413, 57] width 12 height 19
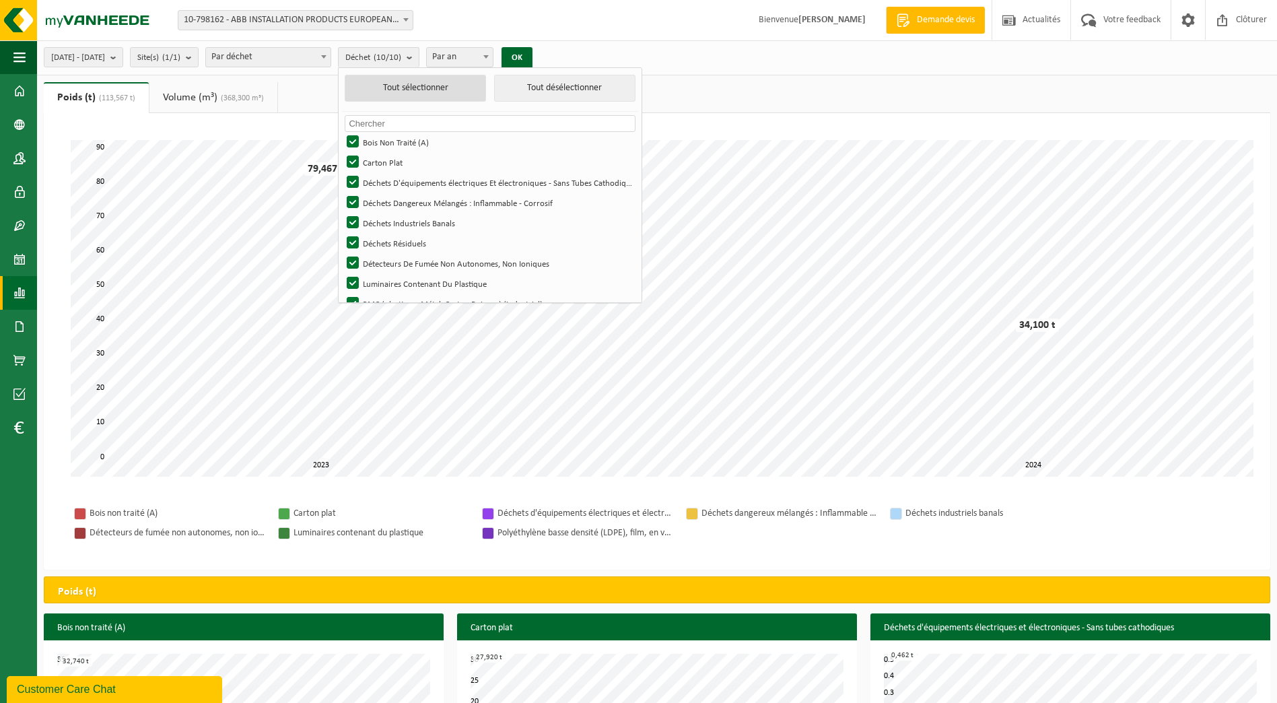
click at [426, 87] on button "Tout sélectionner" at bounding box center [415, 88] width 141 height 27
click at [561, 88] on button "Tout désélectionner" at bounding box center [564, 88] width 141 height 27
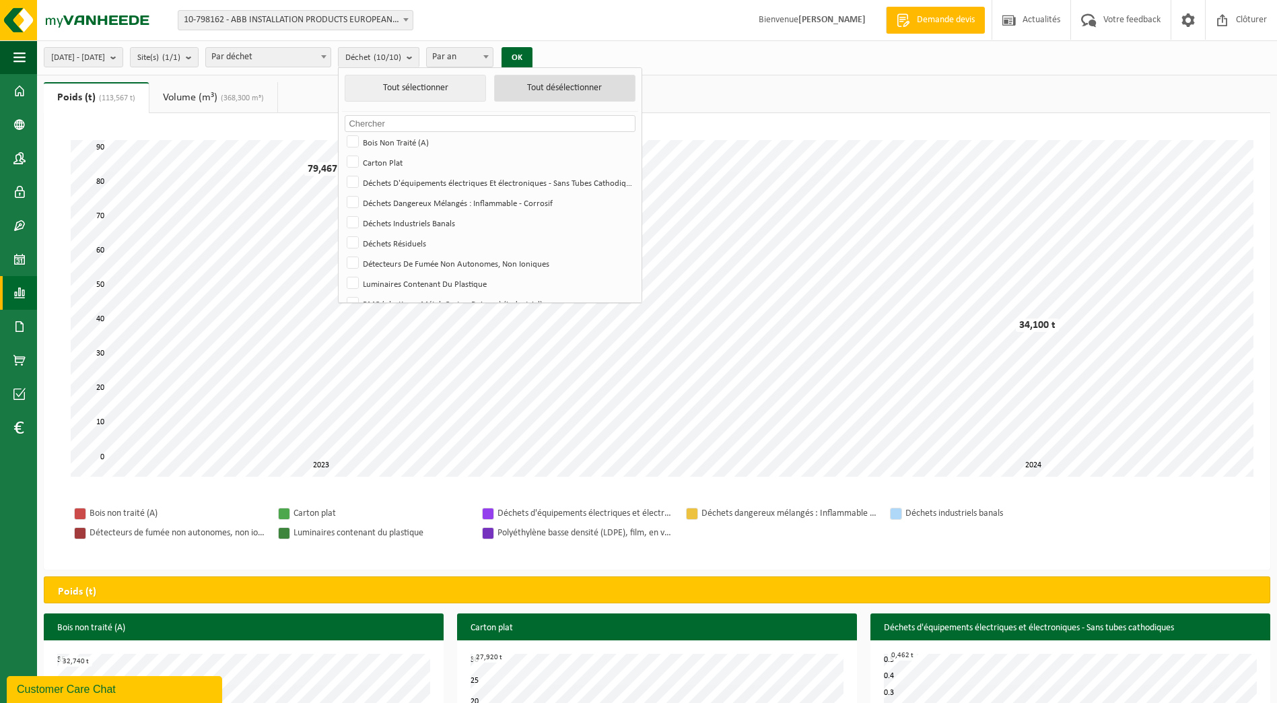
checkbox input "false"
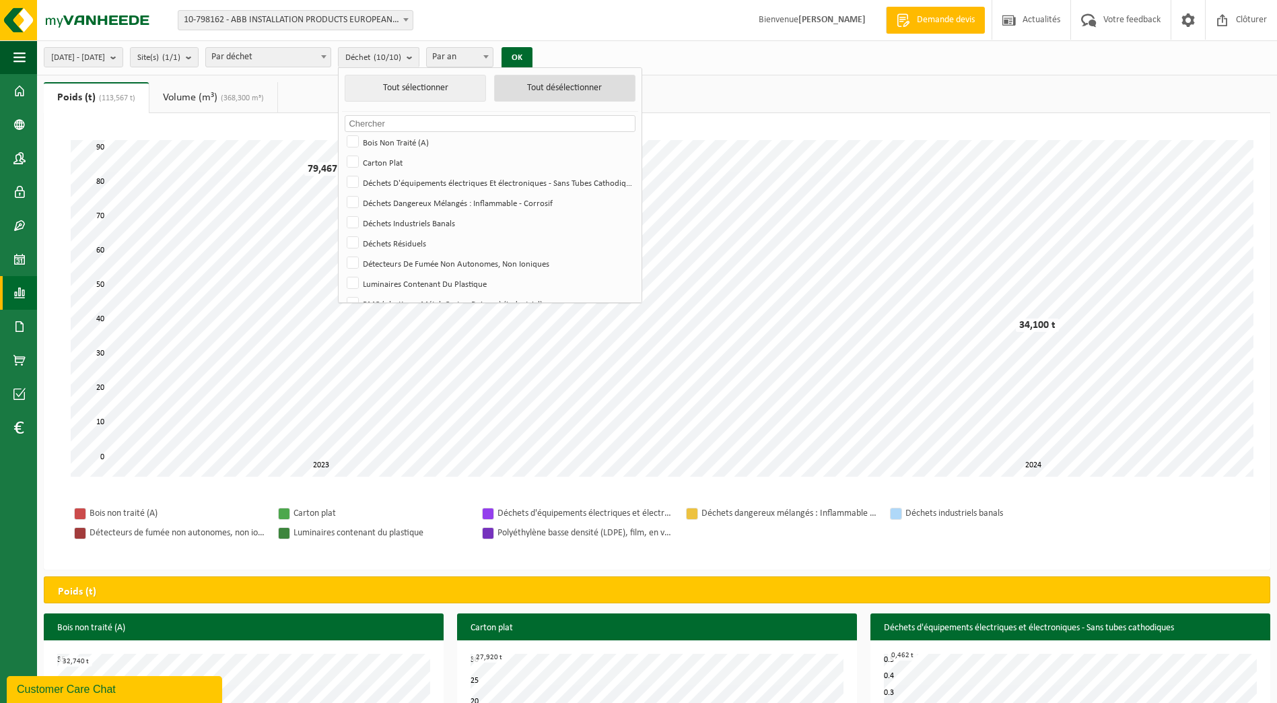
checkbox input "false"
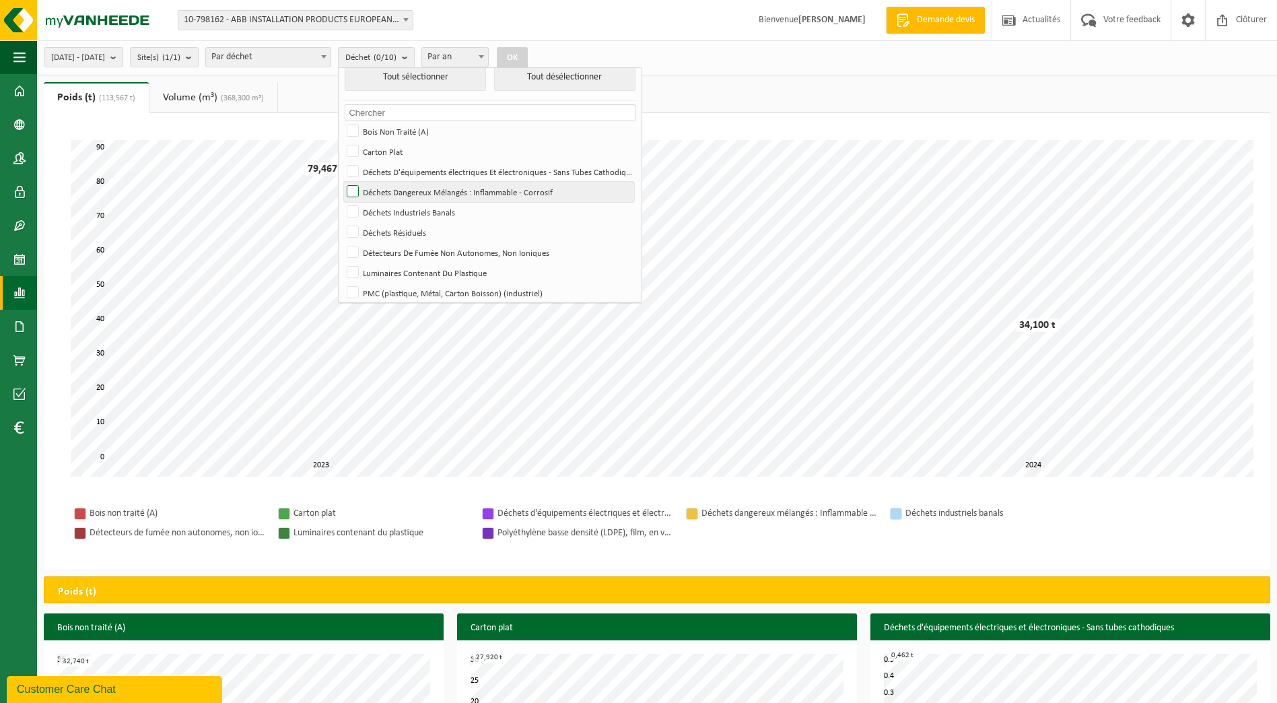
scroll to position [7, 0]
click at [399, 199] on label "Déchets Dangereux Mélangés : Inflammable - Corrosif" at bounding box center [489, 195] width 290 height 20
click at [342, 185] on input "Déchets Dangereux Mélangés : Inflammable - Corrosif" at bounding box center [341, 184] width 1 height 1
checkbox input "true"
click at [528, 53] on button "OK" at bounding box center [512, 58] width 31 height 22
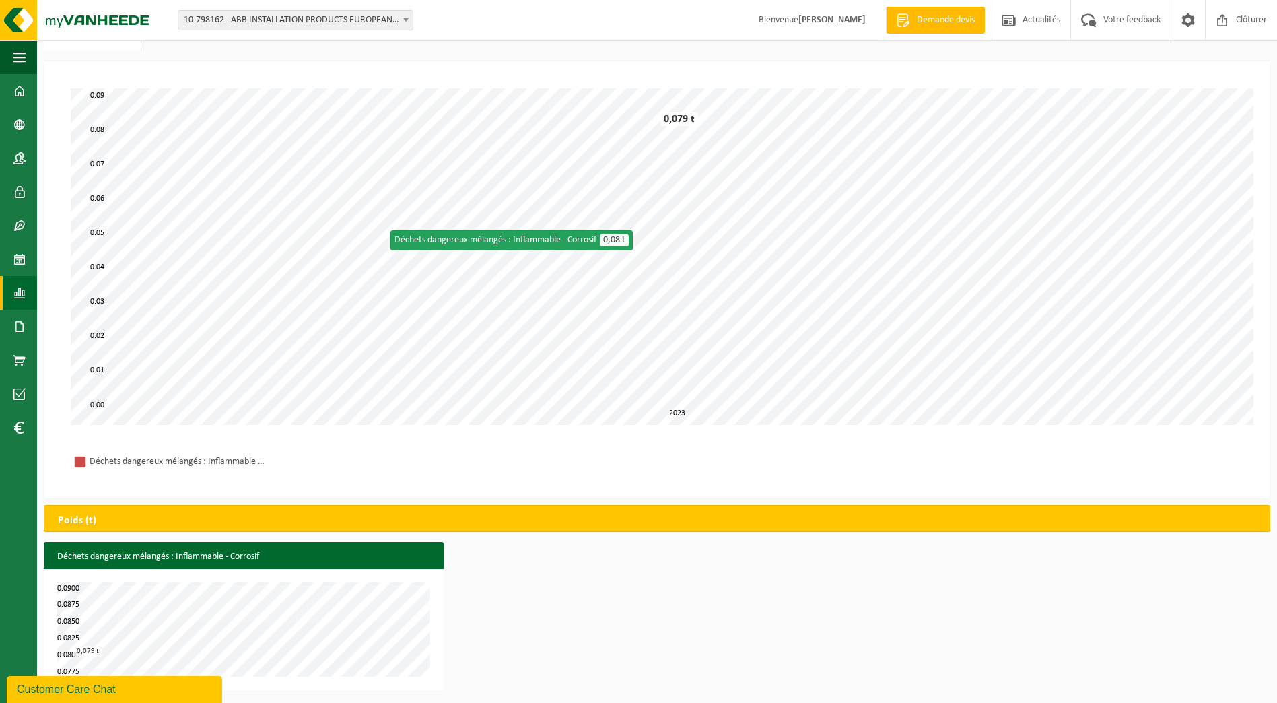
scroll to position [0, 0]
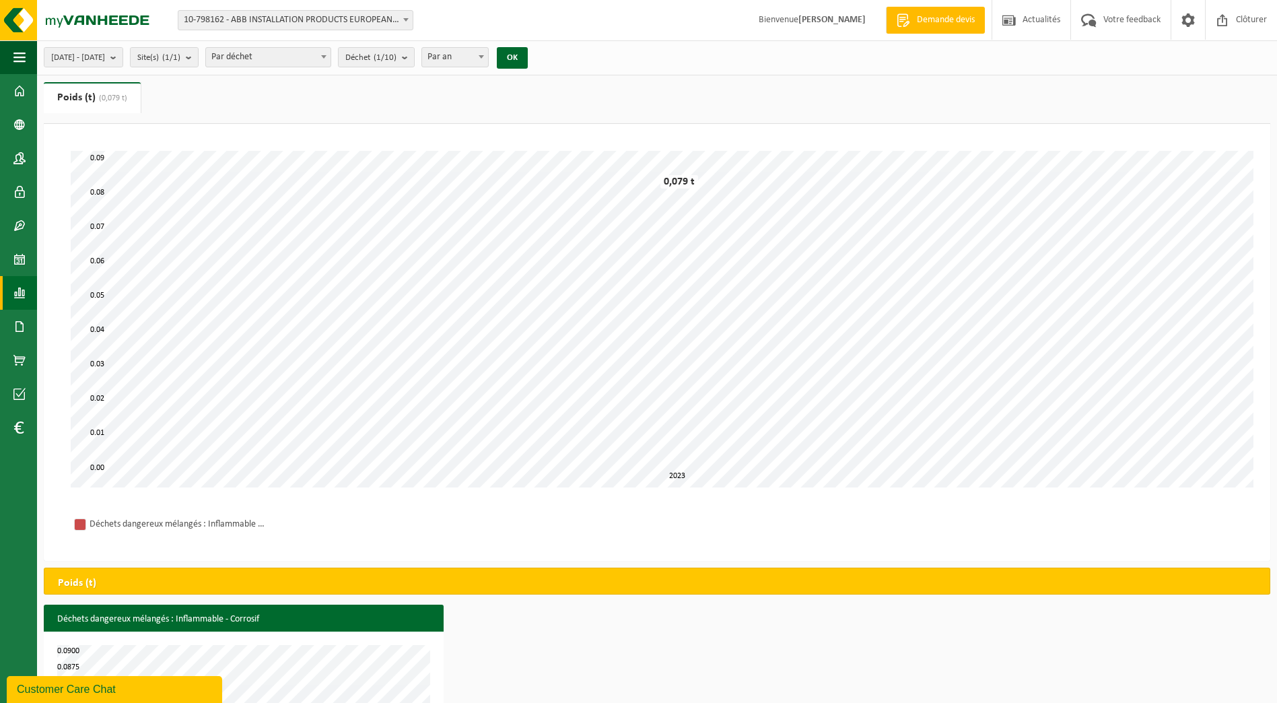
click at [488, 57] on span "Par an" at bounding box center [455, 57] width 66 height 19
select select "2"
click at [528, 49] on button "OK" at bounding box center [512, 58] width 31 height 22
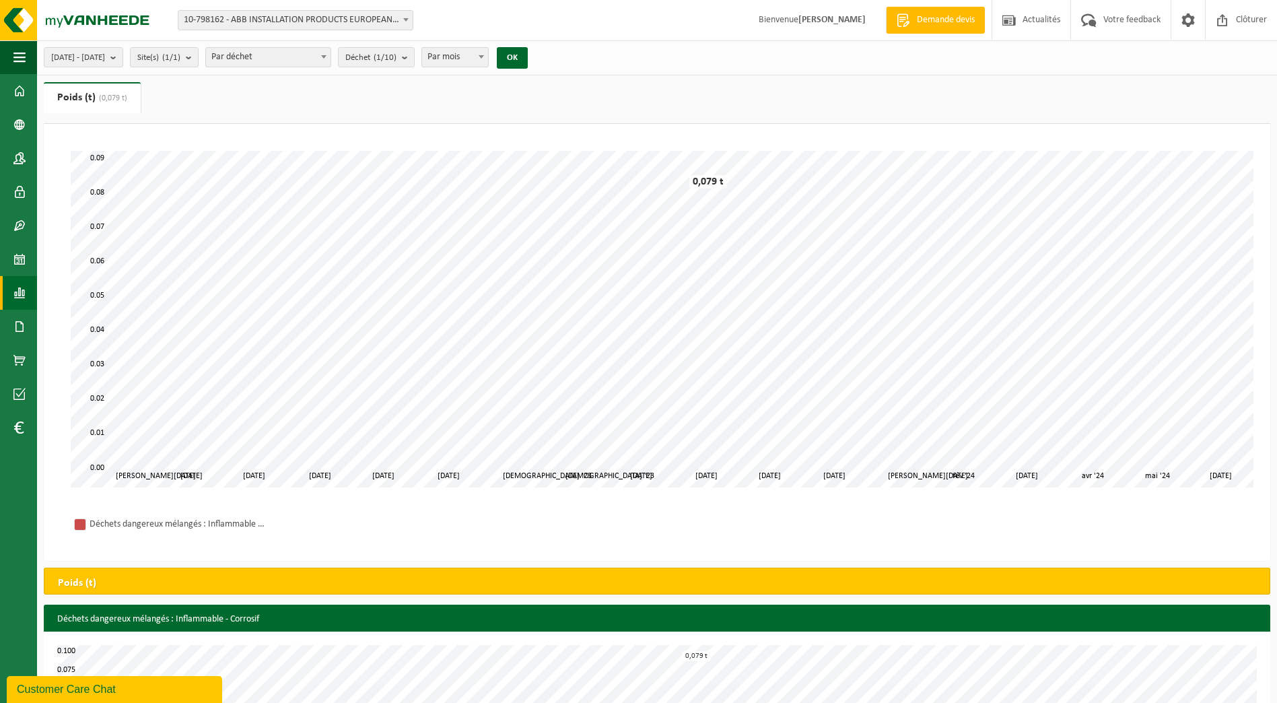
scroll to position [63, 0]
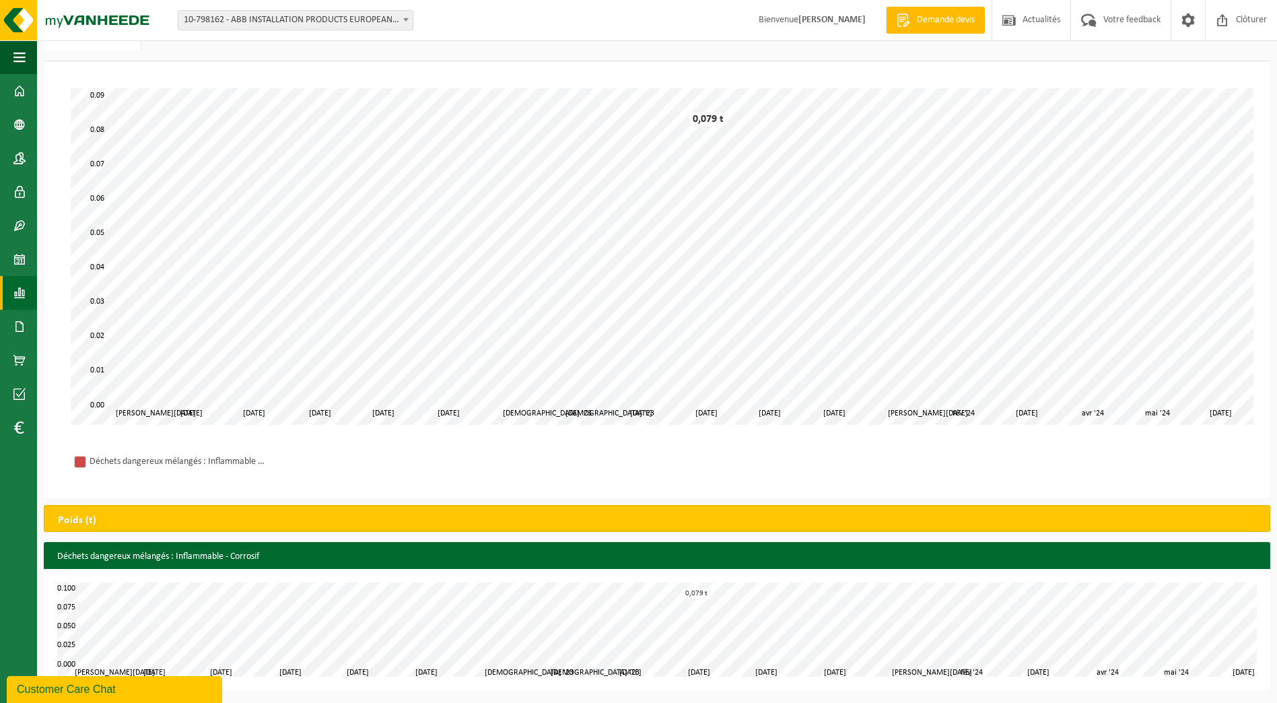
click at [325, 24] on span "10-798162 - ABB INSTALLATION PRODUCTS EUROPEAN CENTRE SA - HOUDENG-GOEGNIES" at bounding box center [295, 20] width 234 height 19
